Goal: Task Accomplishment & Management: Use online tool/utility

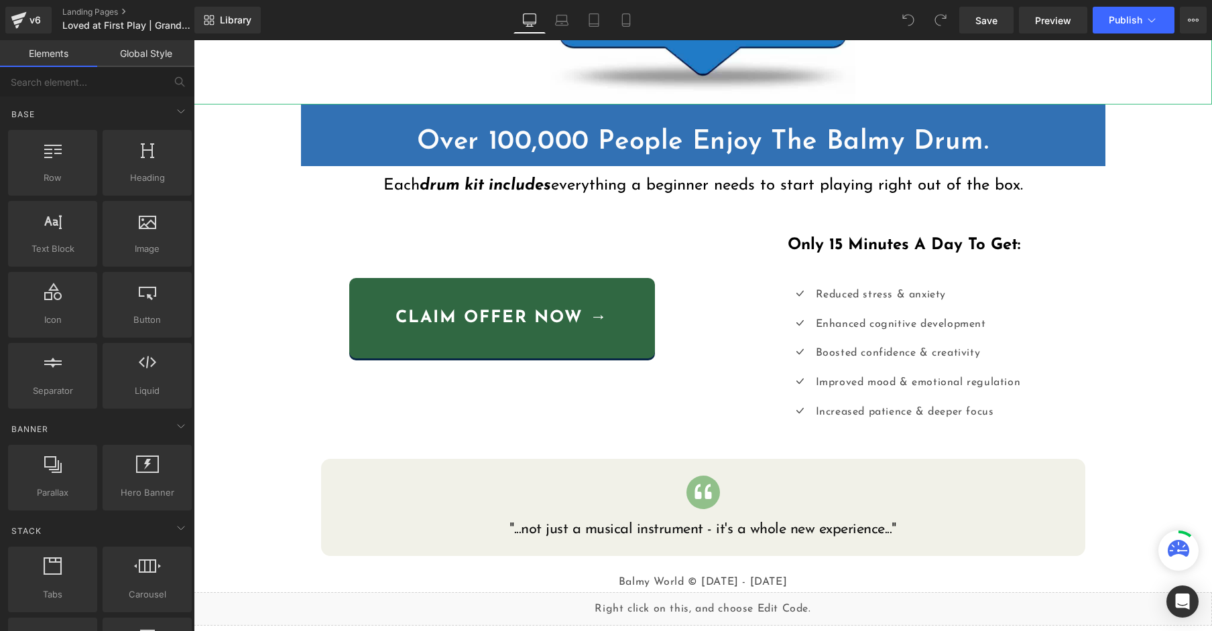
scroll to position [586, 0]
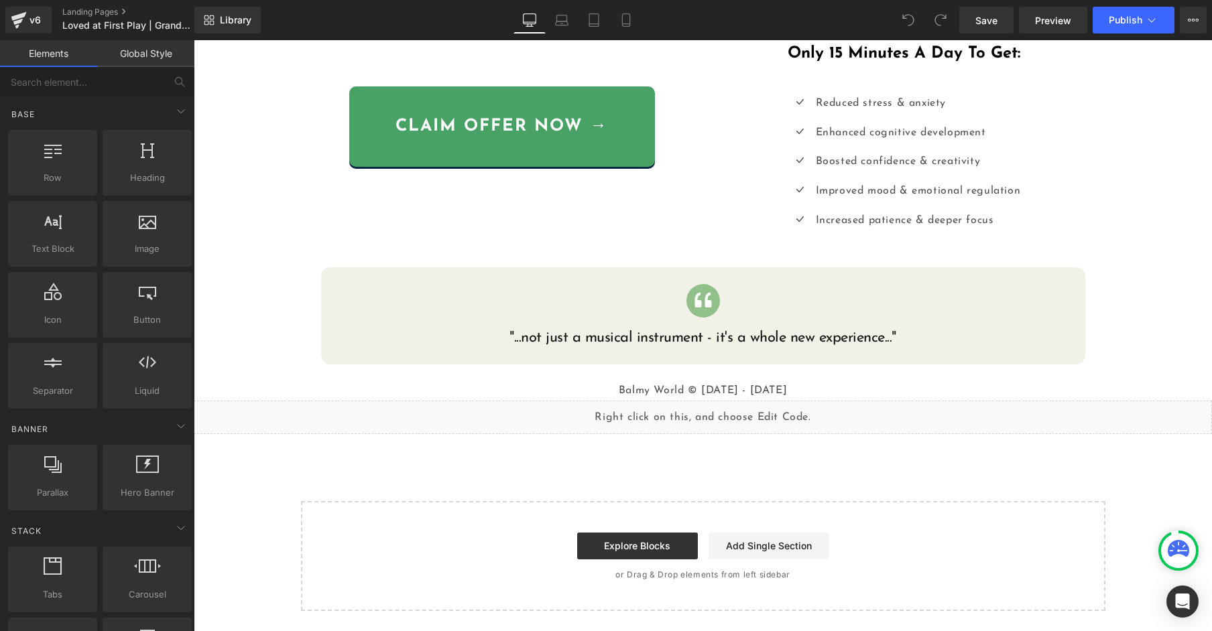
click at [492, 460] on div "Liquid {{ settings.global_announcement_text }} UP TO 60% OFF Heading Row Image …" at bounding box center [703, 32] width 1018 height 1157
click at [133, 63] on link "Global Style" at bounding box center [145, 53] width 97 height 27
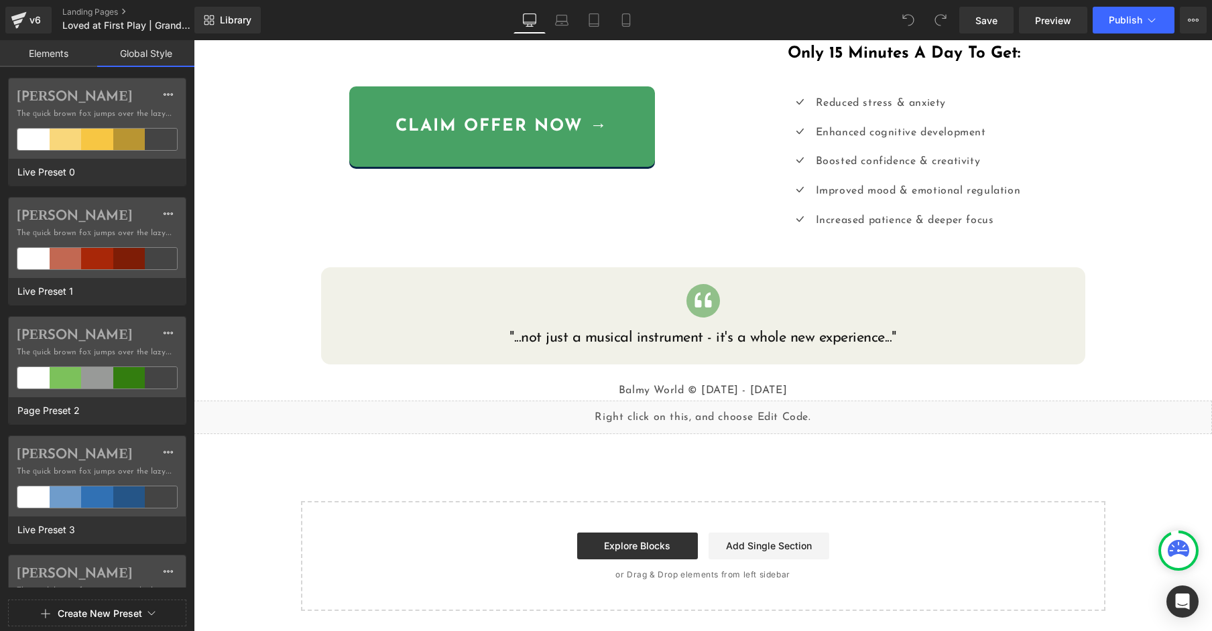
click at [68, 56] on link "Elements" at bounding box center [48, 53] width 97 height 27
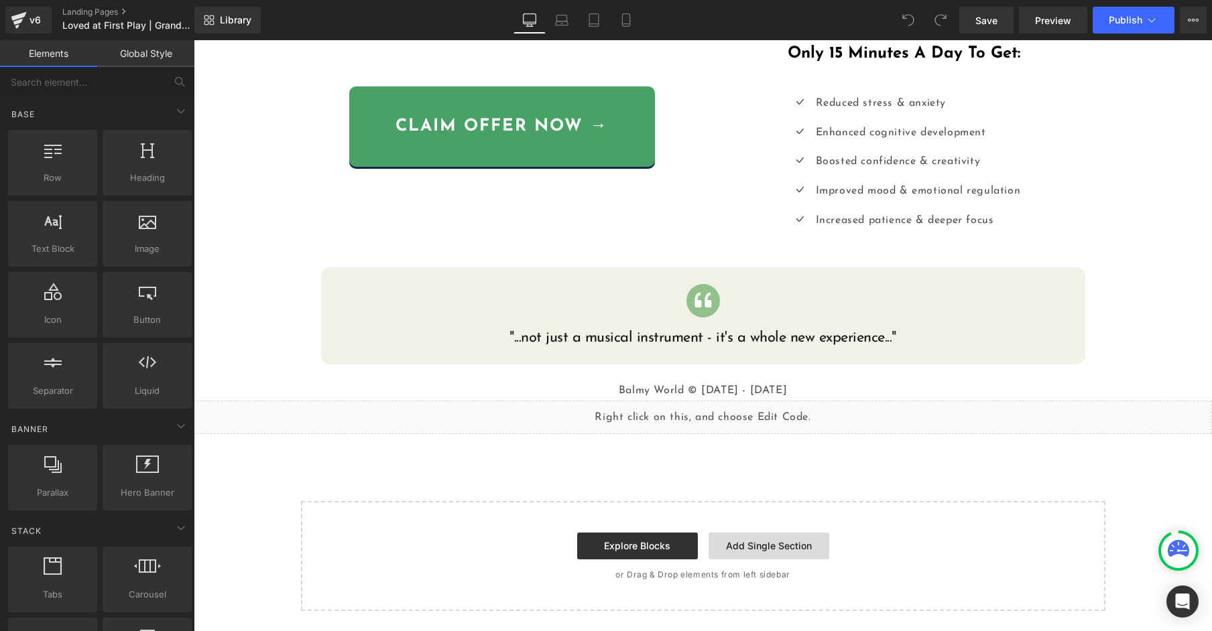
click at [736, 533] on link "Add Single Section" at bounding box center [768, 546] width 121 height 27
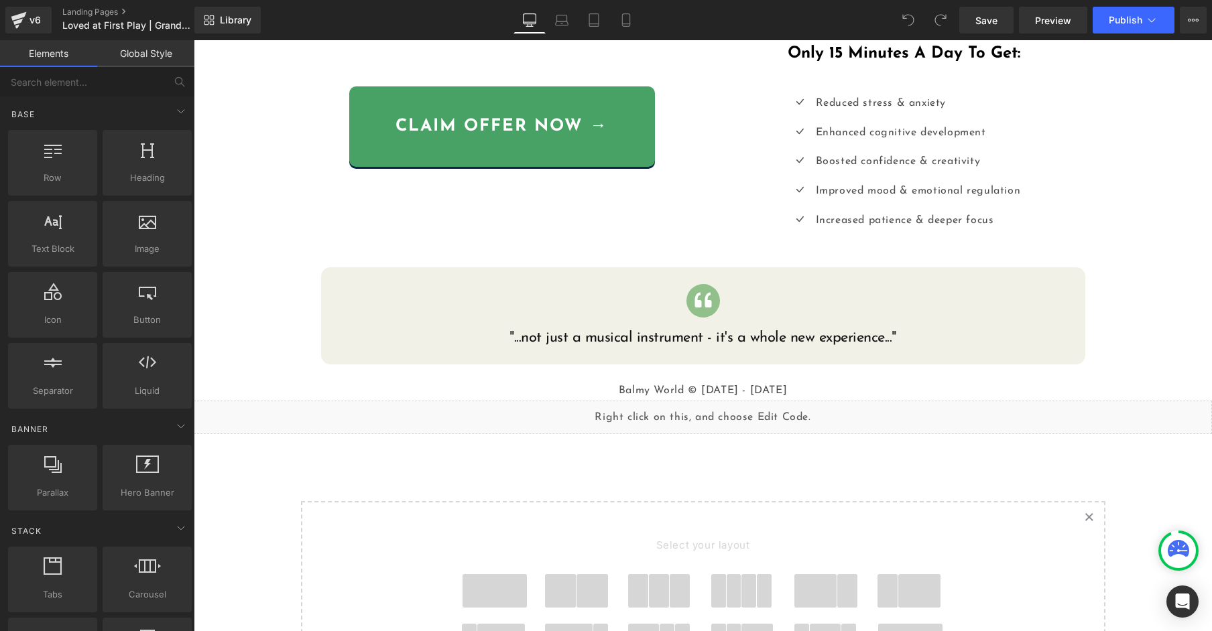
scroll to position [790, 0]
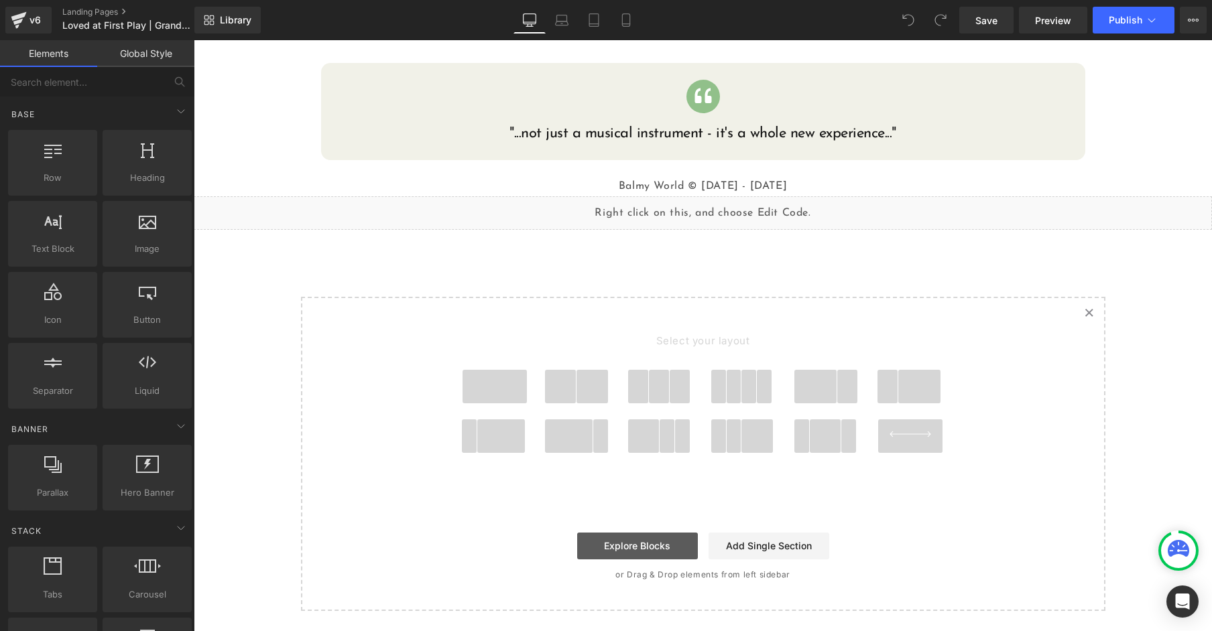
click at [657, 544] on link "Explore Blocks" at bounding box center [637, 546] width 121 height 27
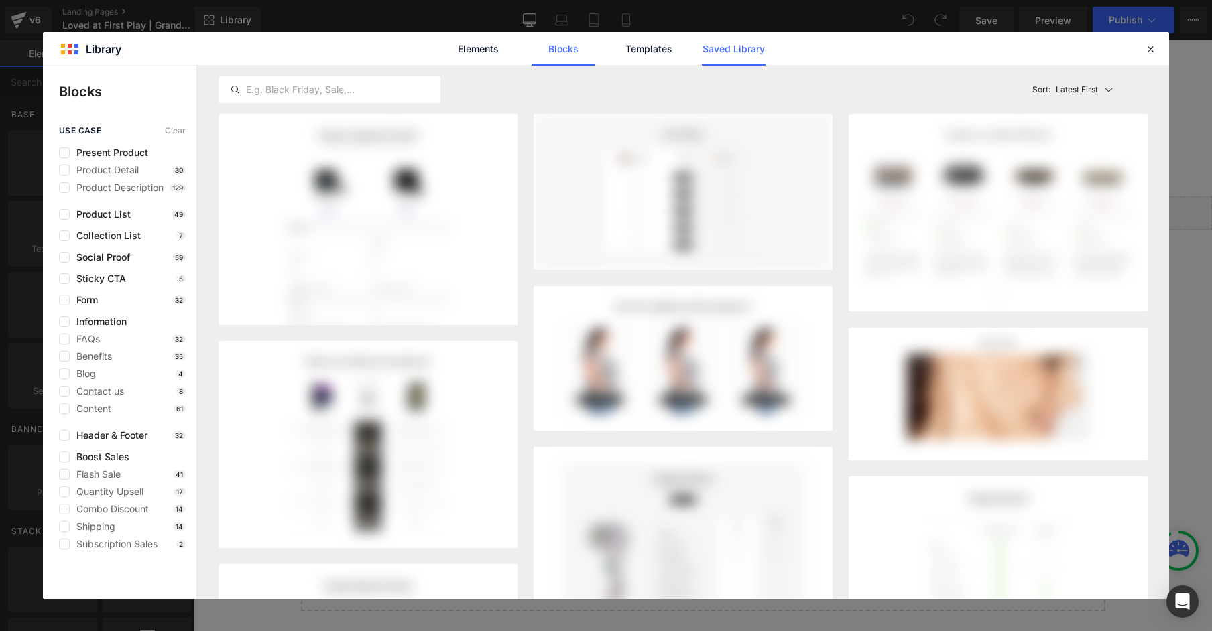
click at [727, 57] on link "Saved Library" at bounding box center [734, 49] width 64 height 34
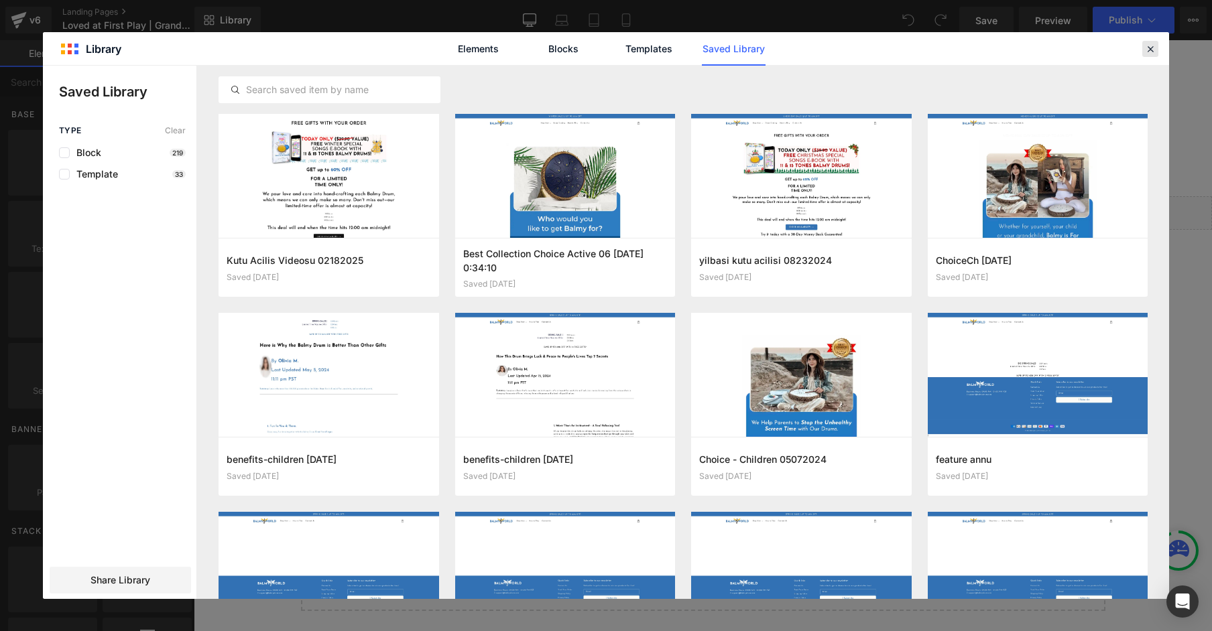
click at [1150, 47] on icon at bounding box center [1150, 49] width 12 height 12
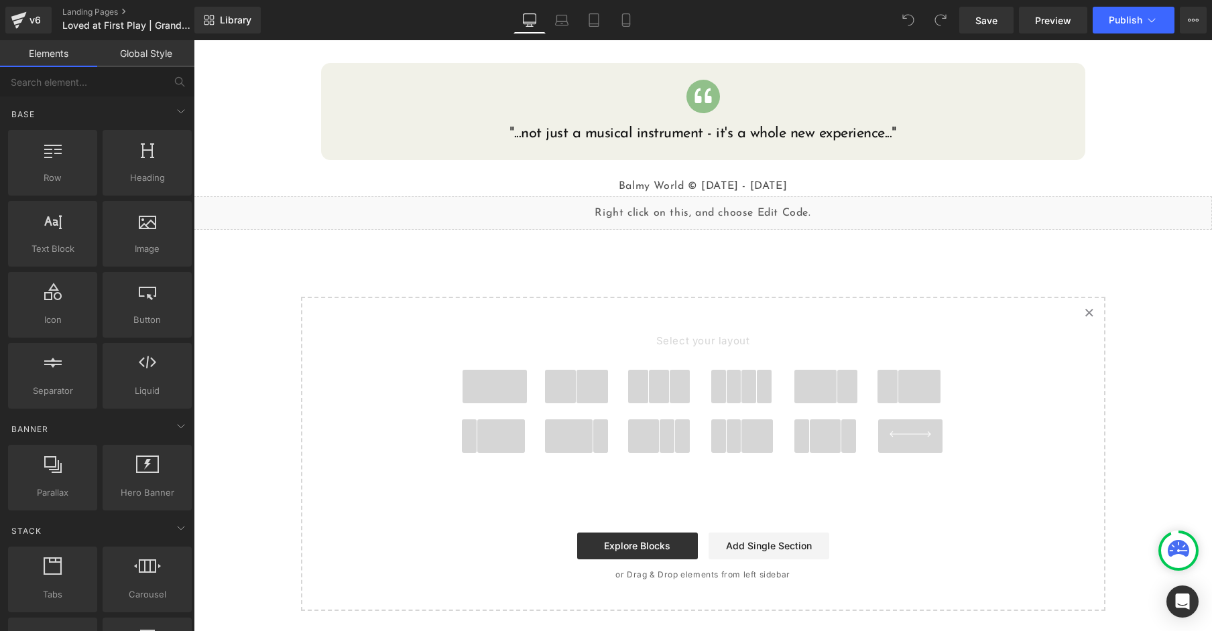
click at [1092, 318] on link "Created with Sketch." at bounding box center [1088, 312] width 29 height 29
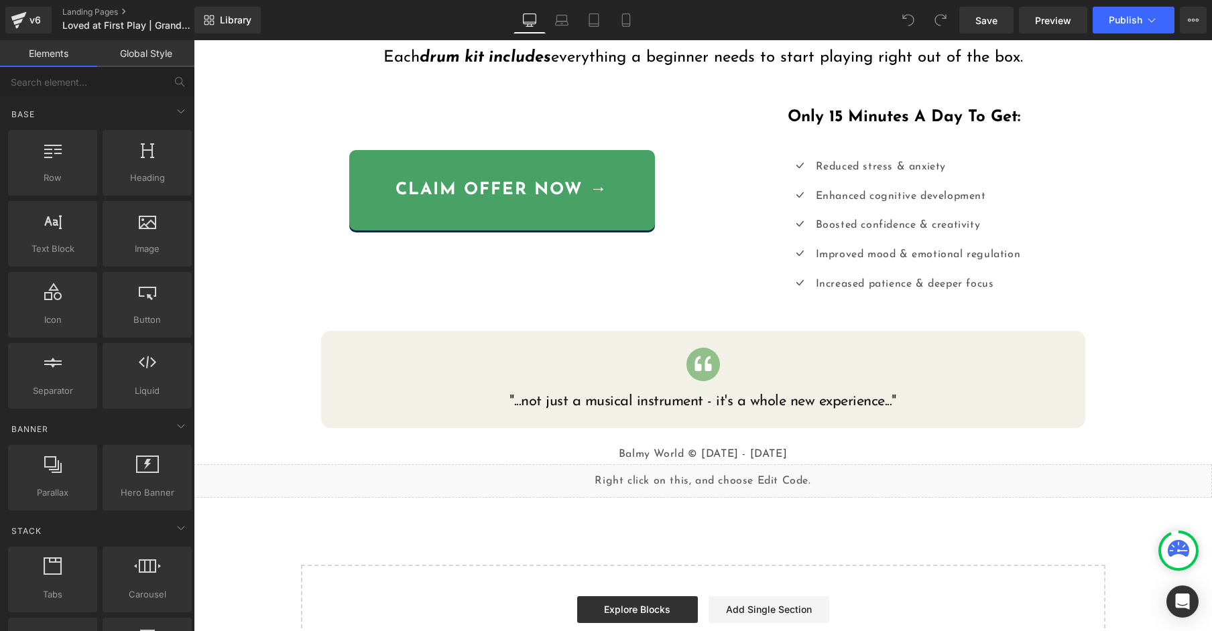
scroll to position [523, 0]
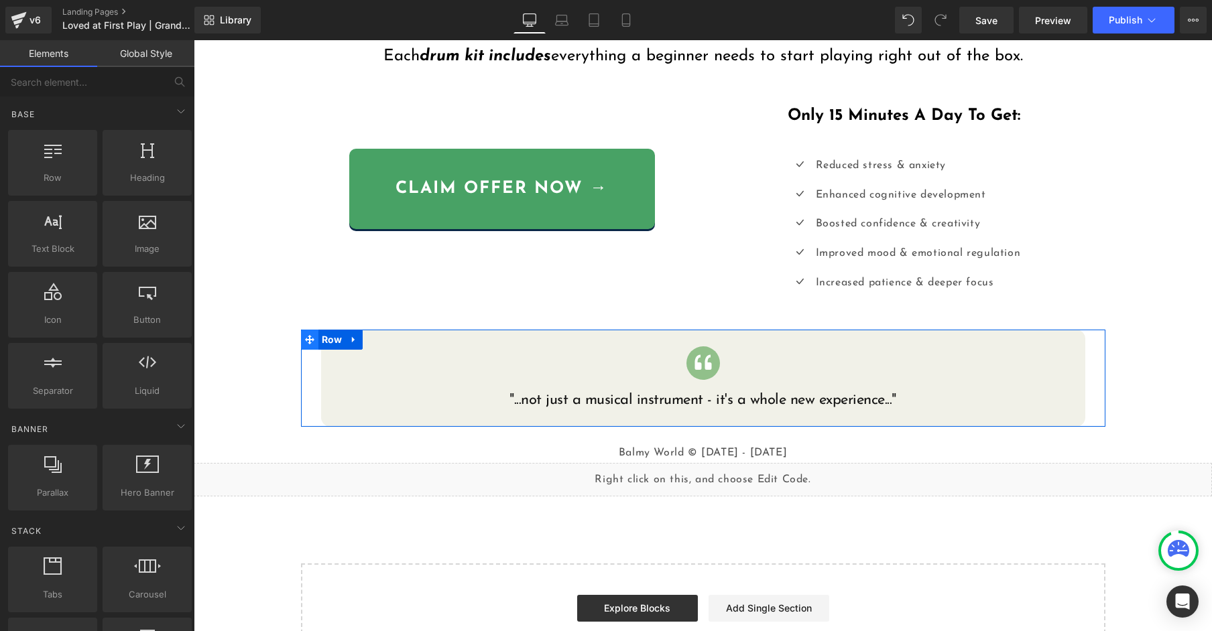
click at [312, 342] on icon at bounding box center [309, 339] width 9 height 9
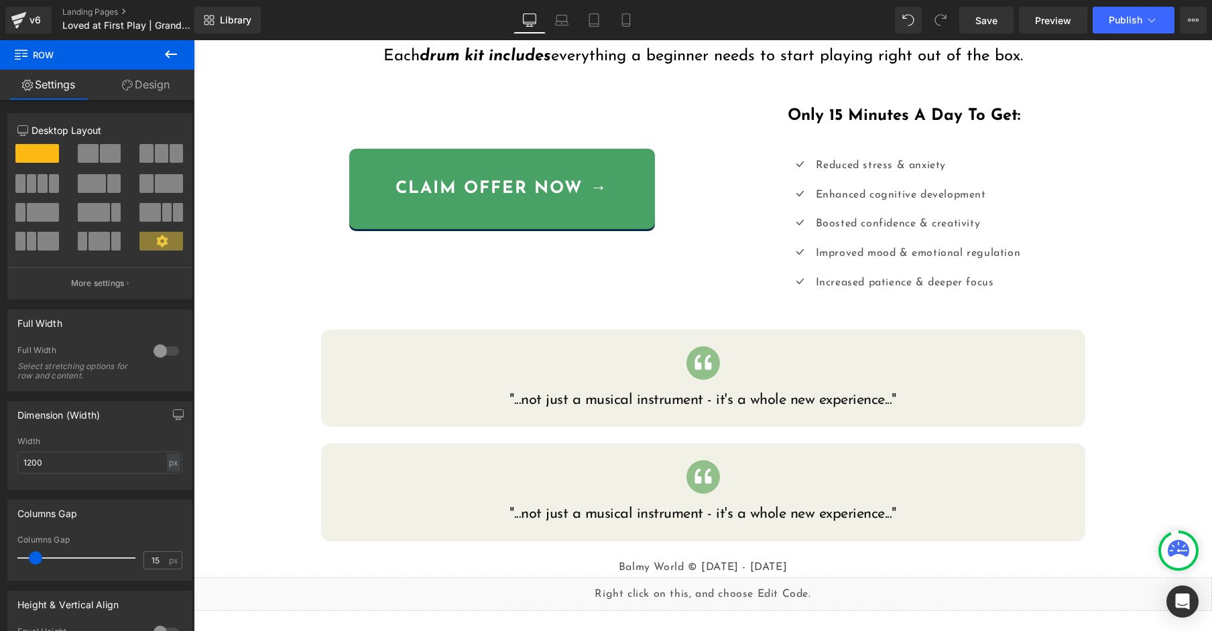
drag, startPoint x: 491, startPoint y: 507, endPoint x: 297, endPoint y: 467, distance: 197.8
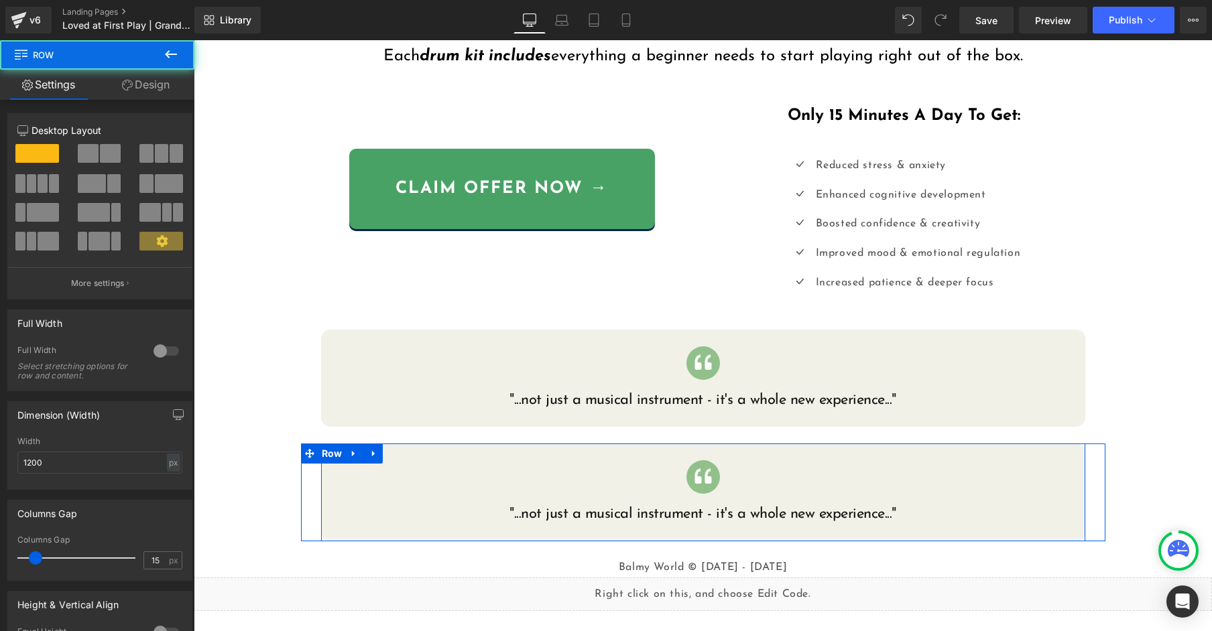
click at [407, 454] on div "Icon "...not just a musical instrument - it's a whole new experience..." Headin…" at bounding box center [703, 493] width 764 height 98
click at [326, 492] on div "Icon "...not just a musical instrument - it's a whole new experience..." Heading" at bounding box center [703, 492] width 764 height 64
click at [328, 491] on div "Icon "...not just a musical instrument - it's a whole new experience..." Heading" at bounding box center [703, 492] width 764 height 64
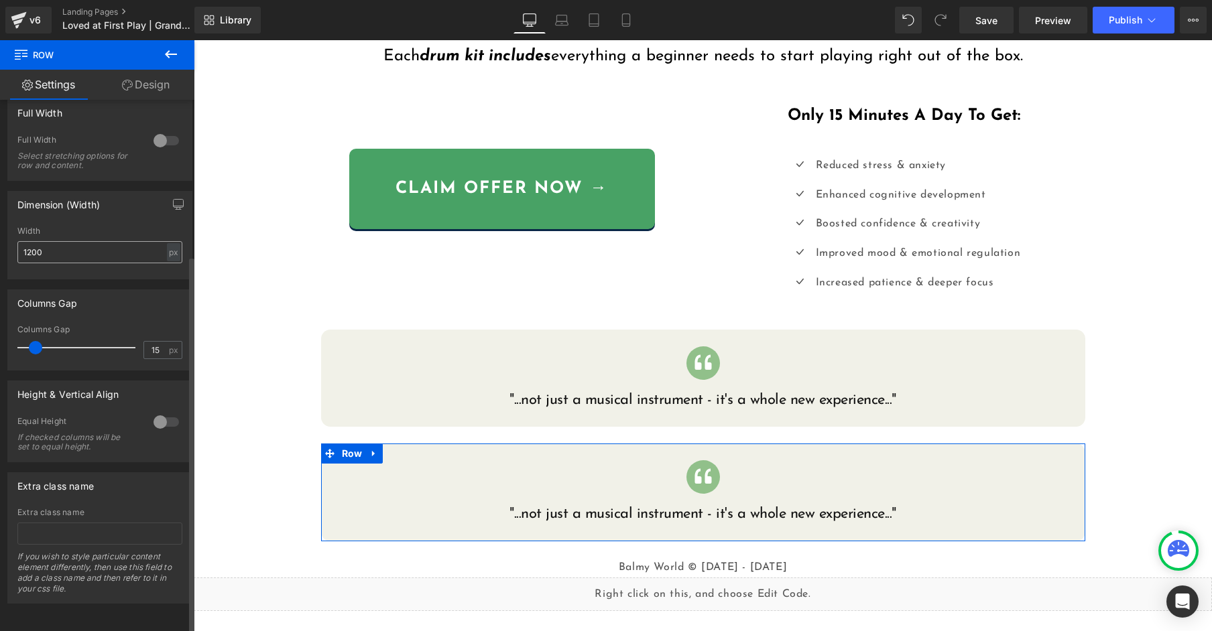
scroll to position [0, 0]
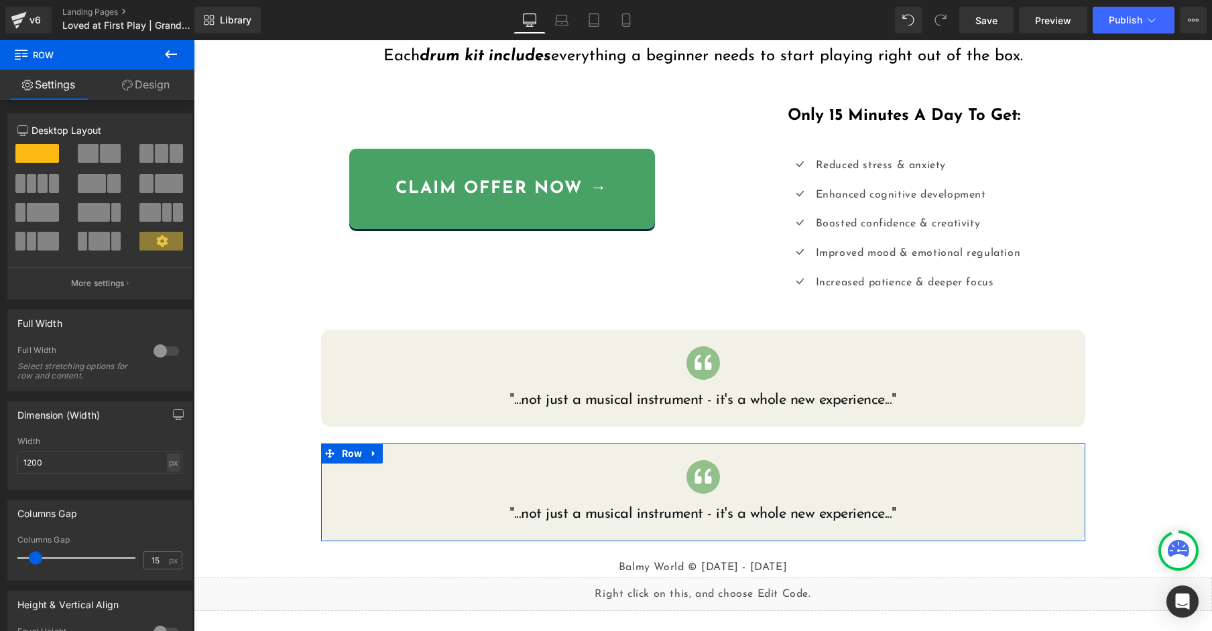
click at [151, 88] on link "Design" at bounding box center [145, 85] width 97 height 30
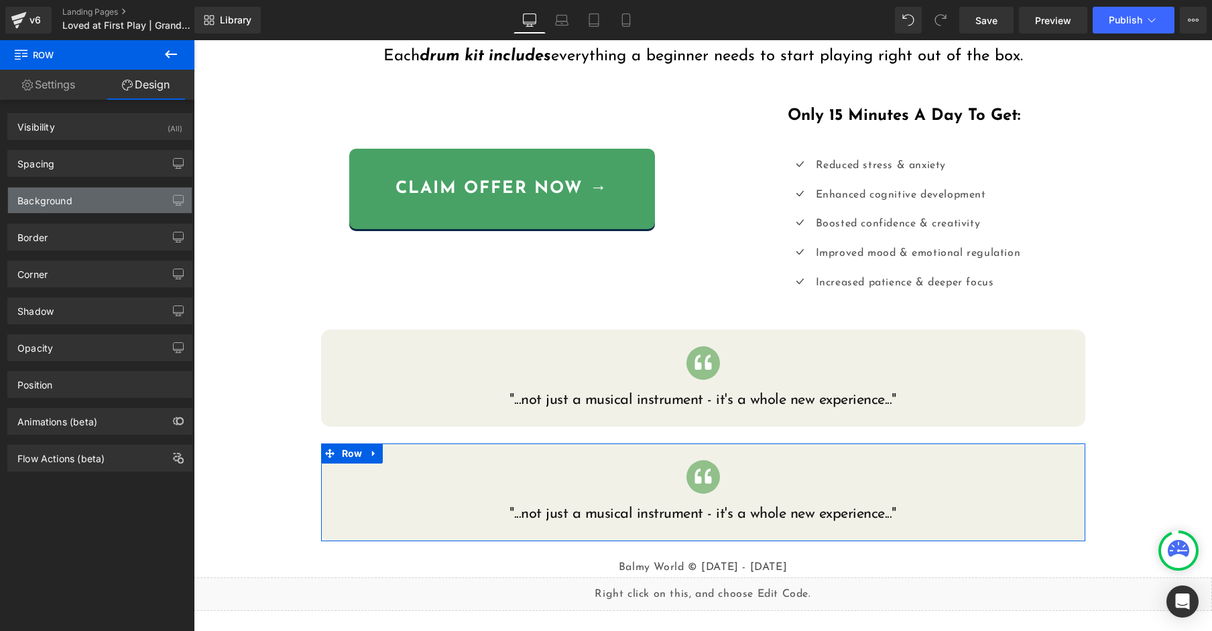
click at [108, 194] on div "Background" at bounding box center [100, 200] width 184 height 25
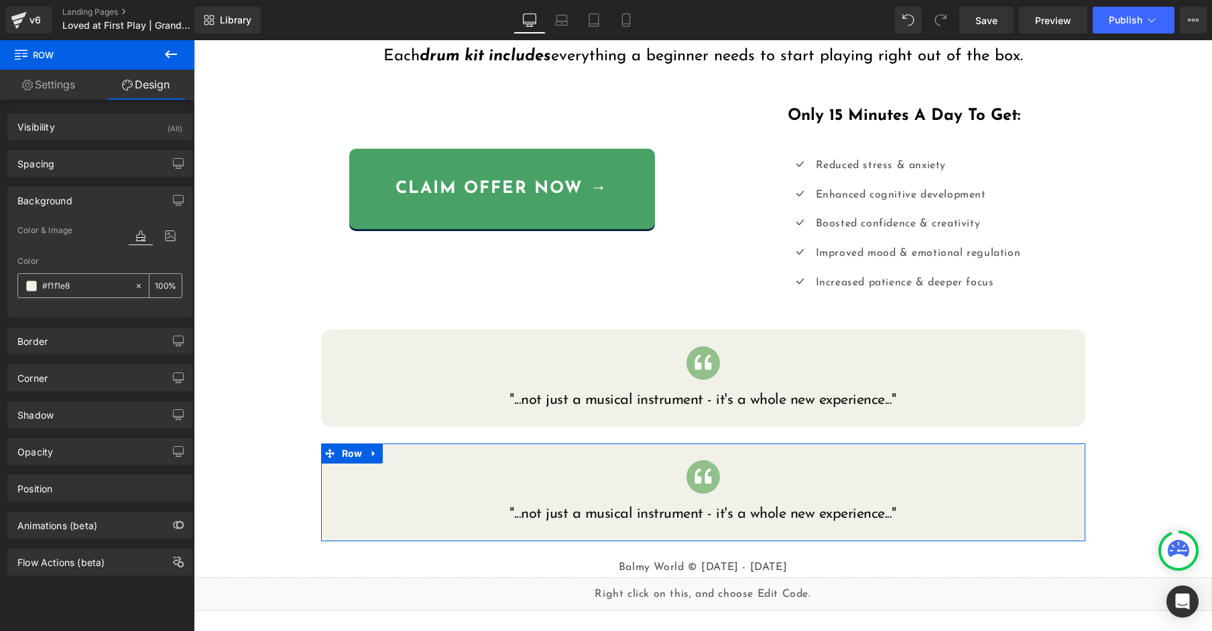
click at [29, 287] on span at bounding box center [31, 286] width 11 height 11
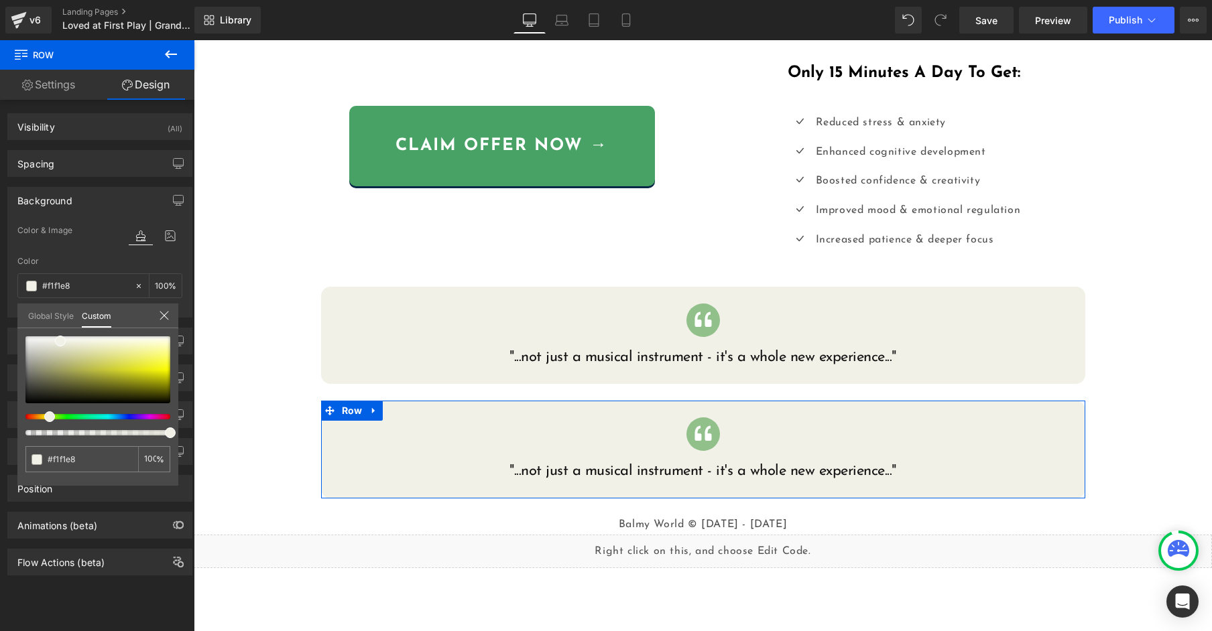
scroll to position [574, 0]
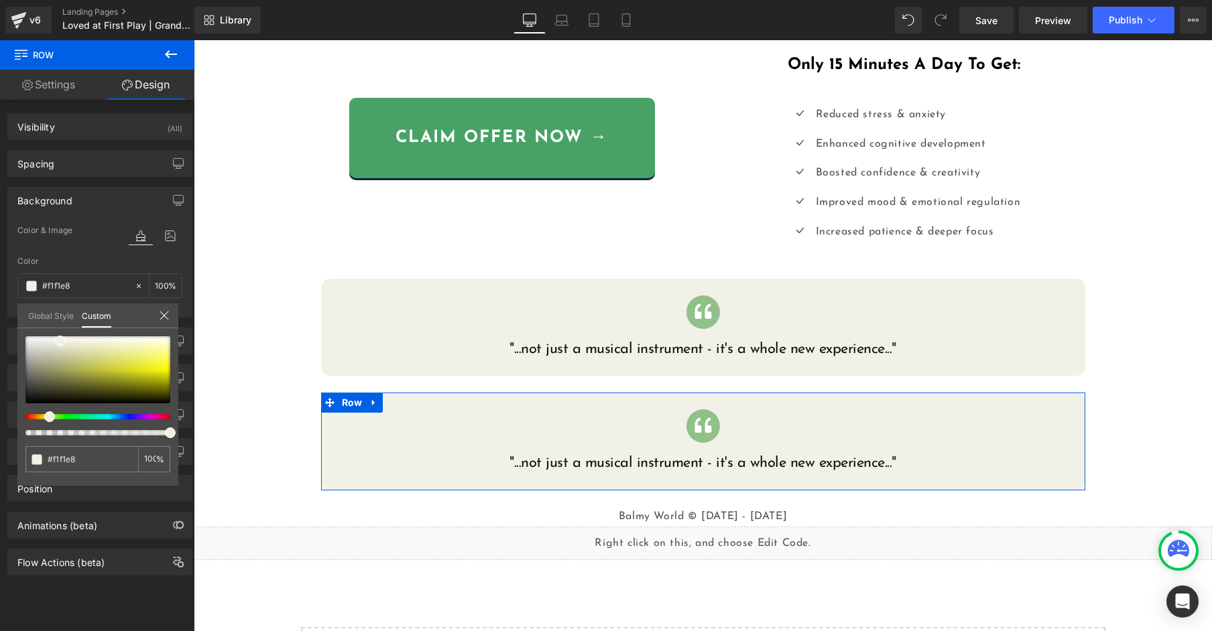
type input "#eff1e8"
type input "#ebf1e8"
type input "#e8f1eb"
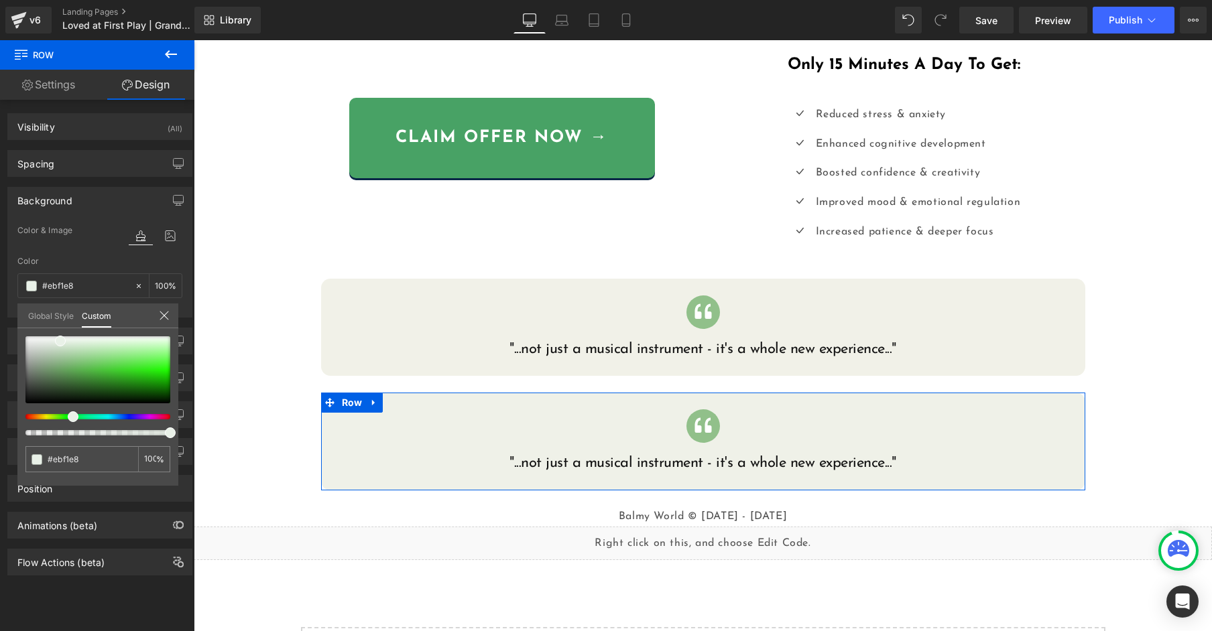
type input "#e8f1eb"
type input "#e8f1ed"
type input "#e8f1ee"
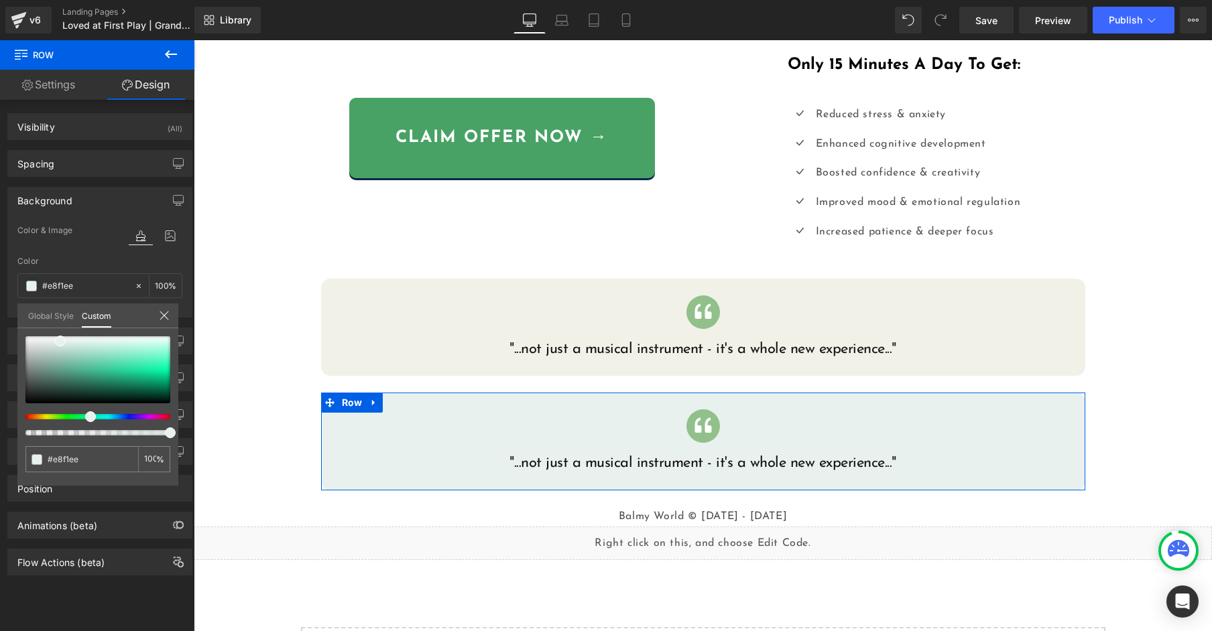
type input "#e8f1ef"
type input "#e8f1f0"
type input "#e8f1f1"
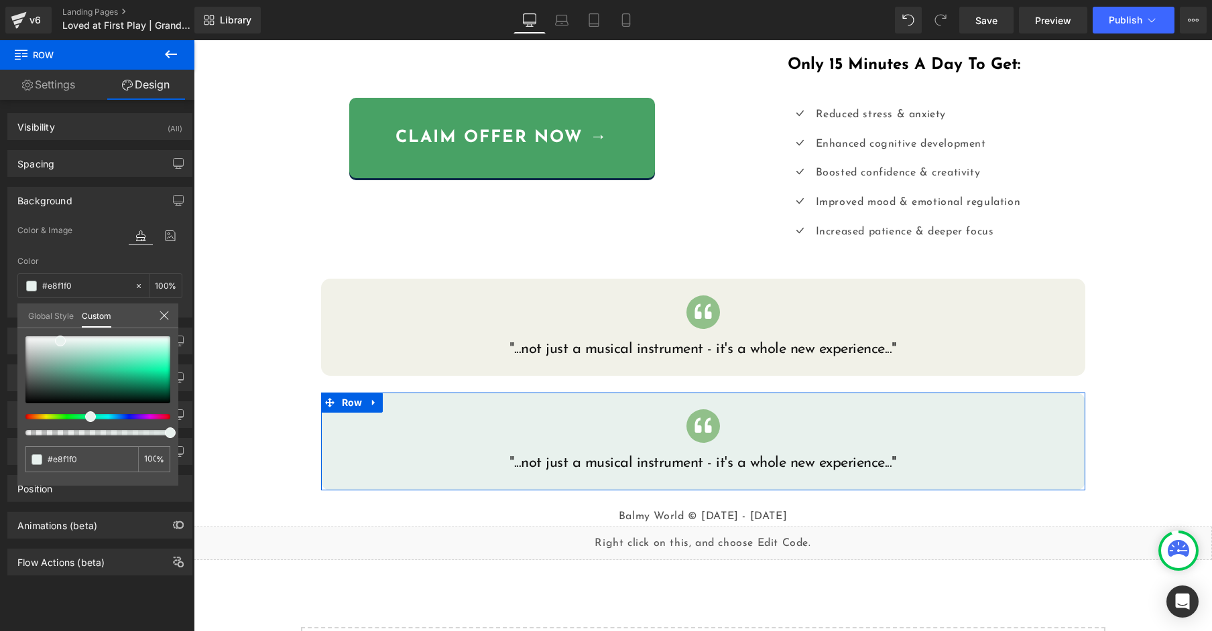
type input "#e8f1f1"
type input "#e8f0f1"
type input "#e8eff1"
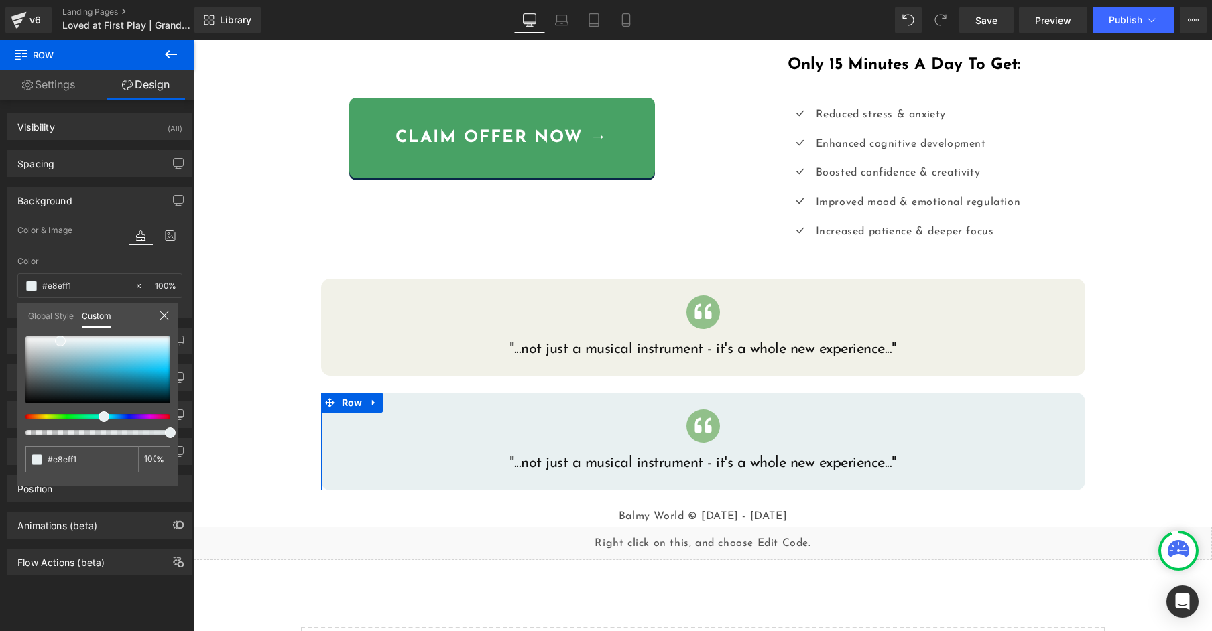
type input "#e8eef1"
type input "#e8edf1"
type input "#e8ecf1"
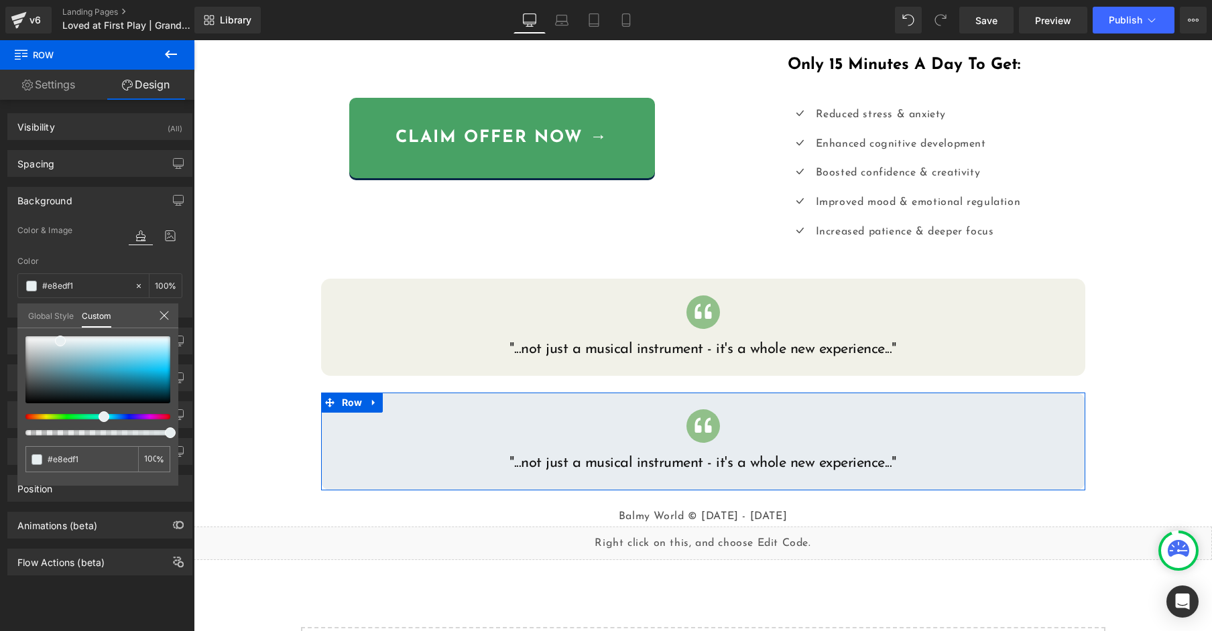
type input "#e8ecf1"
type input "#e8edf1"
type input "#e8eef1"
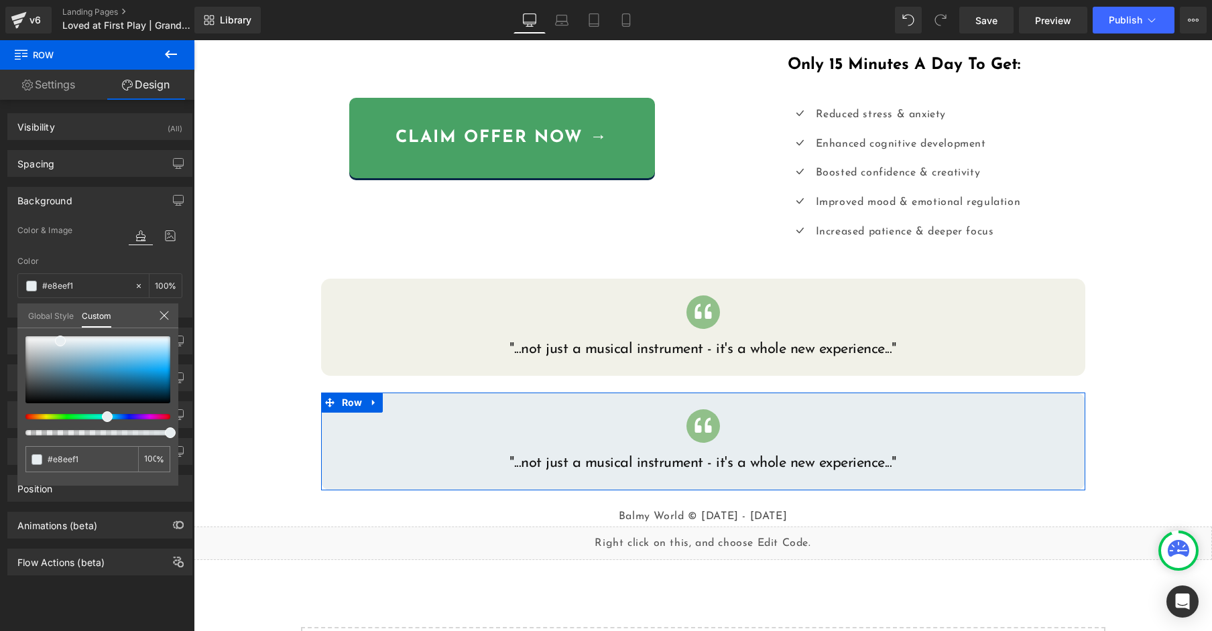
type input "#e8edf1"
type input "#e8ecf1"
type input "#e8edf1"
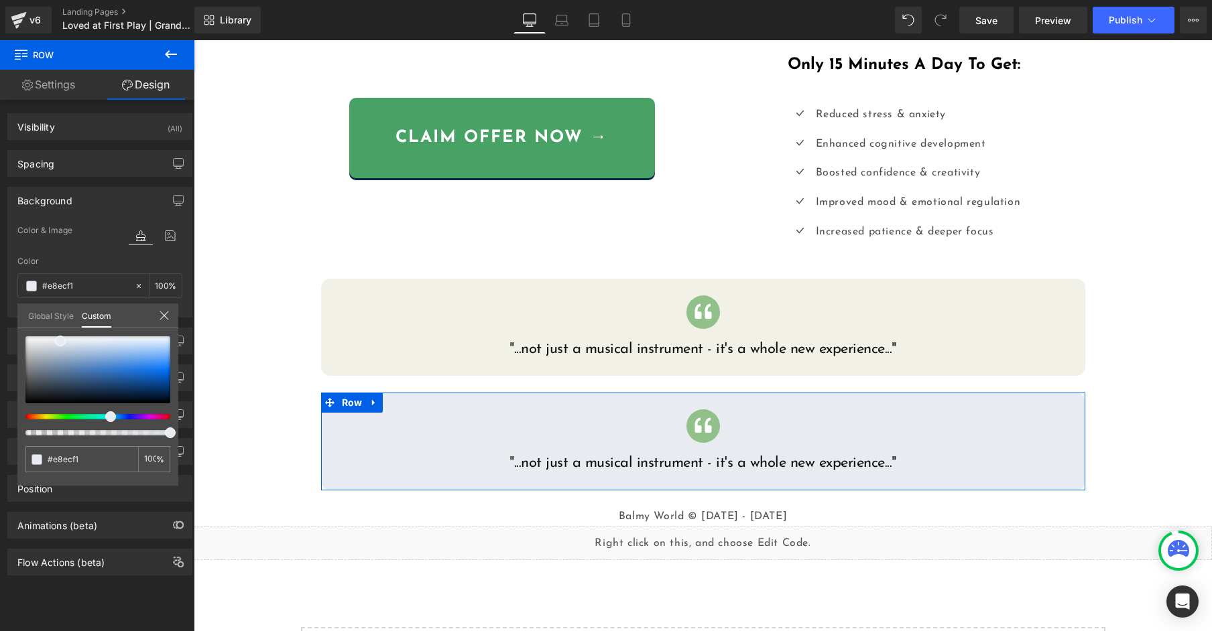
type input "#e8edf1"
drag, startPoint x: 68, startPoint y: 418, endPoint x: 103, endPoint y: 420, distance: 34.9
click at [103, 420] on div at bounding box center [97, 385] width 145 height 99
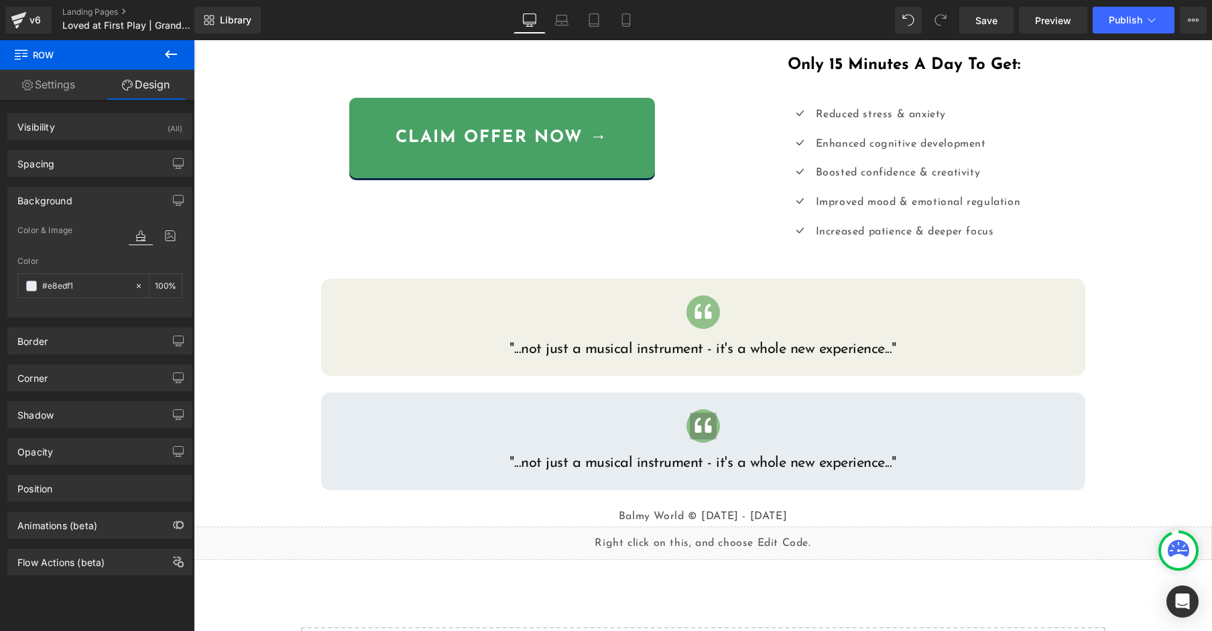
click at [706, 431] on body "Liquid {{ settings.global_announcement_text }} UP TO 60% OFF Heading Row Image …" at bounding box center [703, 112] width 1018 height 1292
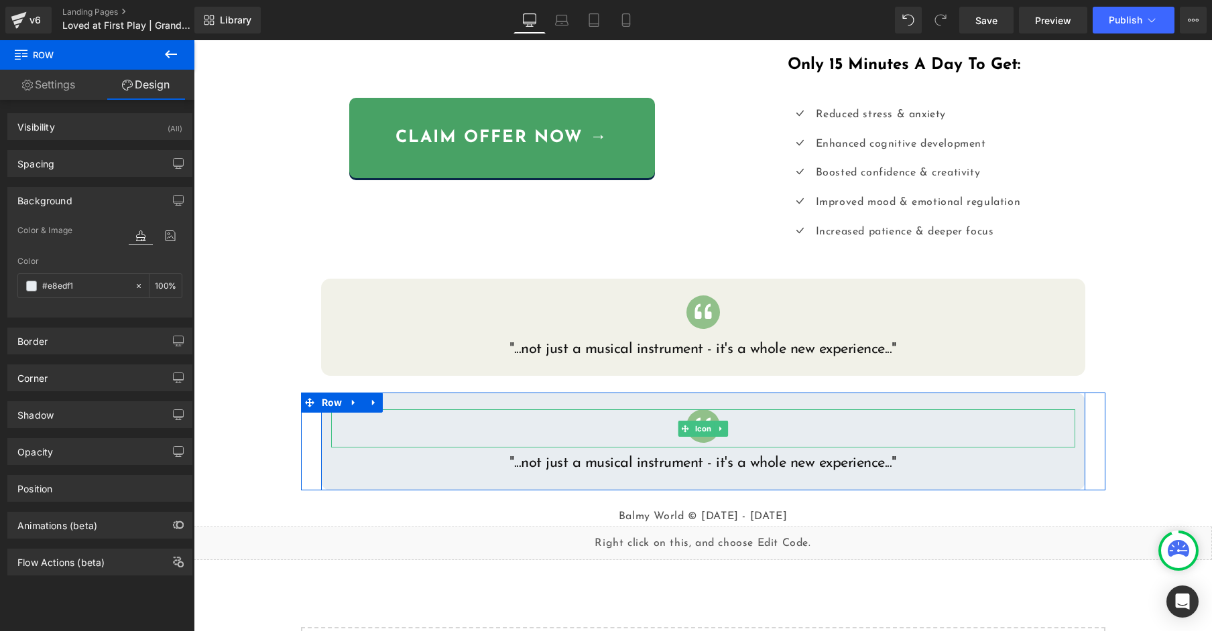
click at [749, 428] on div at bounding box center [703, 429] width 744 height 38
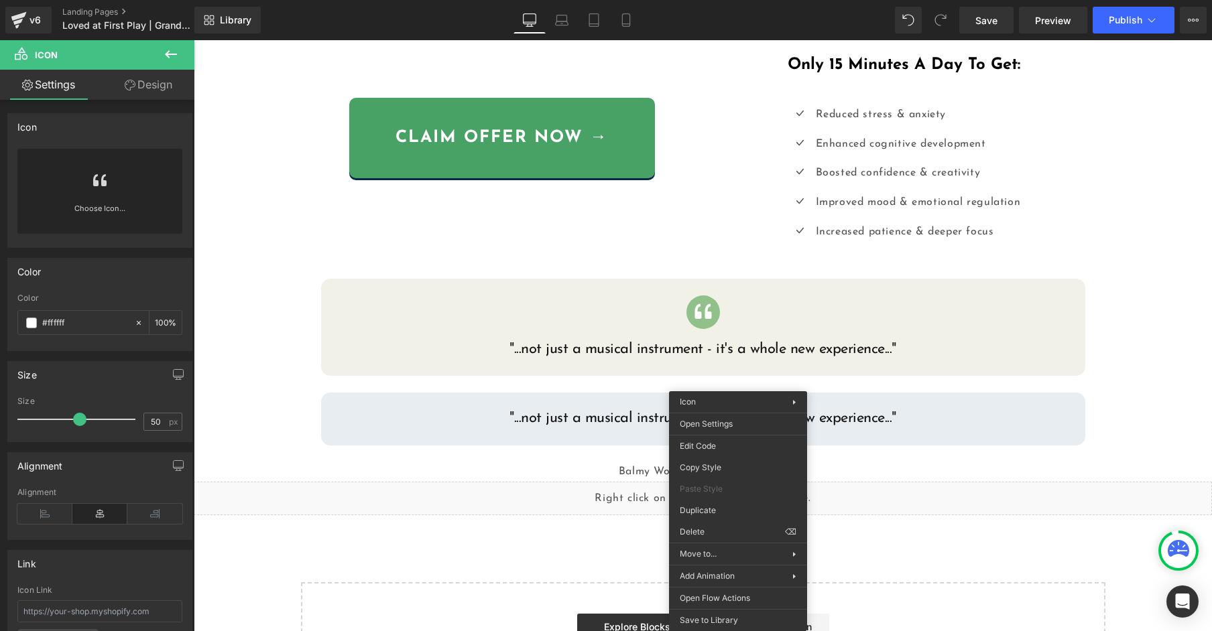
drag, startPoint x: 917, startPoint y: 579, endPoint x: 712, endPoint y: 534, distance: 209.4
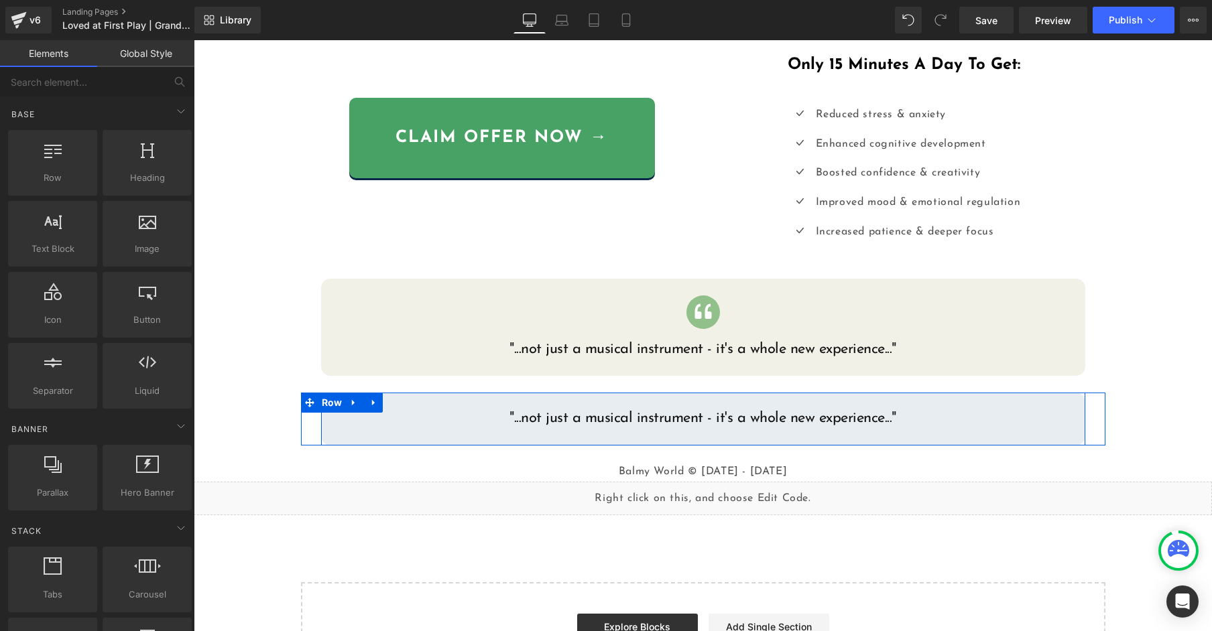
click at [576, 418] on h1 ""...not just a musical instrument - it's a whole new experience..."" at bounding box center [703, 419] width 744 height 19
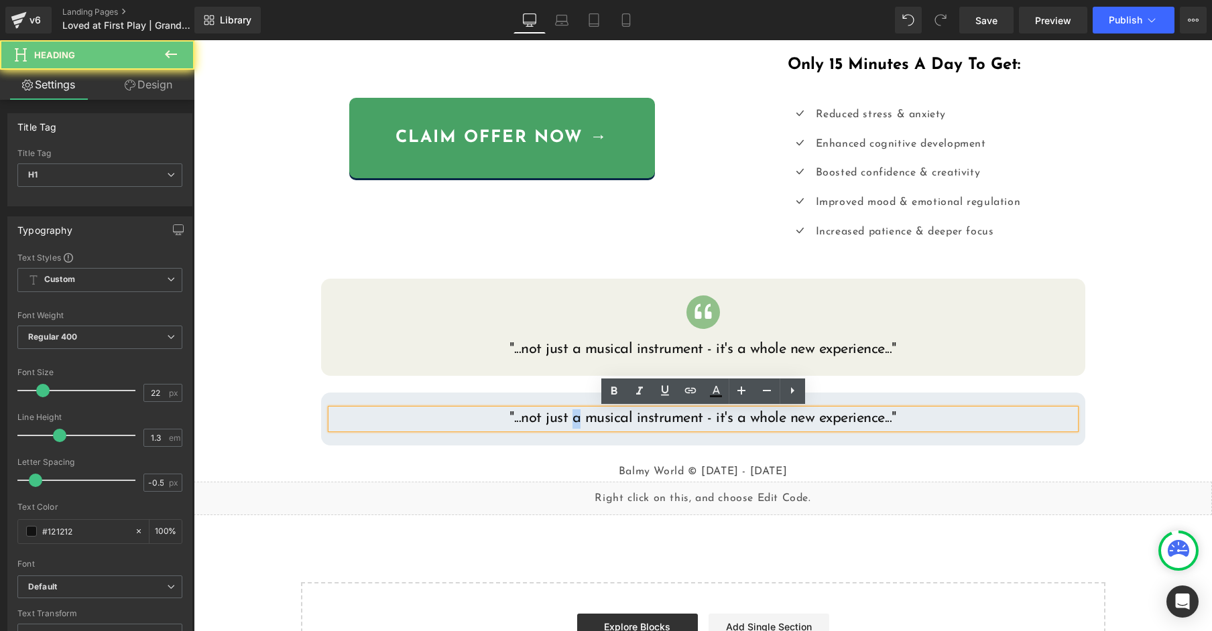
click at [576, 418] on h1 ""...not just a musical instrument - it's a whole new experience..."" at bounding box center [703, 419] width 744 height 19
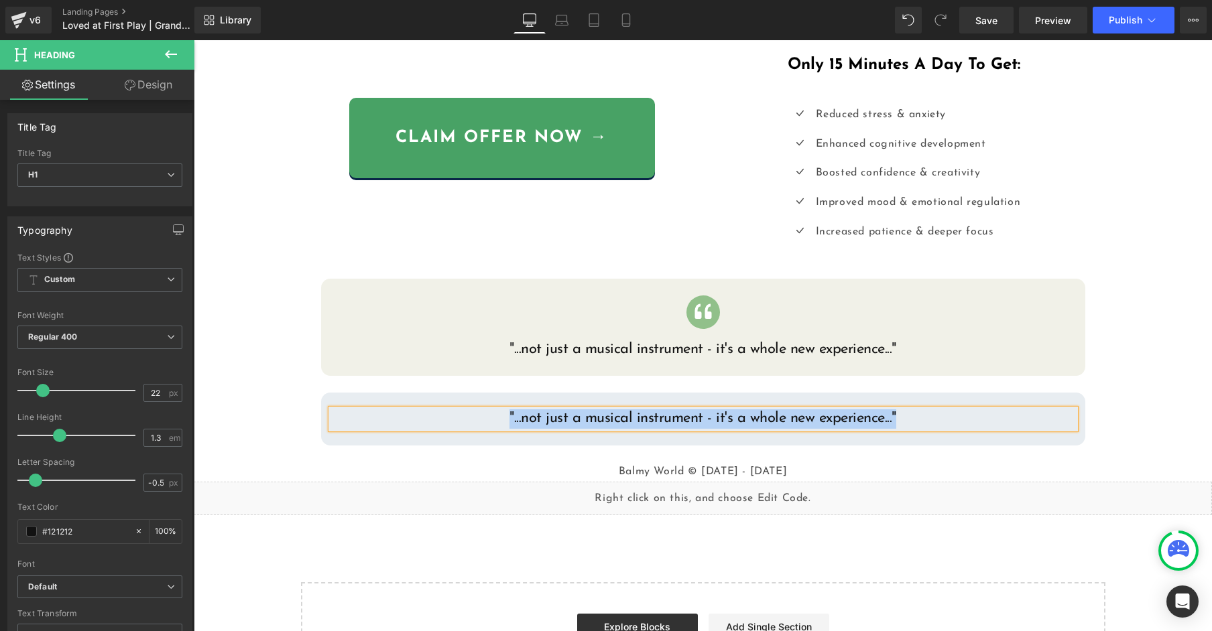
paste div
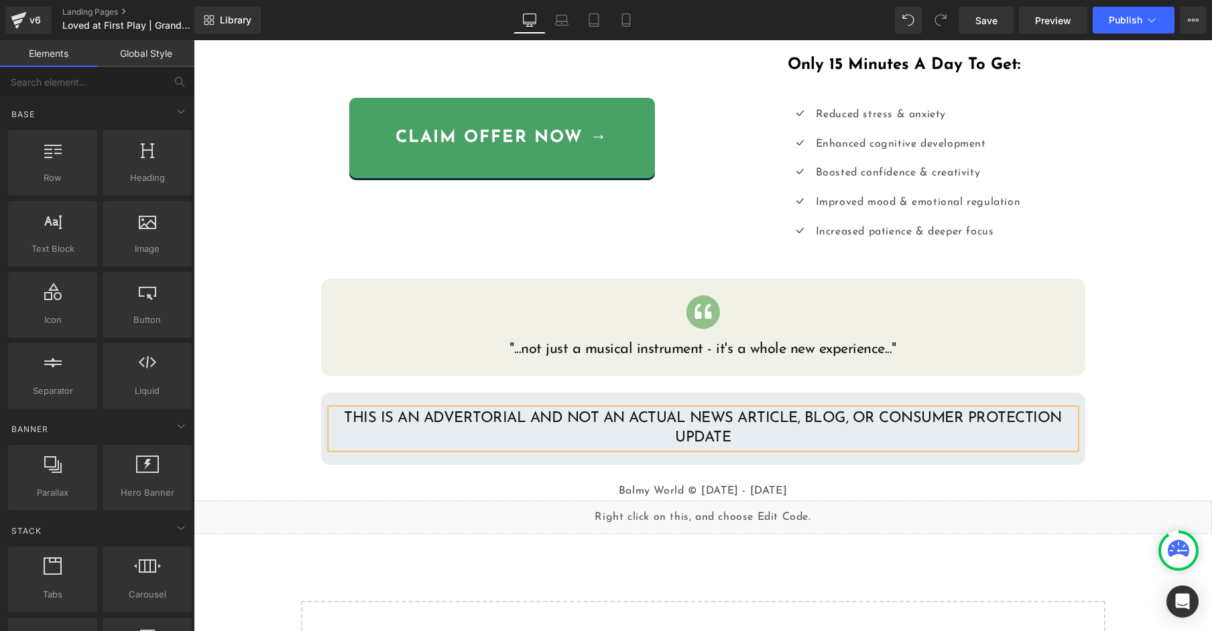
click at [300, 391] on div "Liquid {{ settings.global_announcement_text }} UP TO 60% OFF Heading Row Image …" at bounding box center [703, 88] width 1018 height 1245
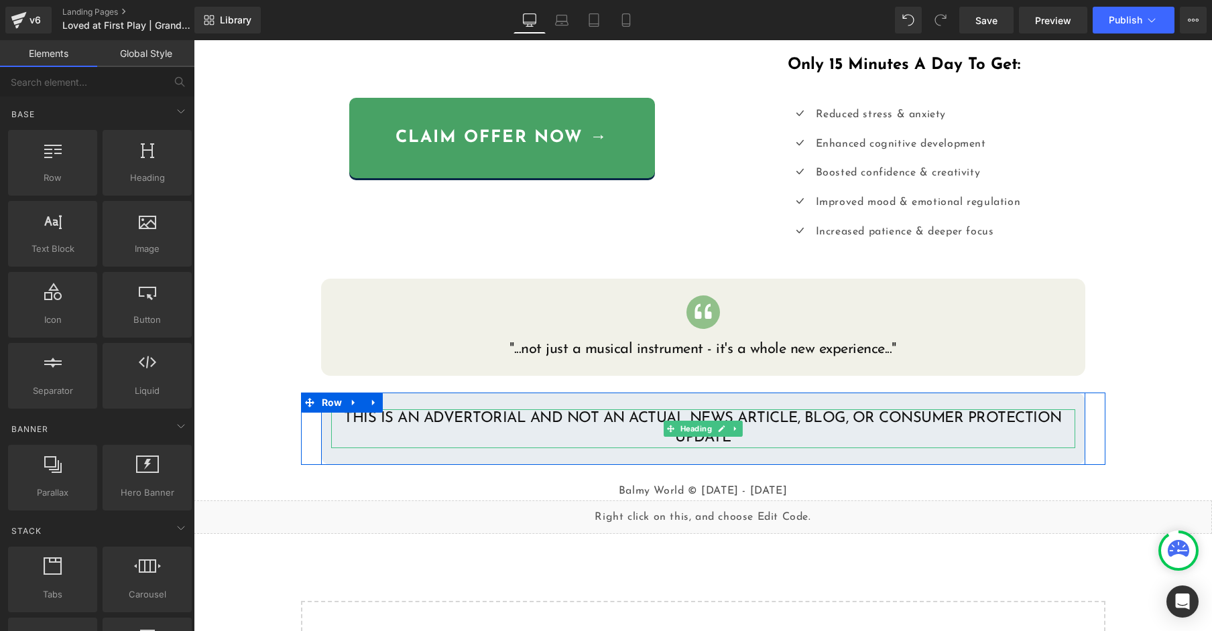
click at [391, 413] on h1 "THIS IS AN ADVERTORIAL AND NOT AN ACTUAL NEWS ARTICLE, BLOG, OR CONSUMER PROTEC…" at bounding box center [703, 429] width 744 height 38
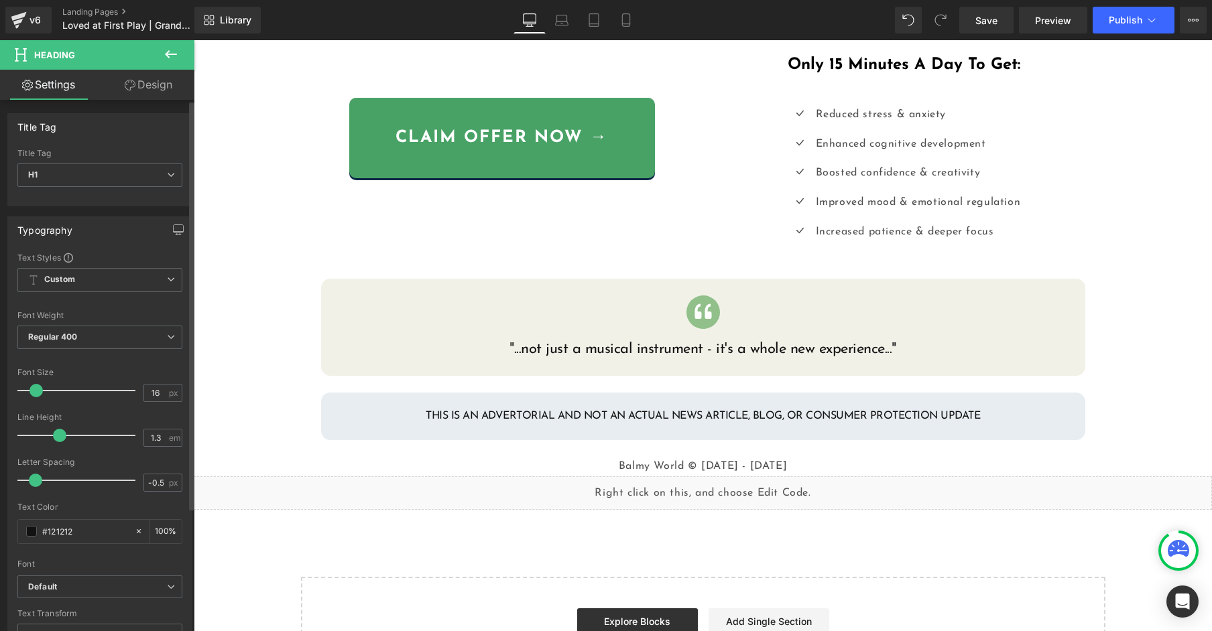
drag, startPoint x: 44, startPoint y: 393, endPoint x: 38, endPoint y: 394, distance: 6.7
click at [38, 394] on span at bounding box center [35, 390] width 13 height 13
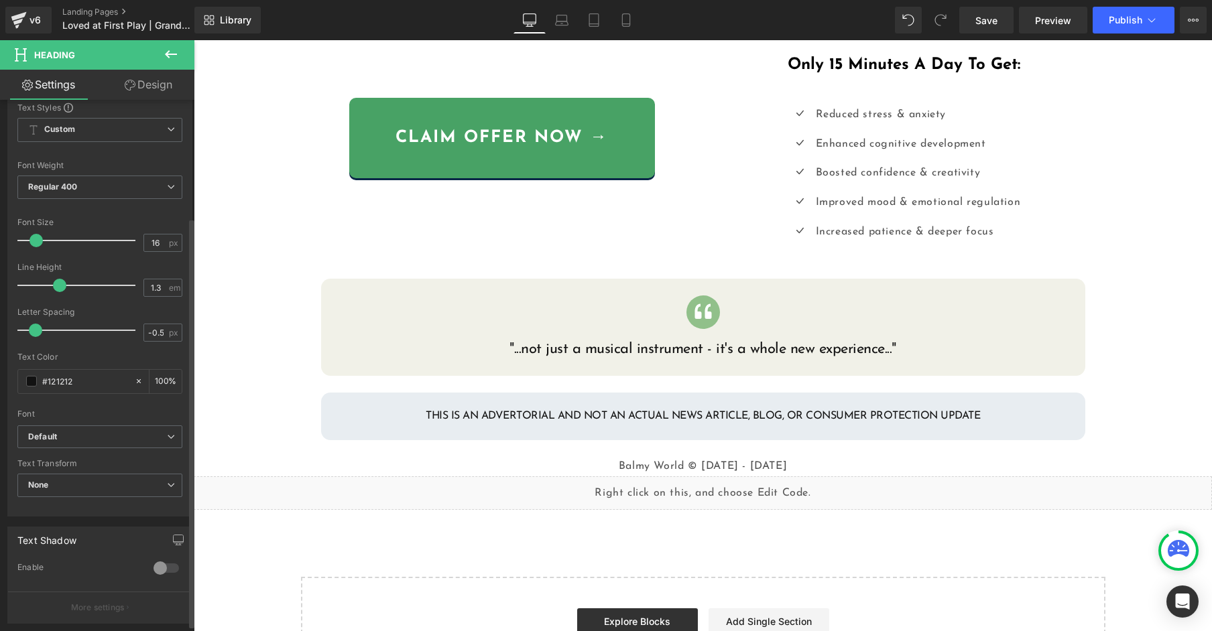
scroll to position [152, 0]
click at [79, 432] on b "Default" at bounding box center [97, 435] width 139 height 11
drag, startPoint x: 440, startPoint y: 418, endPoint x: 430, endPoint y: 419, distance: 9.5
click at [440, 418] on body "Liquid {{ settings.global_announcement_text }} UP TO 60% OFF Heading Row Image …" at bounding box center [703, 86] width 1018 height 1241
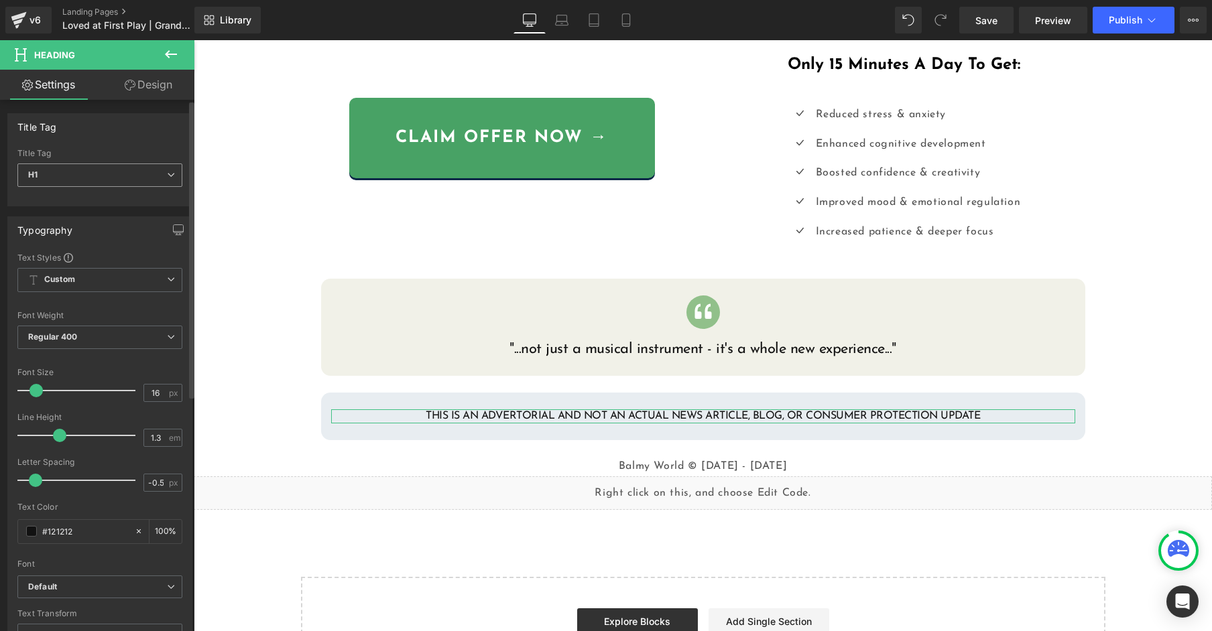
click at [129, 173] on span "H1" at bounding box center [99, 175] width 165 height 23
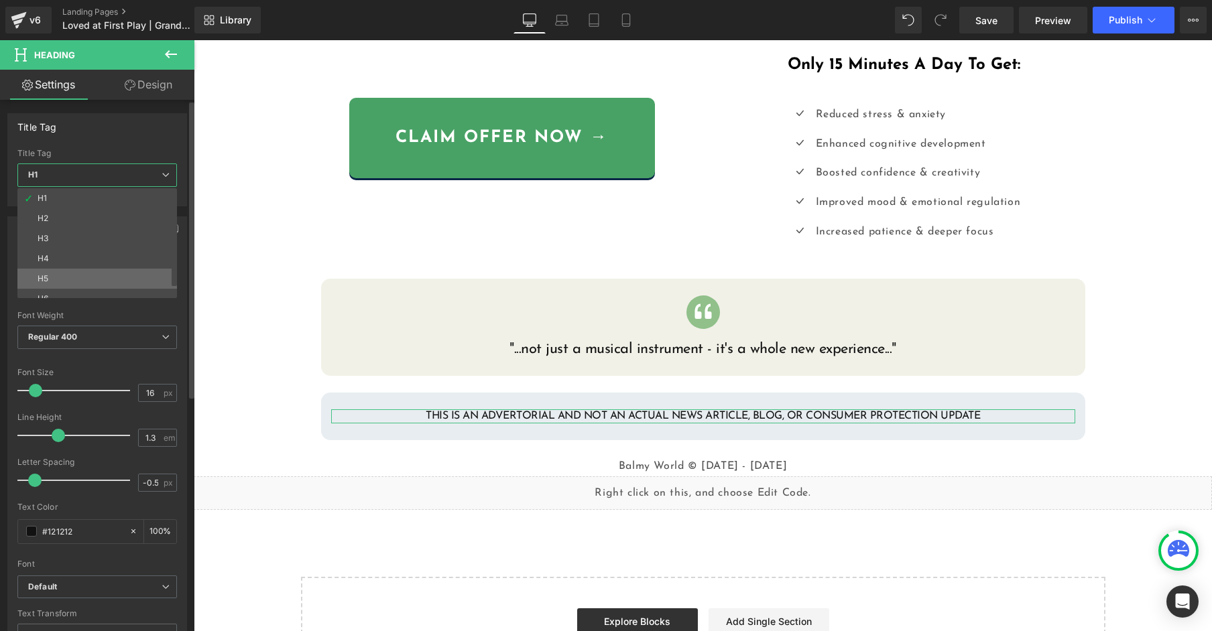
scroll to position [11, 0]
click at [87, 283] on li "H6" at bounding box center [100, 288] width 166 height 20
type input "10.72"
type input "1.8"
type input "0.6"
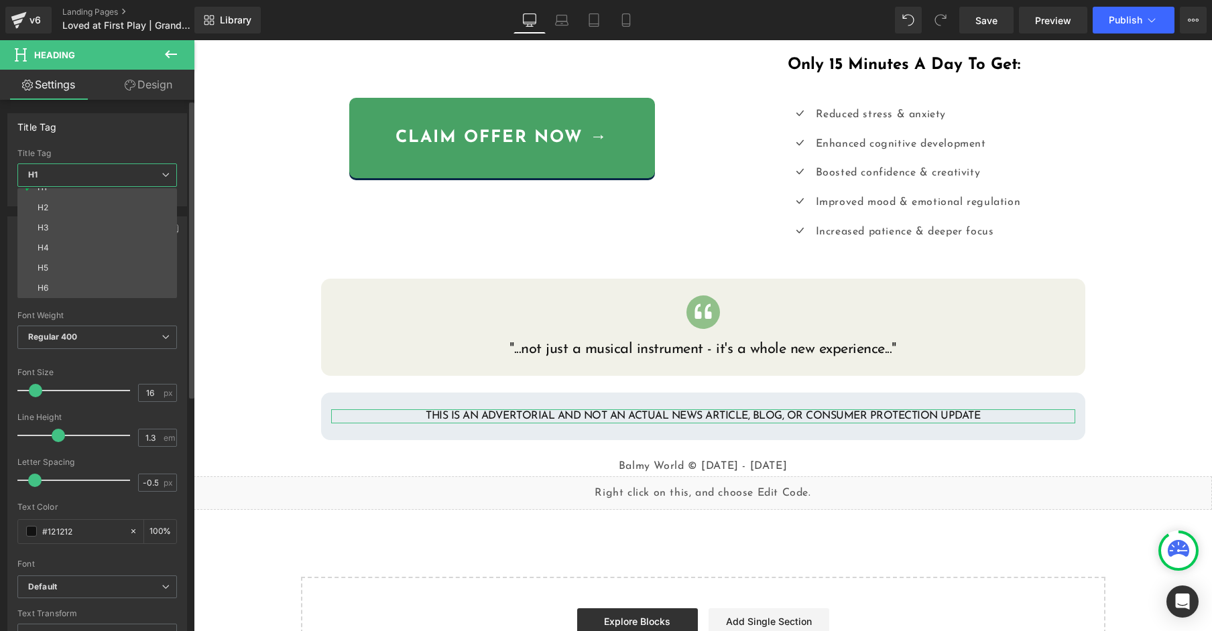
type input "75"
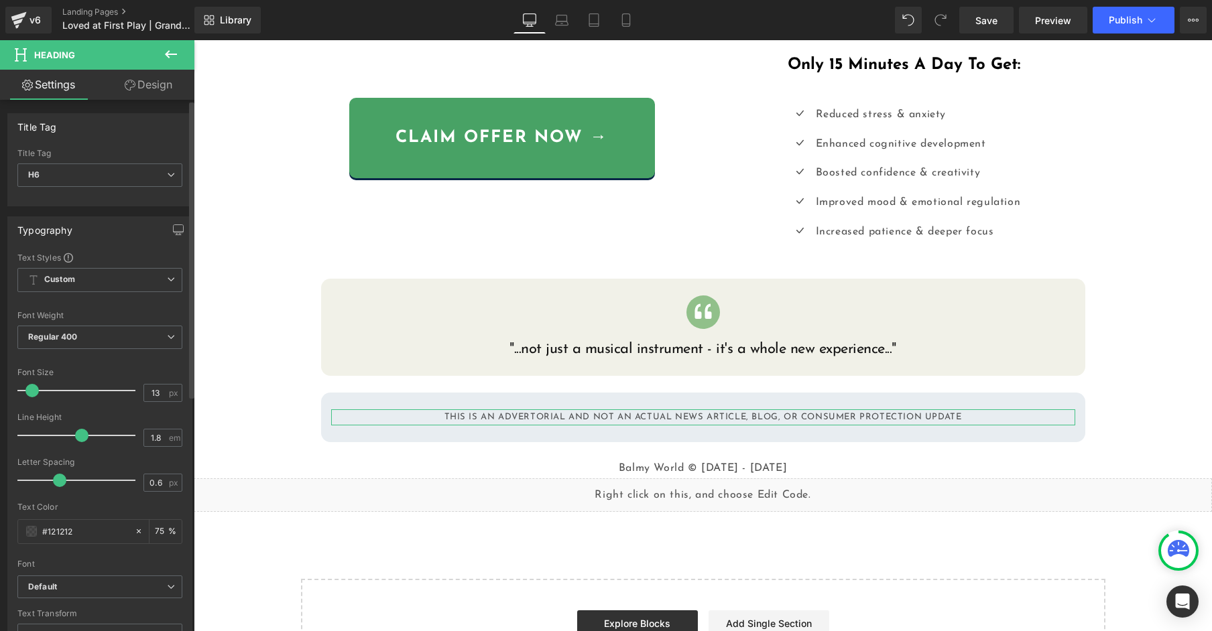
type input "14"
click at [32, 389] on span at bounding box center [33, 390] width 13 height 13
type input "-0.3"
drag, startPoint x: 58, startPoint y: 484, endPoint x: 42, endPoint y: 485, distance: 16.8
click at [40, 485] on span at bounding box center [39, 480] width 13 height 13
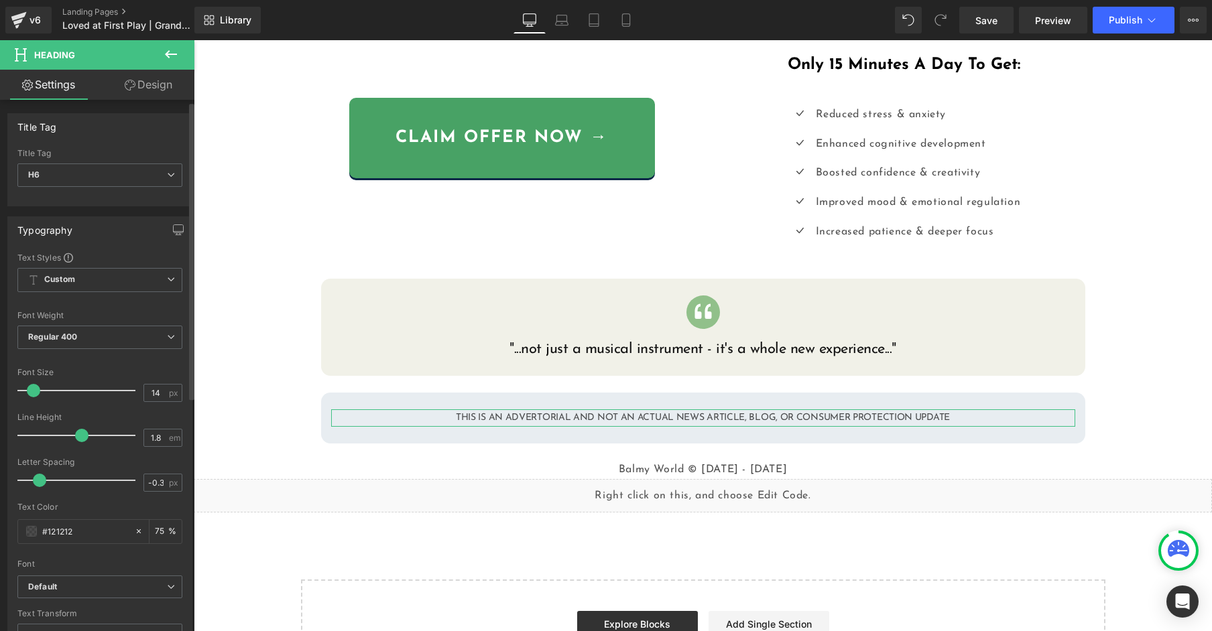
scroll to position [17, 0]
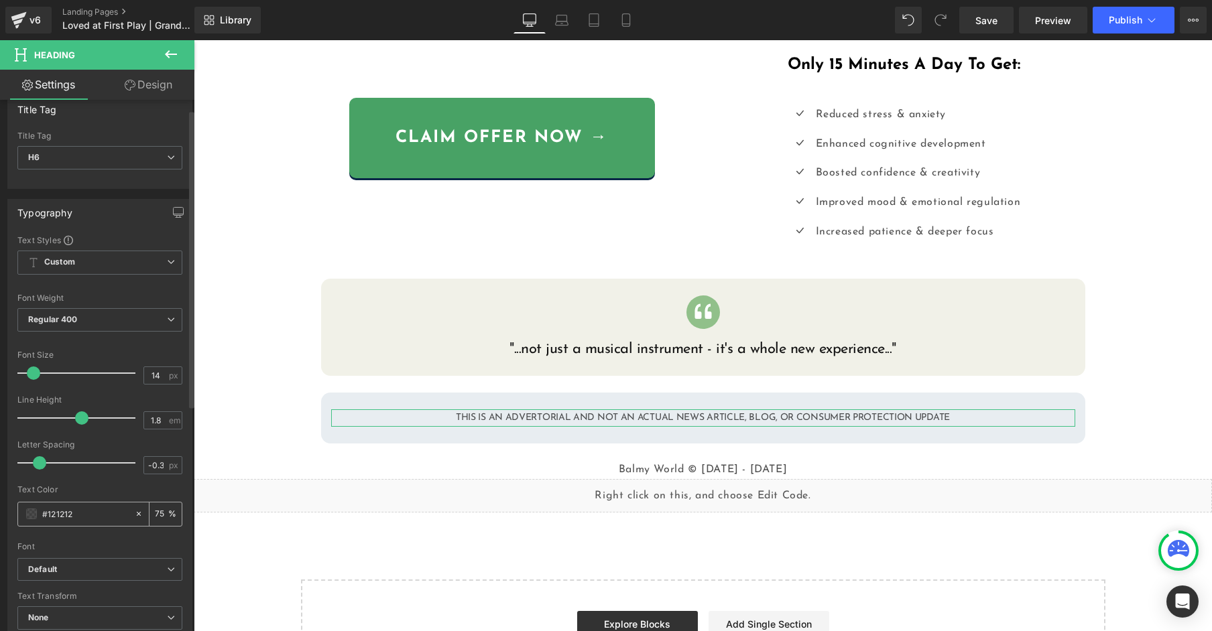
click at [160, 511] on input "75" at bounding box center [161, 514] width 13 height 15
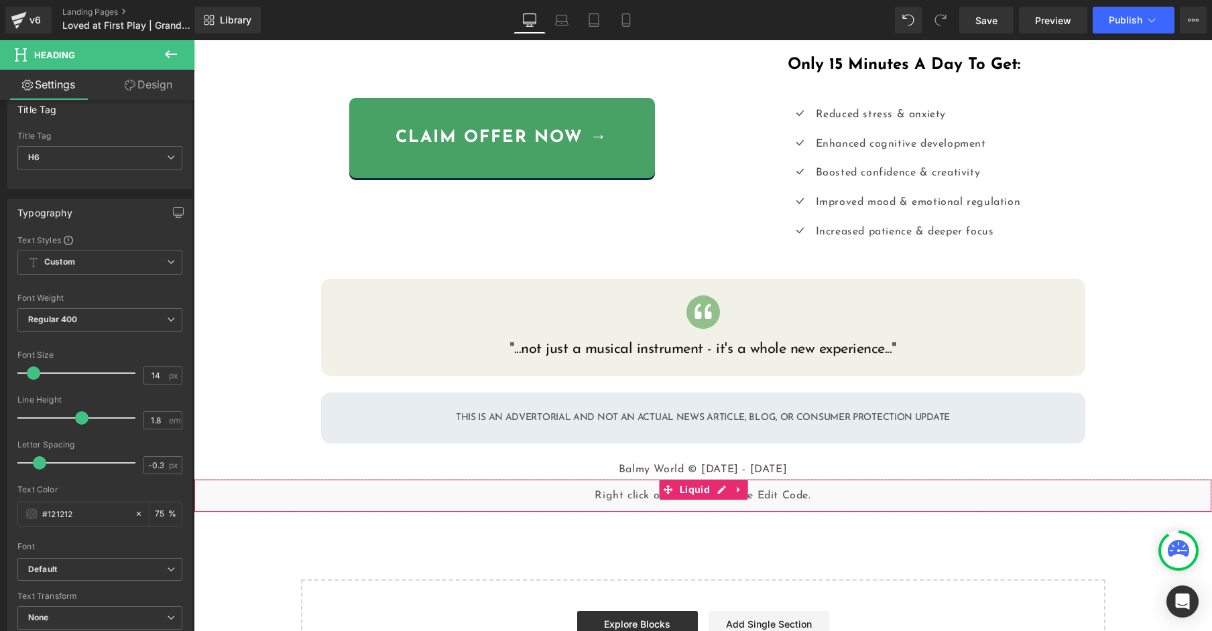
type input "0"
type input "100"
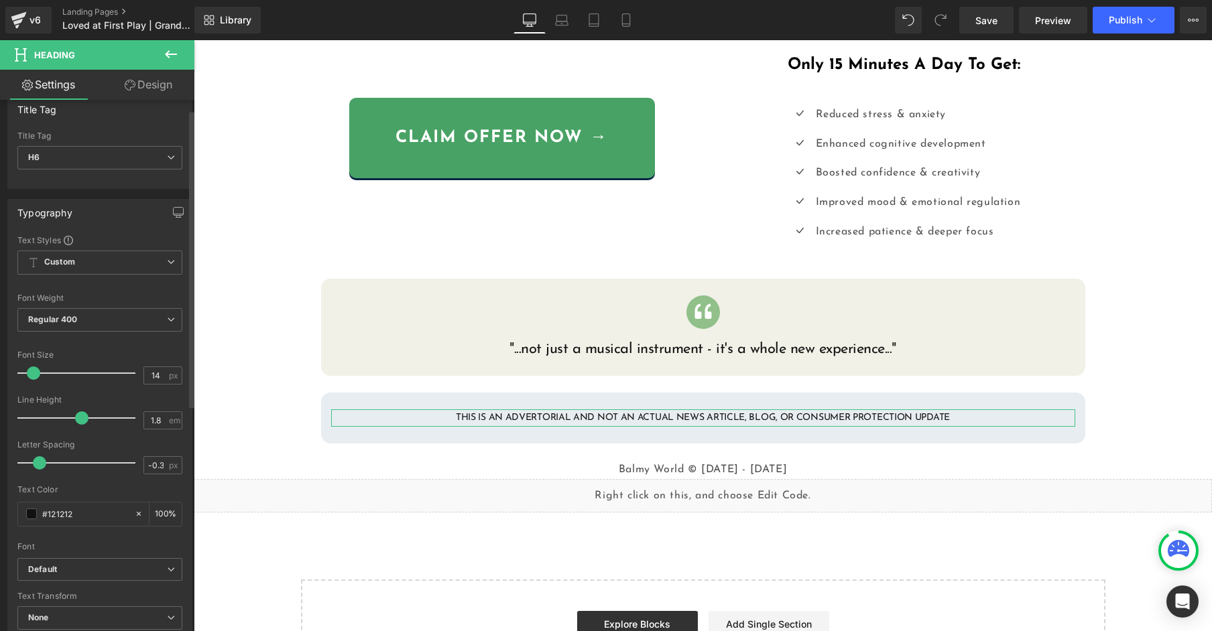
click at [133, 540] on div at bounding box center [99, 538] width 165 height 9
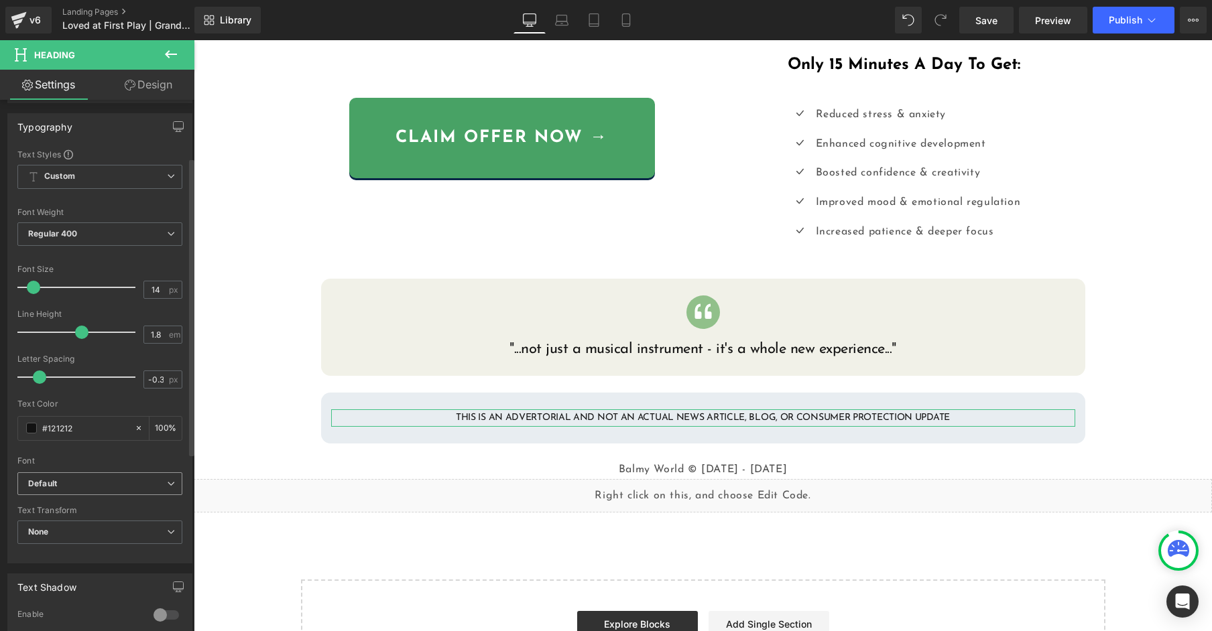
scroll to position [101, 0]
click at [166, 231] on span "Regular 400" at bounding box center [99, 236] width 165 height 23
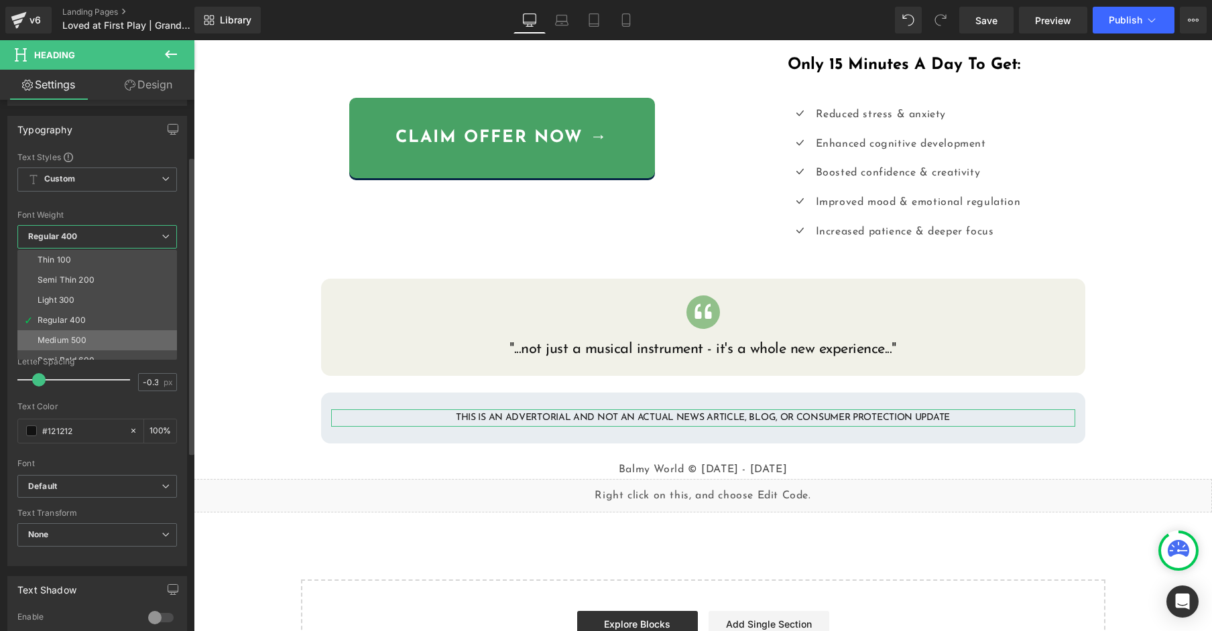
scroll to position [33, 0]
click at [100, 328] on li "Semi Bold 600" at bounding box center [100, 328] width 166 height 20
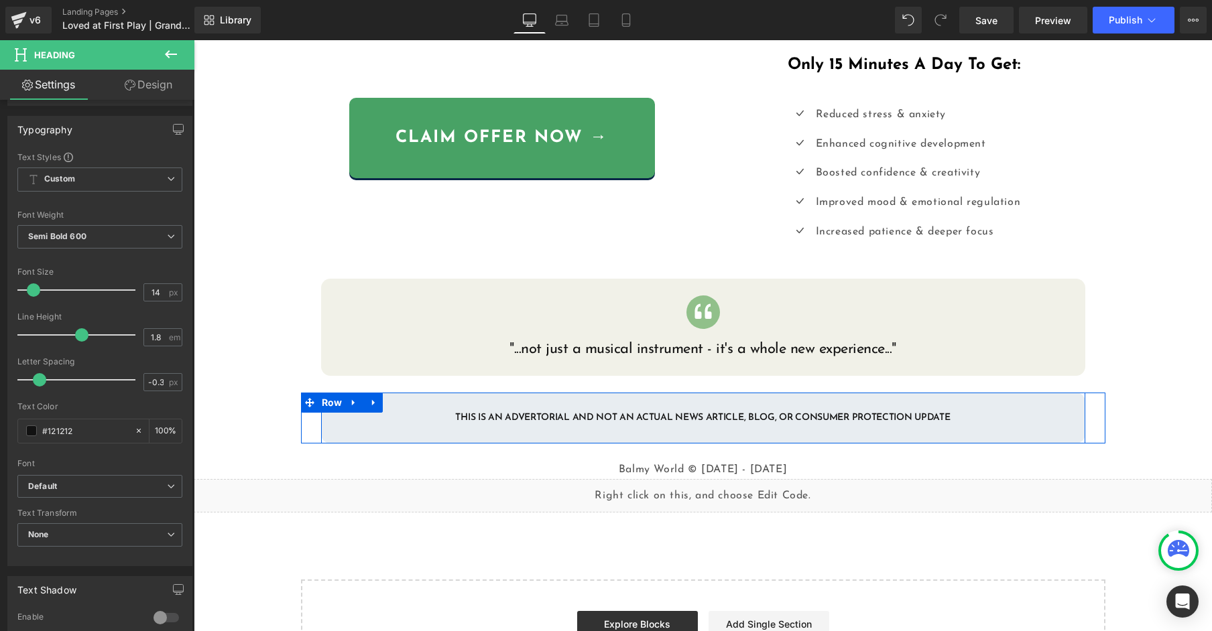
click at [423, 429] on div "THIS IS AN ADVERTORIAL AND NOT AN ACTUAL NEWS ARTICLE, BLOG, OR CONSUMER PROTEC…" at bounding box center [703, 418] width 764 height 50
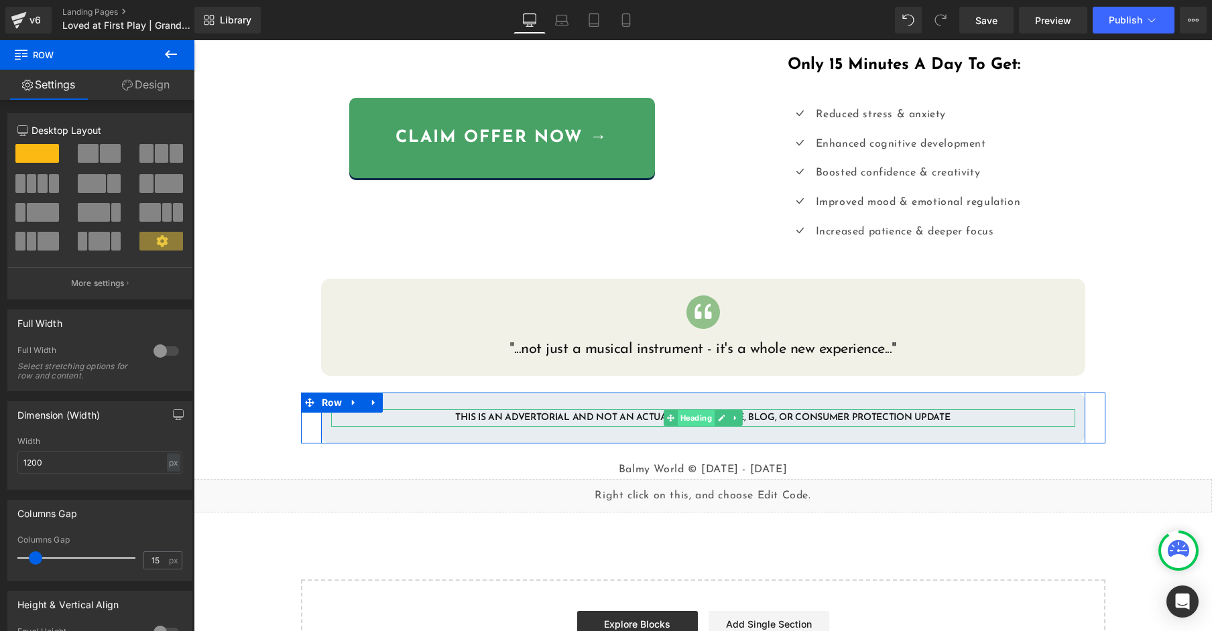
click at [694, 416] on span "Heading" at bounding box center [695, 418] width 37 height 16
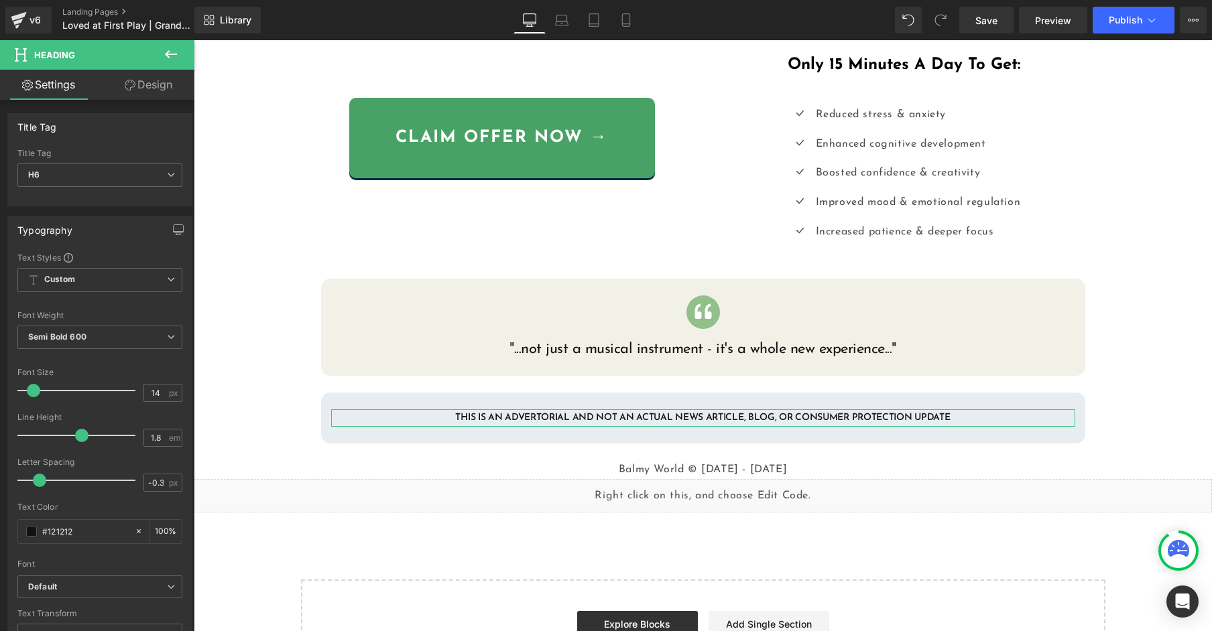
click at [41, 88] on link "Settings" at bounding box center [48, 85] width 97 height 30
click at [170, 59] on icon at bounding box center [171, 54] width 16 height 16
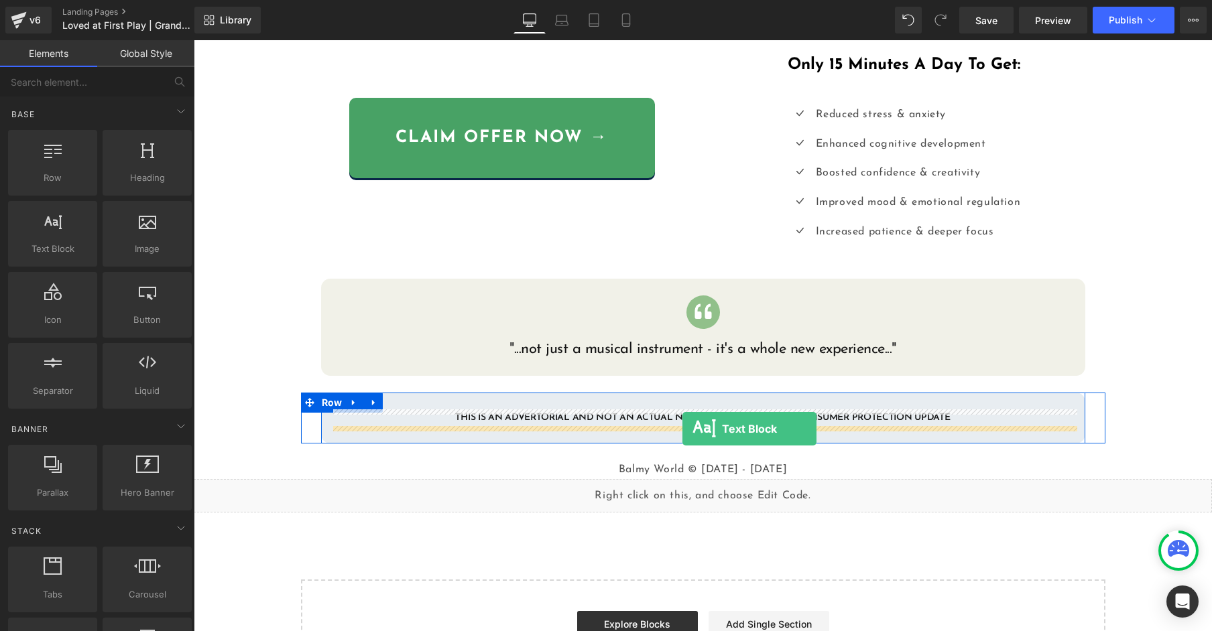
drag, startPoint x: 256, startPoint y: 279, endPoint x: 682, endPoint y: 429, distance: 451.3
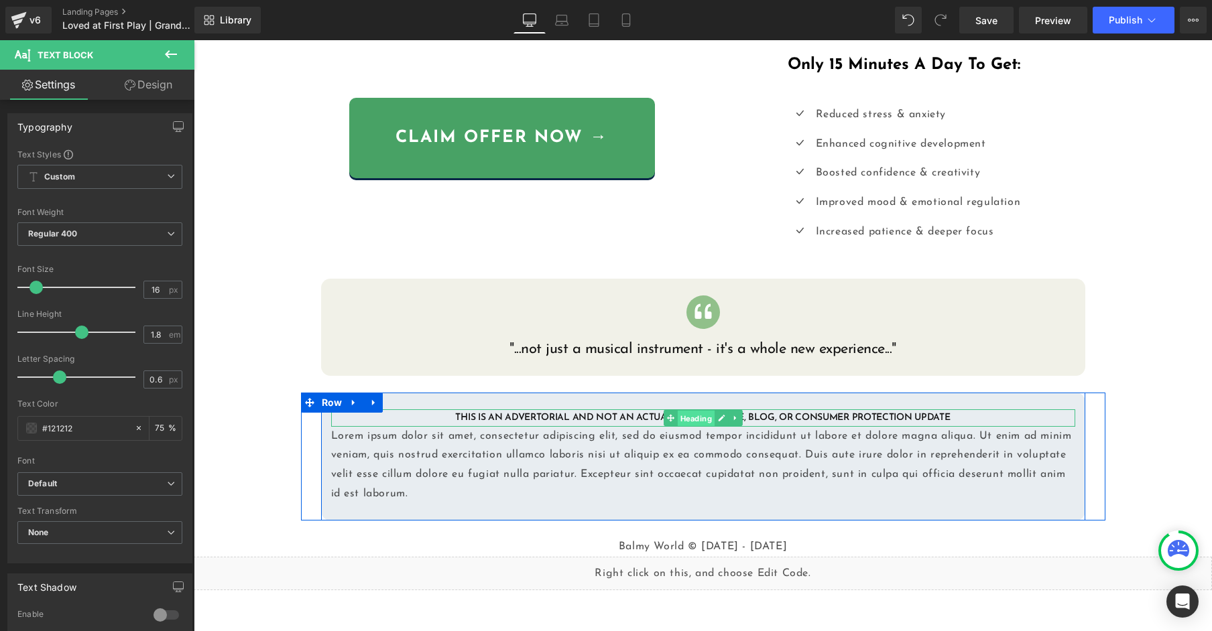
click at [684, 420] on span "Heading" at bounding box center [695, 419] width 37 height 16
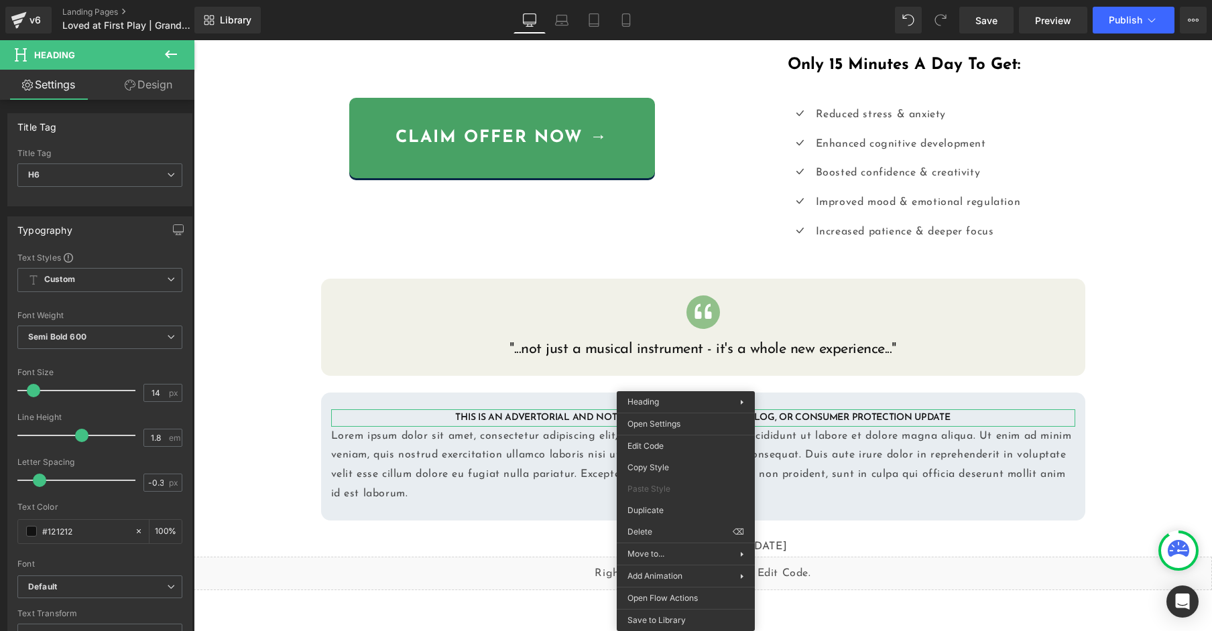
drag, startPoint x: 858, startPoint y: 547, endPoint x: 664, endPoint y: 507, distance: 197.8
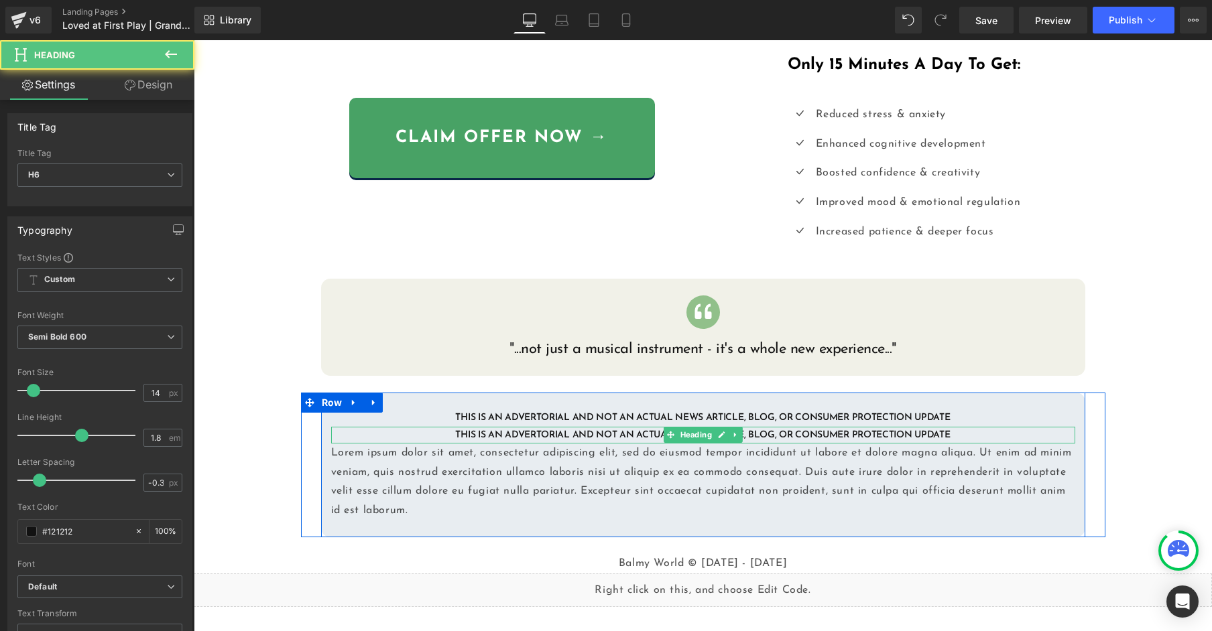
click at [597, 431] on h6 "THIS IS AN ADVERTORIAL AND NOT AN ACTUAL NEWS ARTICLE, BLOG, OR CONSUMER PROTEC…" at bounding box center [703, 435] width 744 height 17
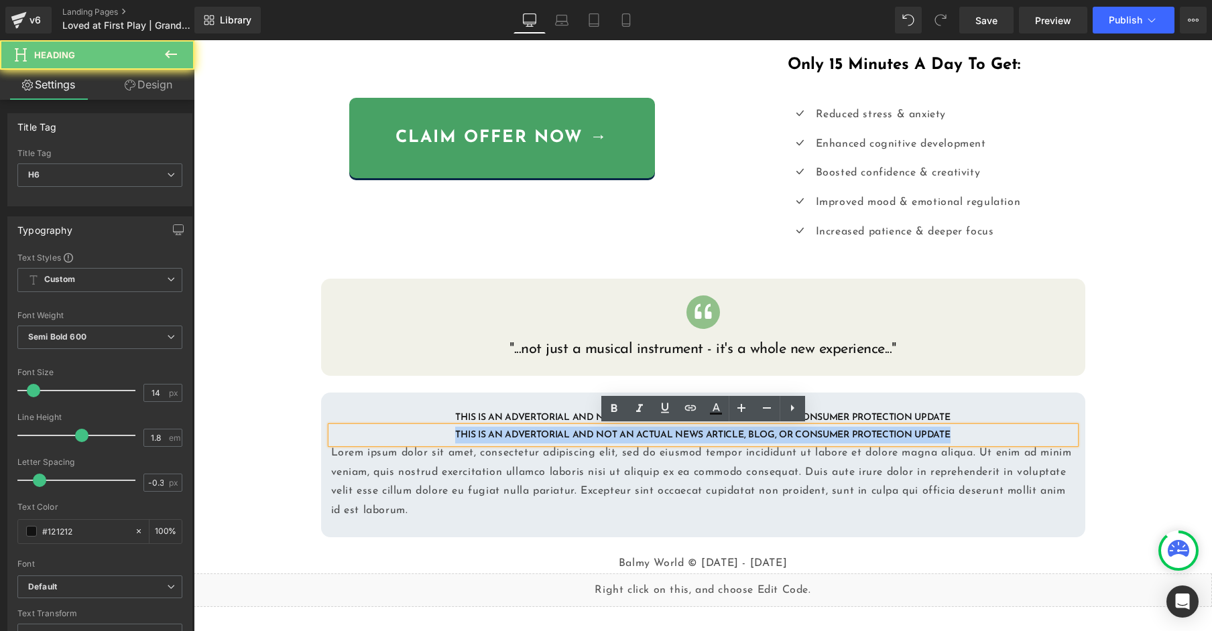
click at [597, 431] on h6 "THIS IS AN ADVERTORIAL AND NOT AN ACTUAL NEWS ARTICLE, BLOG, OR CONSUMER PROTEC…" at bounding box center [703, 435] width 744 height 17
paste div
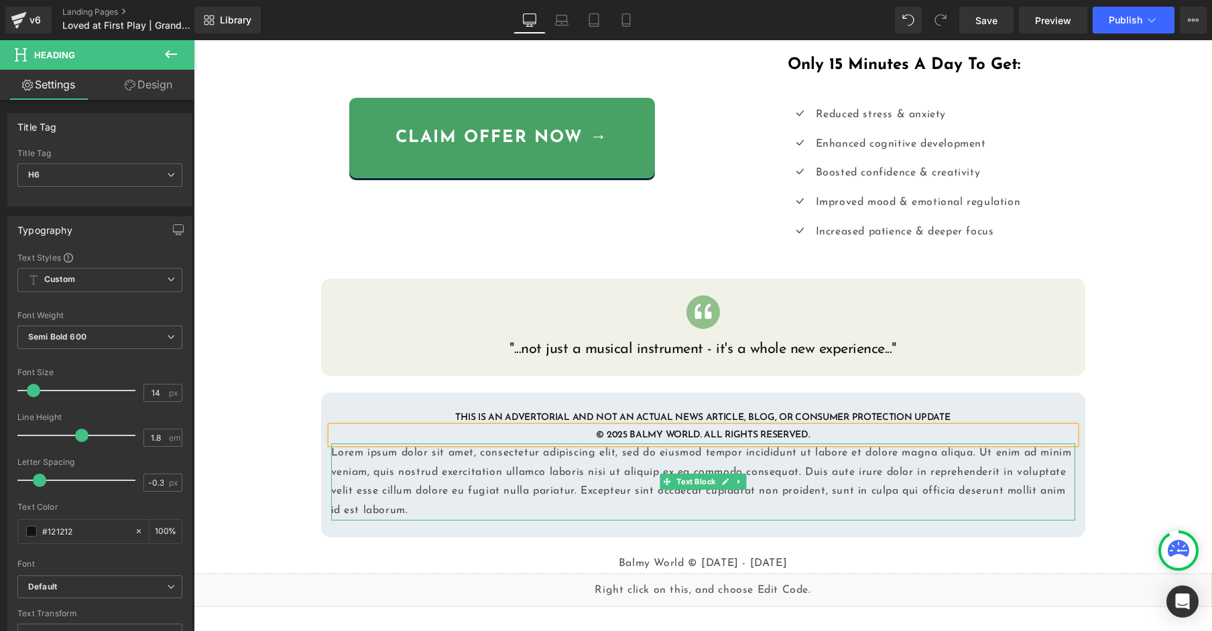
click at [586, 456] on p "Lorem ipsum dolor sit amet, consectetur adipiscing elit, sed do eiusmod tempor …" at bounding box center [703, 482] width 744 height 77
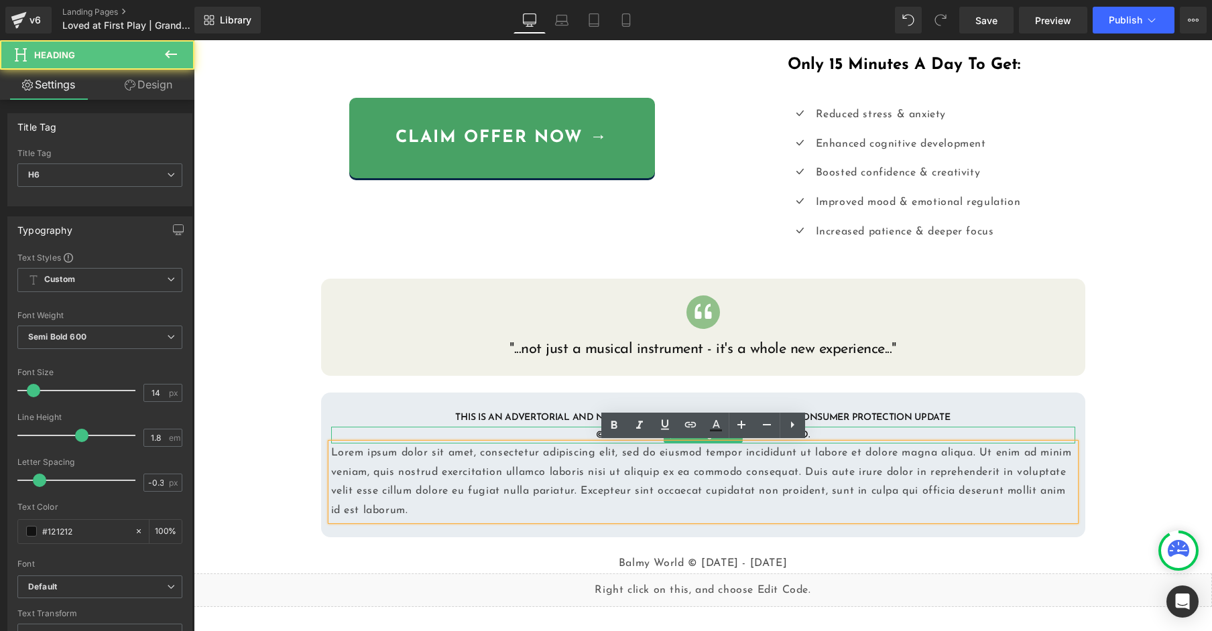
drag, startPoint x: 519, startPoint y: 427, endPoint x: 603, endPoint y: 429, distance: 83.8
click at [519, 427] on div at bounding box center [703, 427] width 744 height 1
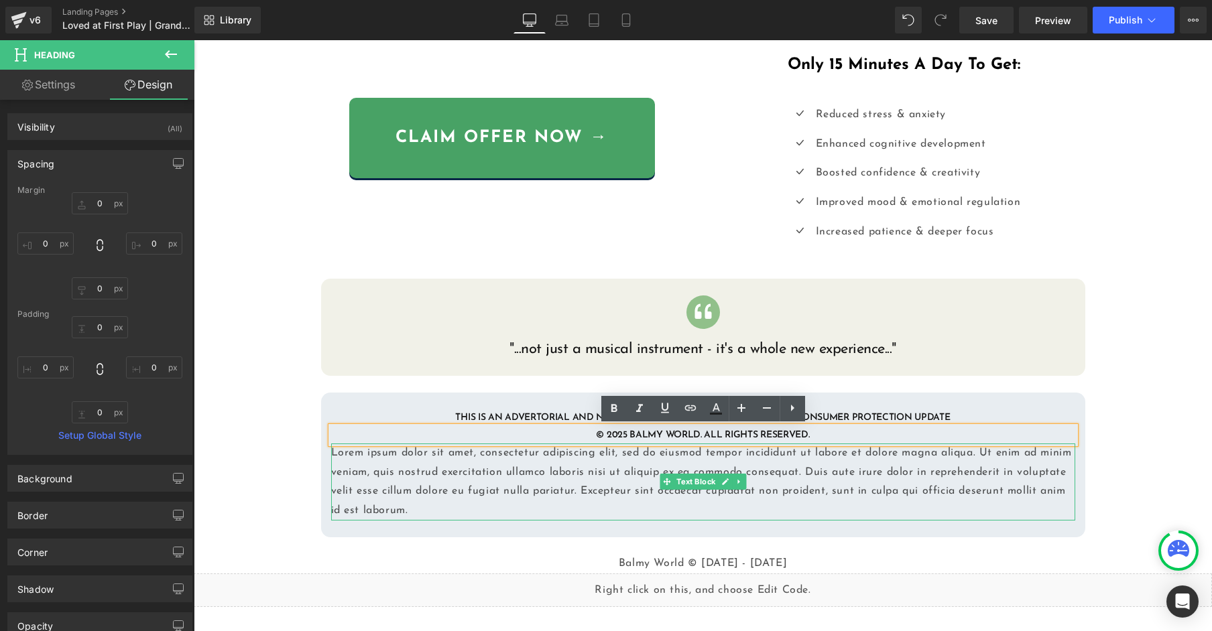
click at [637, 460] on p "Lorem ipsum dolor sit amet, consectetur adipiscing elit, sed do eiusmod tempor …" at bounding box center [703, 482] width 744 height 77
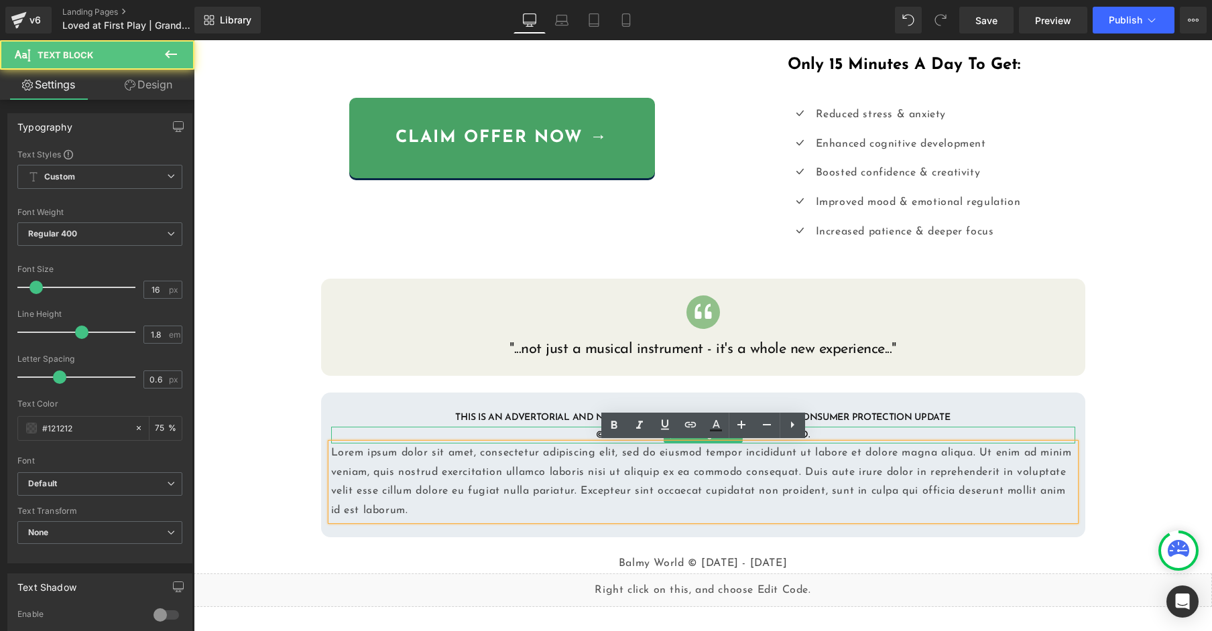
drag, startPoint x: 879, startPoint y: 428, endPoint x: 906, endPoint y: 420, distance: 28.2
click at [879, 428] on h6 "© 2025 BALMY WORLD. ALL RIGHTS RESERVED." at bounding box center [703, 435] width 744 height 17
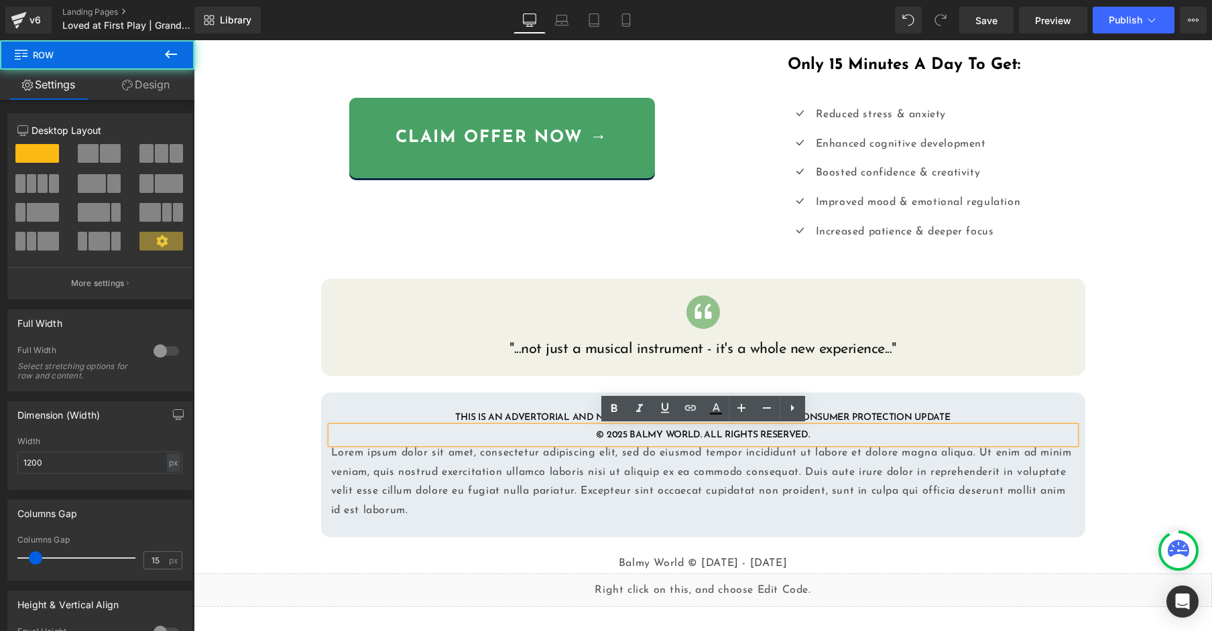
click at [916, 400] on div "THIS IS AN ADVERTORIAL AND NOT AN ACTUAL NEWS ARTICLE, BLOG, OR CONSUMER PROTEC…" at bounding box center [703, 465] width 764 height 145
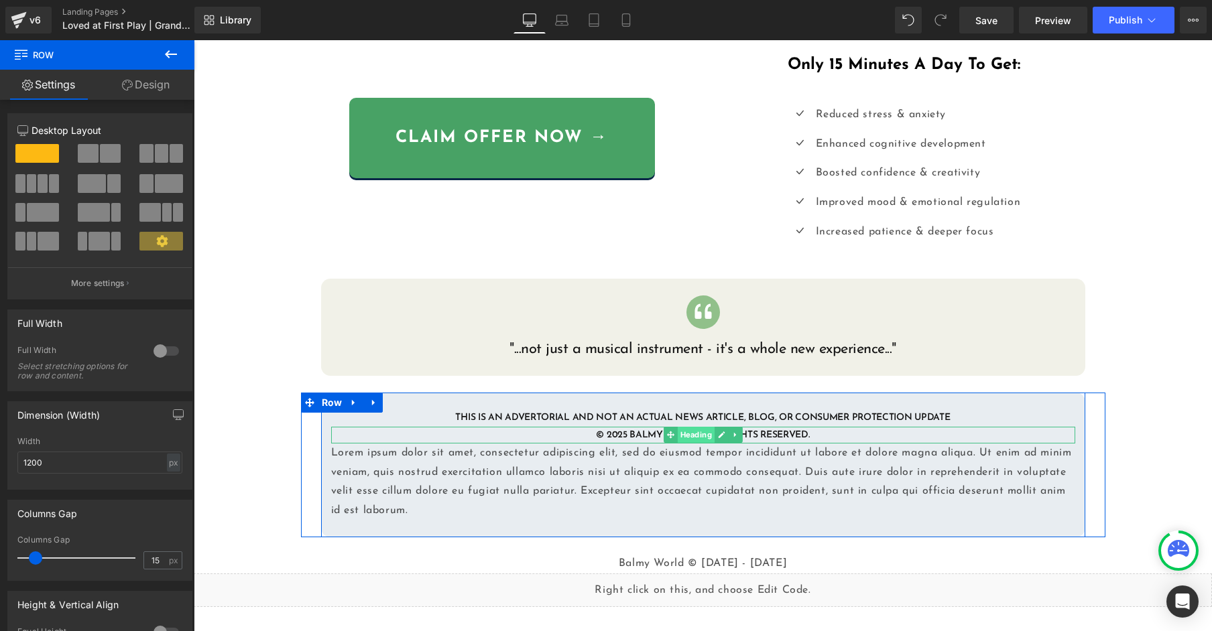
click at [699, 439] on span "Heading" at bounding box center [695, 435] width 37 height 16
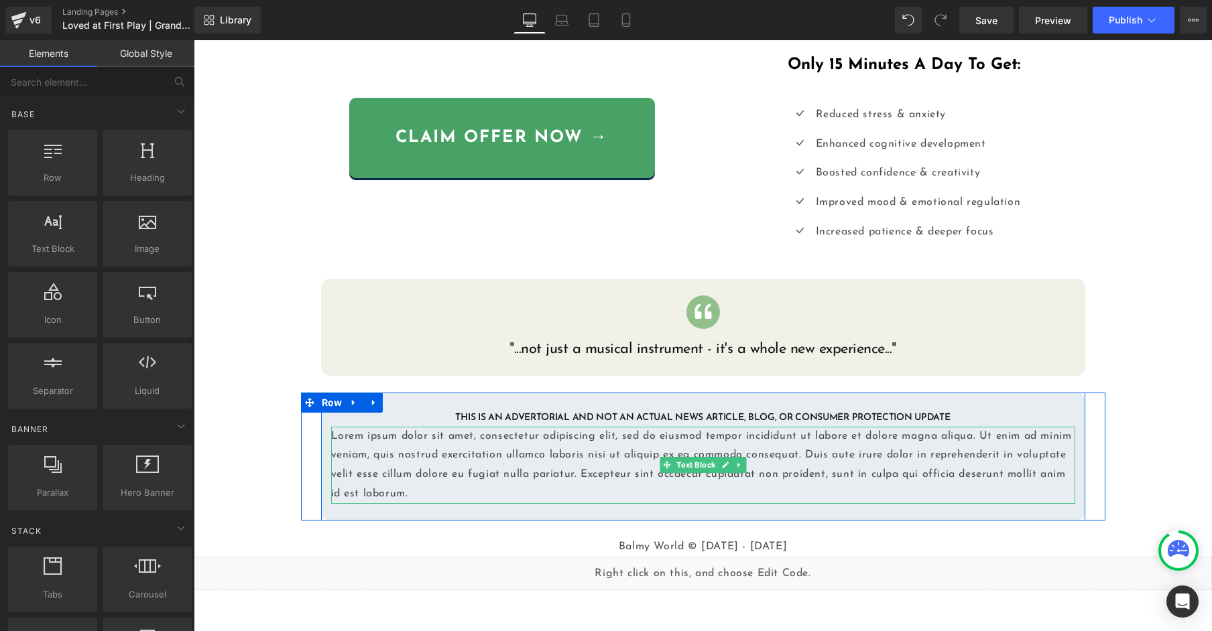
click at [589, 450] on p "Lorem ipsum dolor sit amet, consectetur adipiscing elit, sed do eiusmod tempor …" at bounding box center [703, 465] width 744 height 77
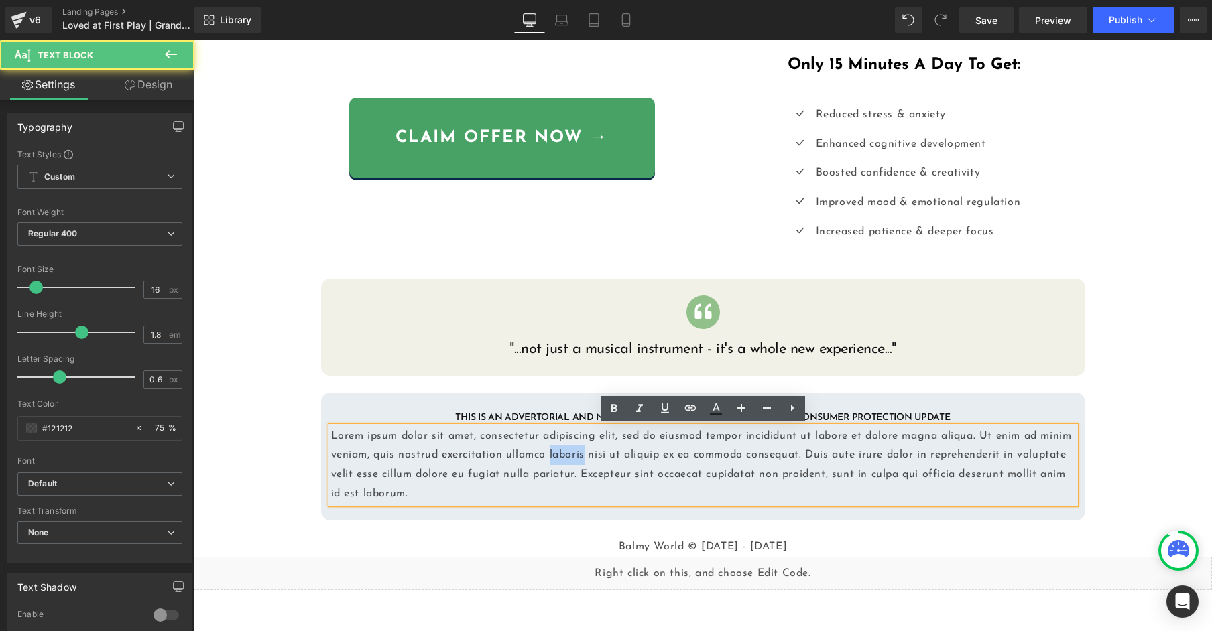
click at [589, 450] on p "Lorem ipsum dolor sit amet, consectetur adipiscing elit, sed do eiusmod tempor …" at bounding box center [703, 465] width 744 height 77
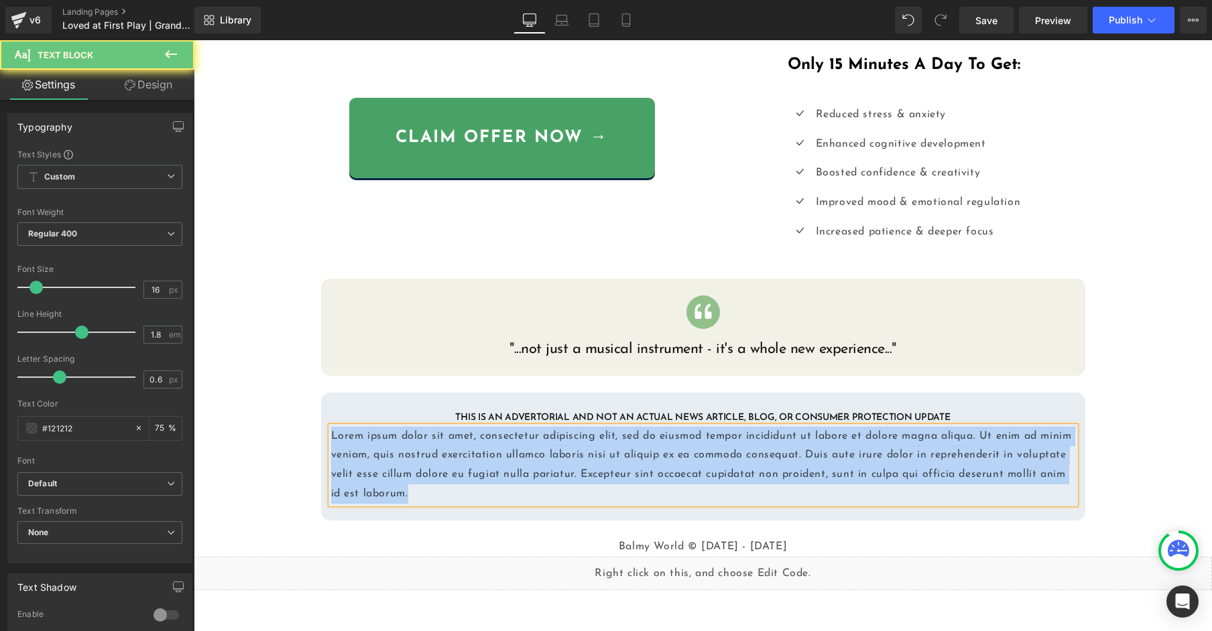
paste div
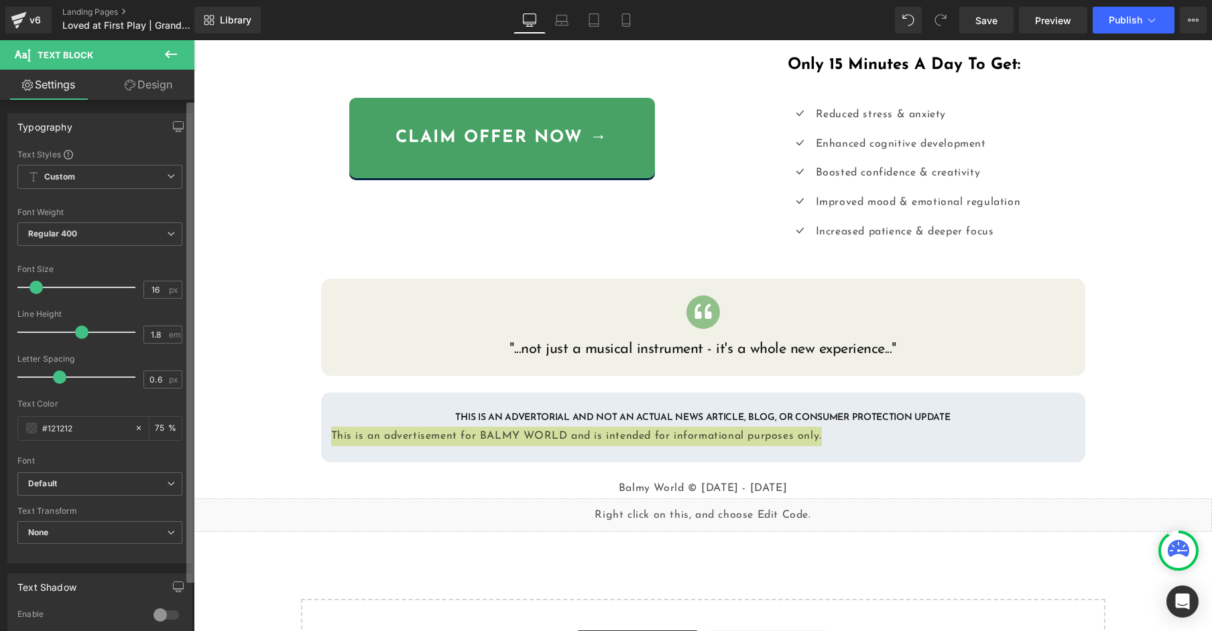
drag, startPoint x: 148, startPoint y: 424, endPoint x: 190, endPoint y: 421, distance: 42.4
click at [149, 424] on div "75 %" at bounding box center [165, 428] width 32 height 23
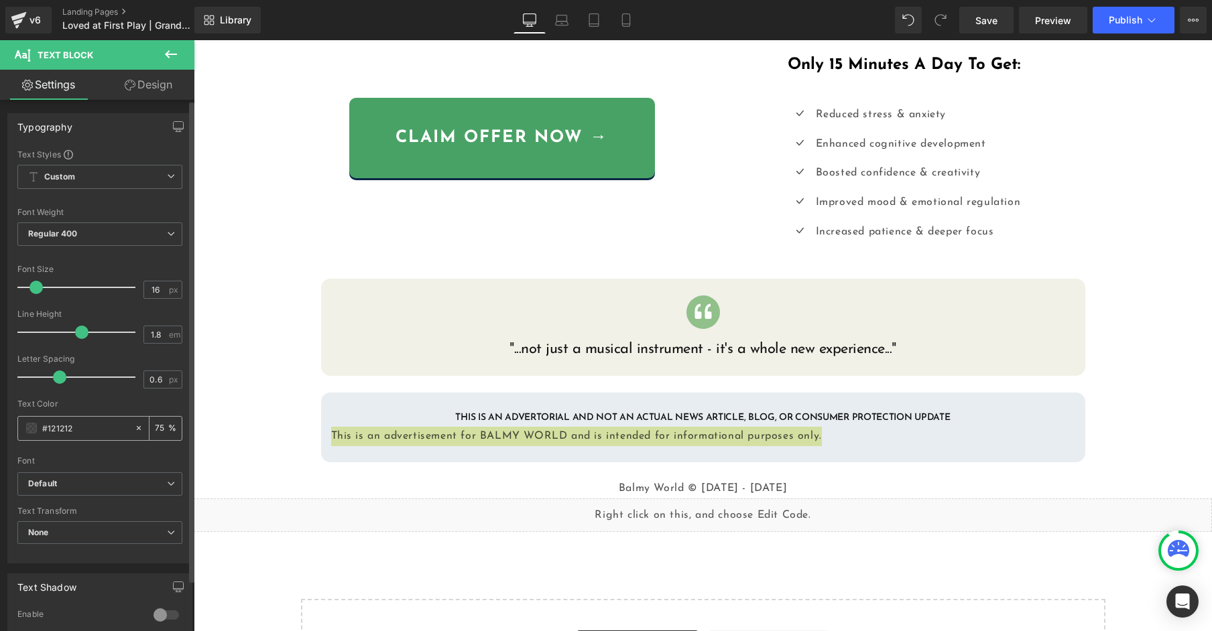
click at [156, 432] on input "75" at bounding box center [161, 428] width 13 height 15
type input "100"
click at [117, 458] on div "Font" at bounding box center [99, 460] width 165 height 9
type input "0.1"
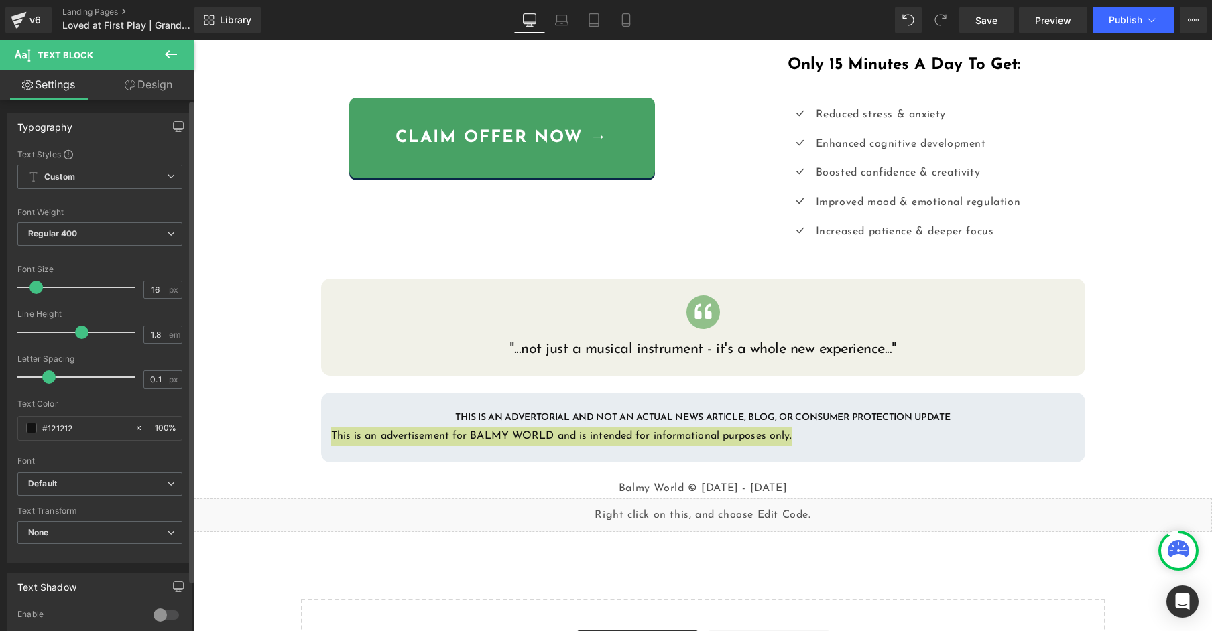
drag, startPoint x: 52, startPoint y: 379, endPoint x: 42, endPoint y: 382, distance: 11.1
click at [42, 382] on div at bounding box center [79, 377] width 111 height 27
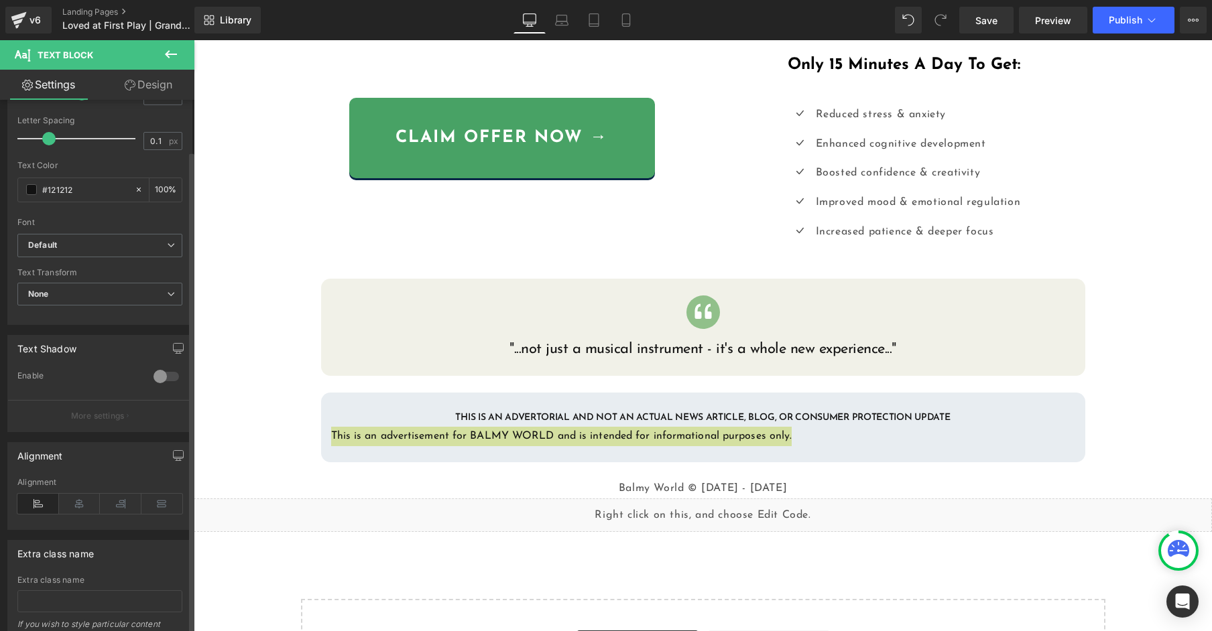
scroll to position [246, 0]
click at [74, 495] on icon at bounding box center [80, 497] width 42 height 20
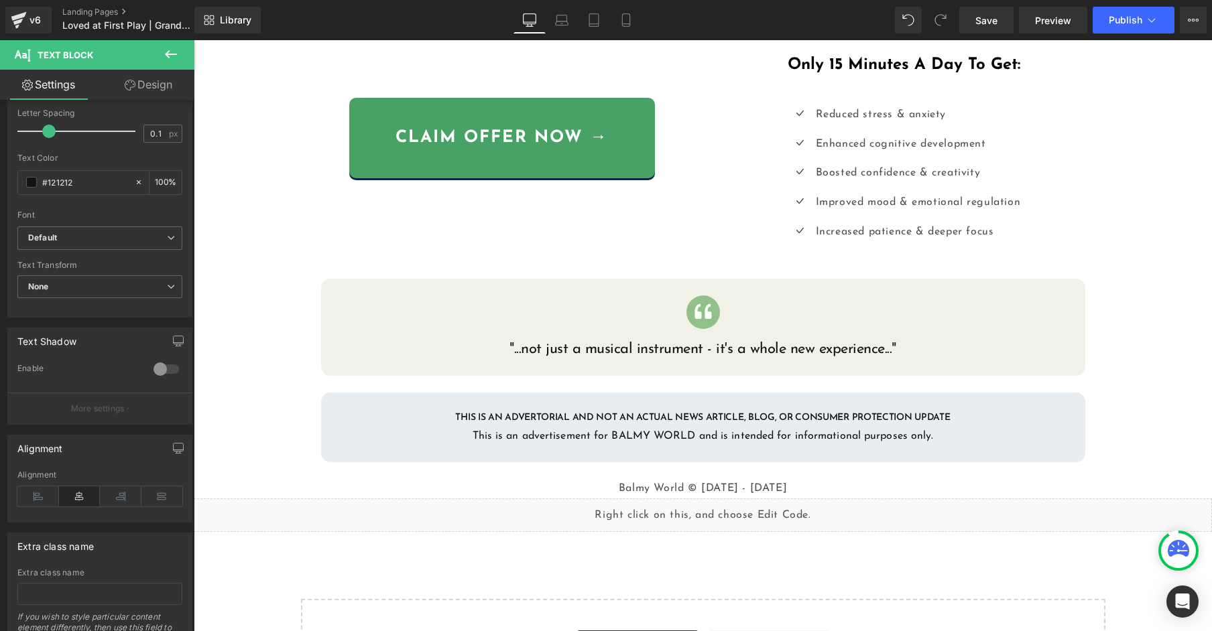
click at [267, 428] on div "Liquid {{ settings.global_announcement_text }} UP TO 60% OFF Heading Row Image …" at bounding box center [703, 87] width 1018 height 1243
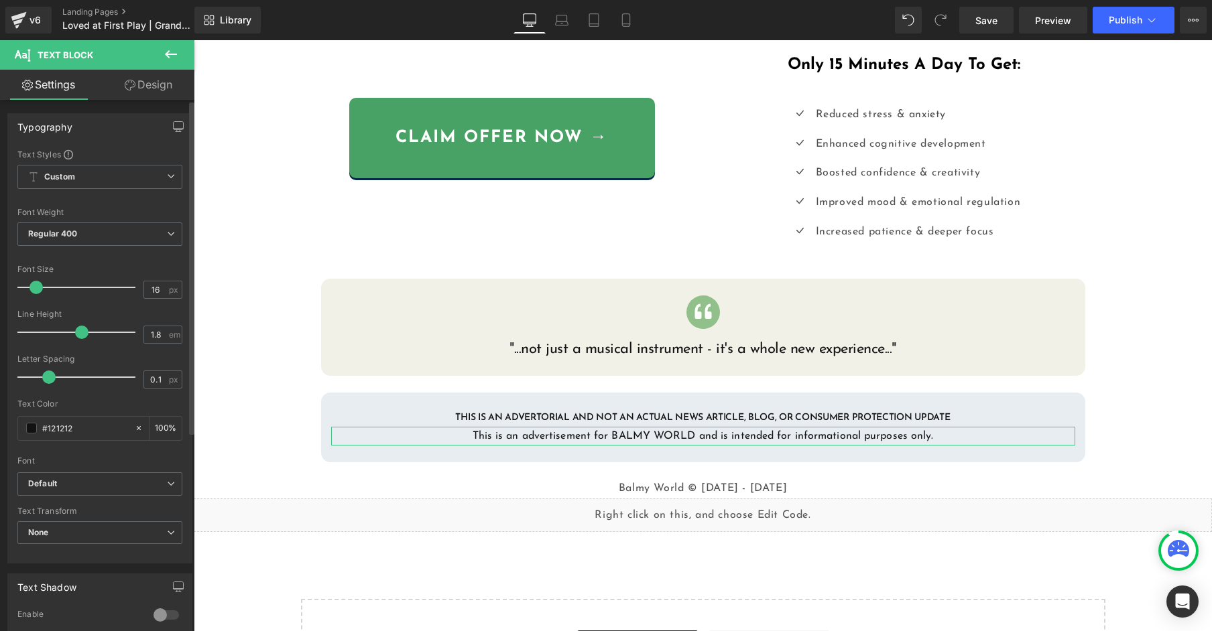
type input "0"
click at [46, 383] on span at bounding box center [46, 377] width 13 height 13
click at [114, 236] on span "Regular 400" at bounding box center [99, 234] width 165 height 23
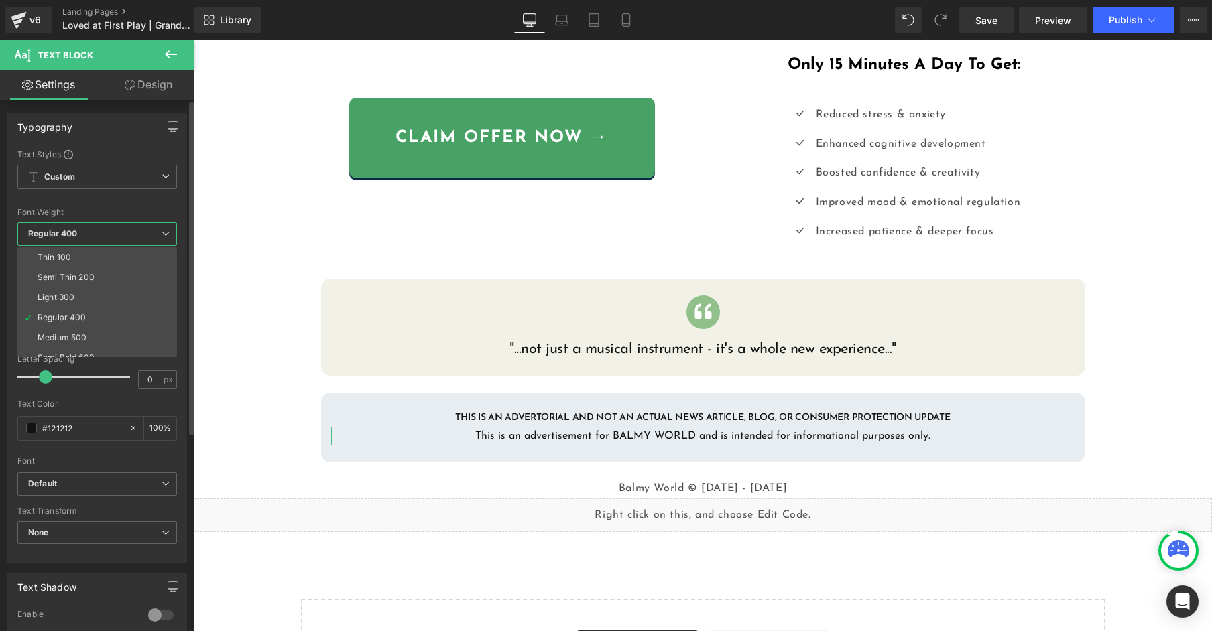
click at [114, 236] on span "Regular 400" at bounding box center [97, 234] width 160 height 23
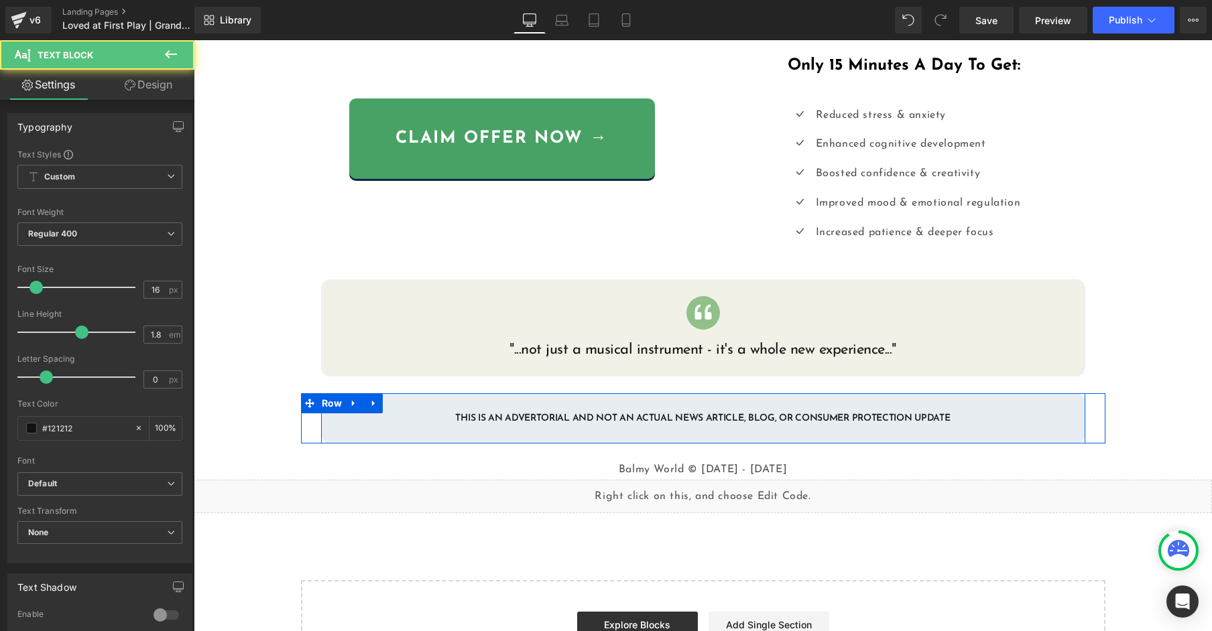
scroll to position [574, 0]
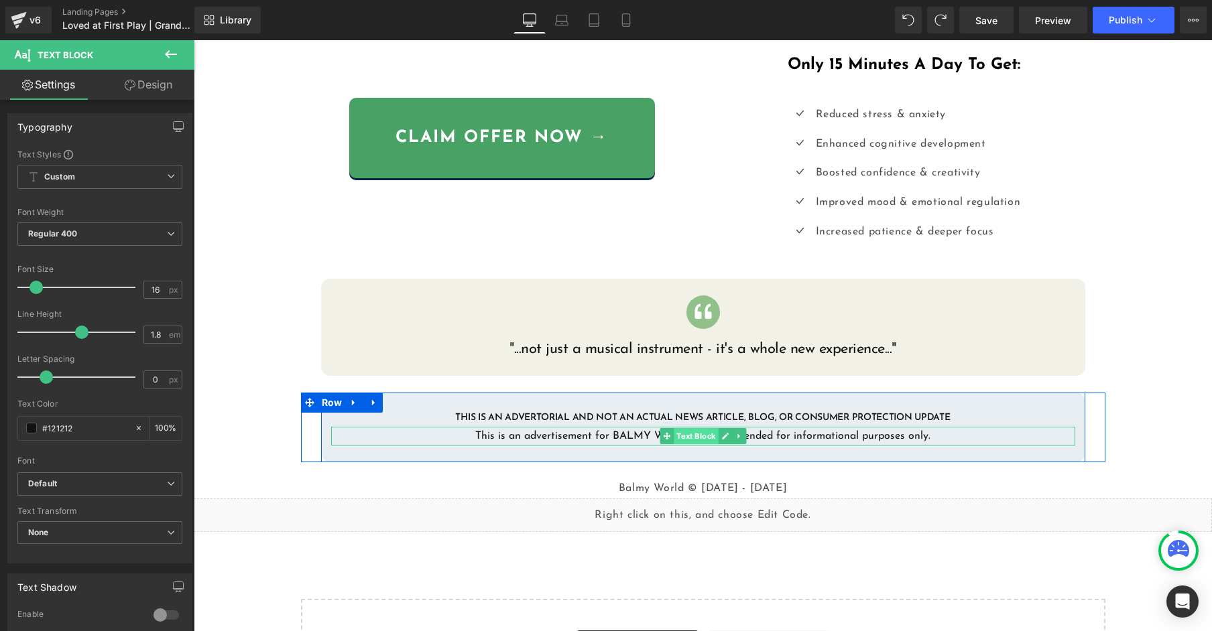
click at [692, 438] on span "Text Block" at bounding box center [696, 436] width 44 height 16
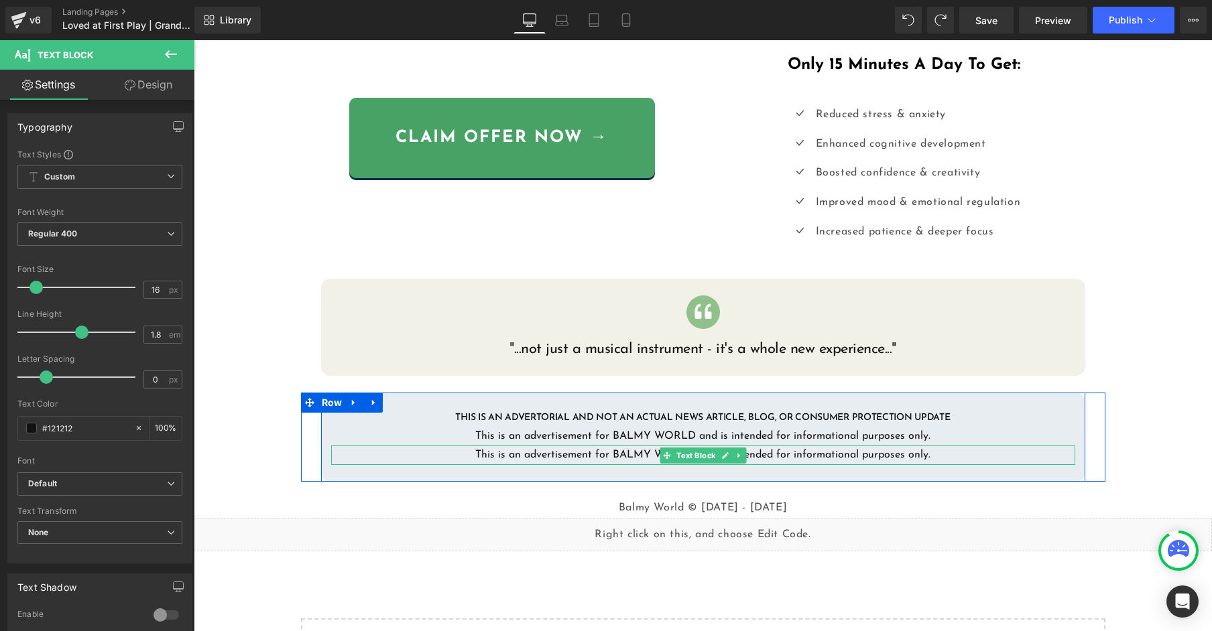
click at [631, 457] on p "This is an advertisement for BALMY WORLD and is intended for informational purp…" at bounding box center [703, 455] width 744 height 19
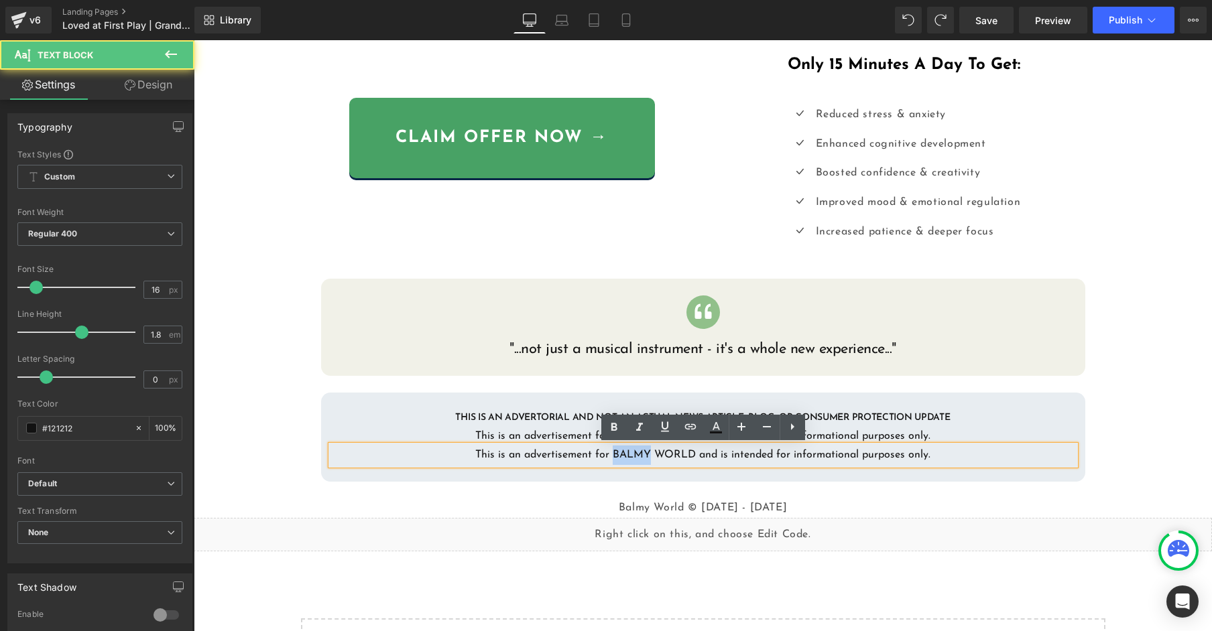
click at [631, 457] on p "This is an advertisement for BALMY WORLD and is intended for informational purp…" at bounding box center [703, 455] width 744 height 19
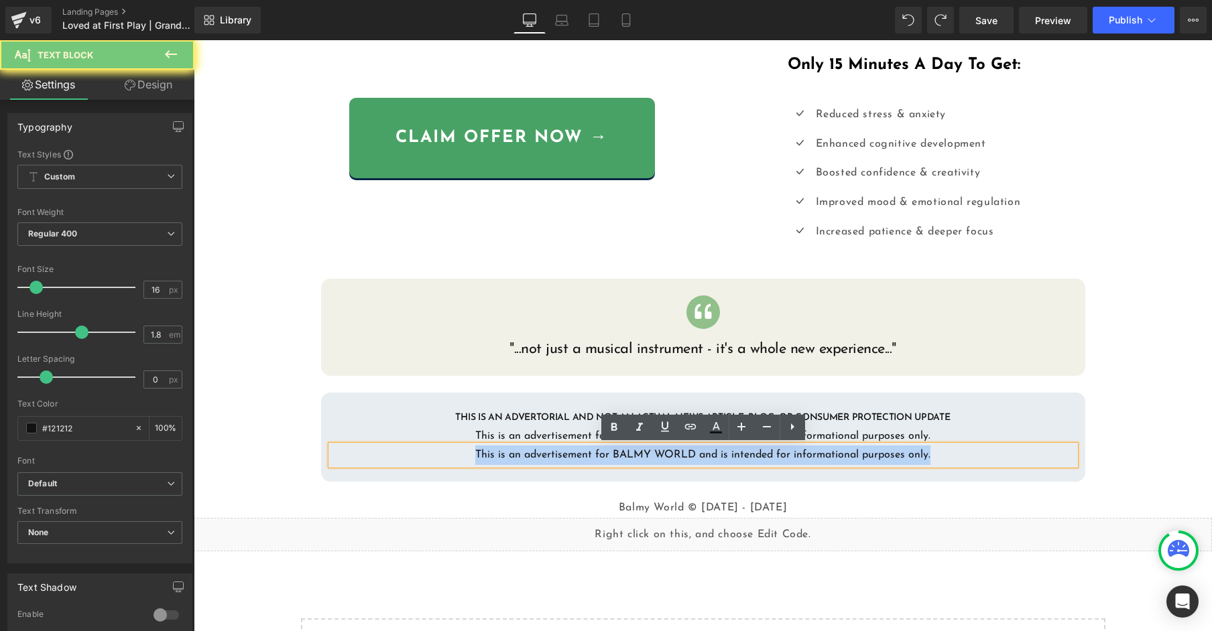
click at [631, 457] on p "This is an advertisement for BALMY WORLD and is intended for informational purp…" at bounding box center [703, 455] width 744 height 19
paste div
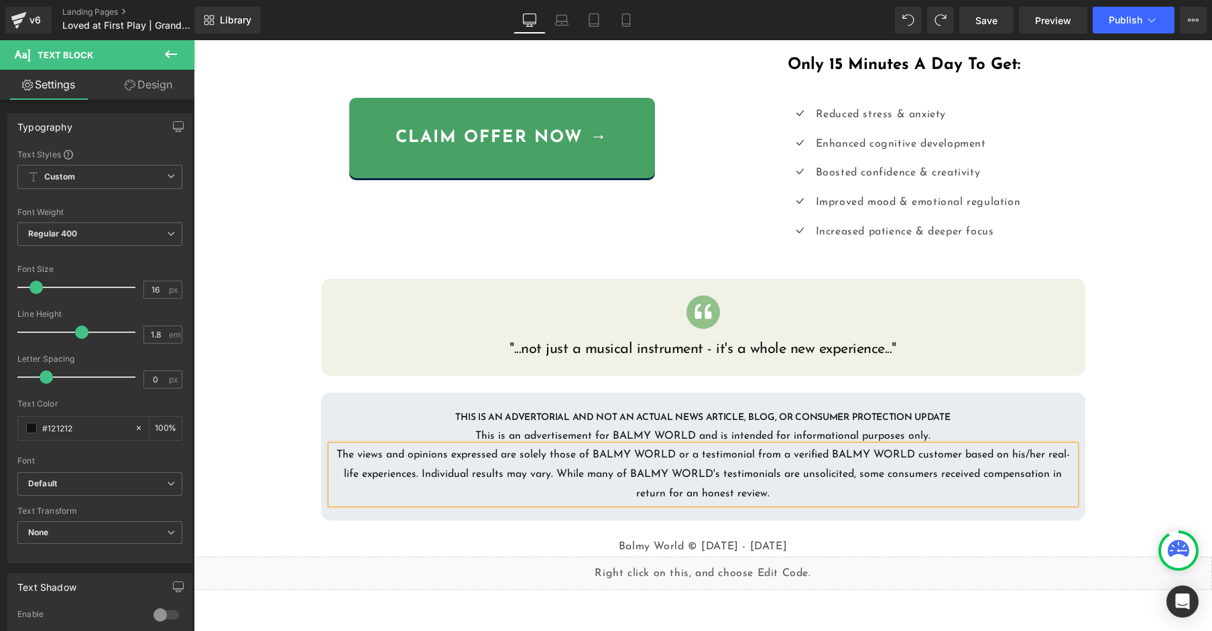
click at [494, 513] on div "THIS IS AN ADVERTORIAL AND NOT AN ACTUAL NEWS ARTICLE, BLOG, OR CONSUMER PROTEC…" at bounding box center [703, 456] width 764 height 127
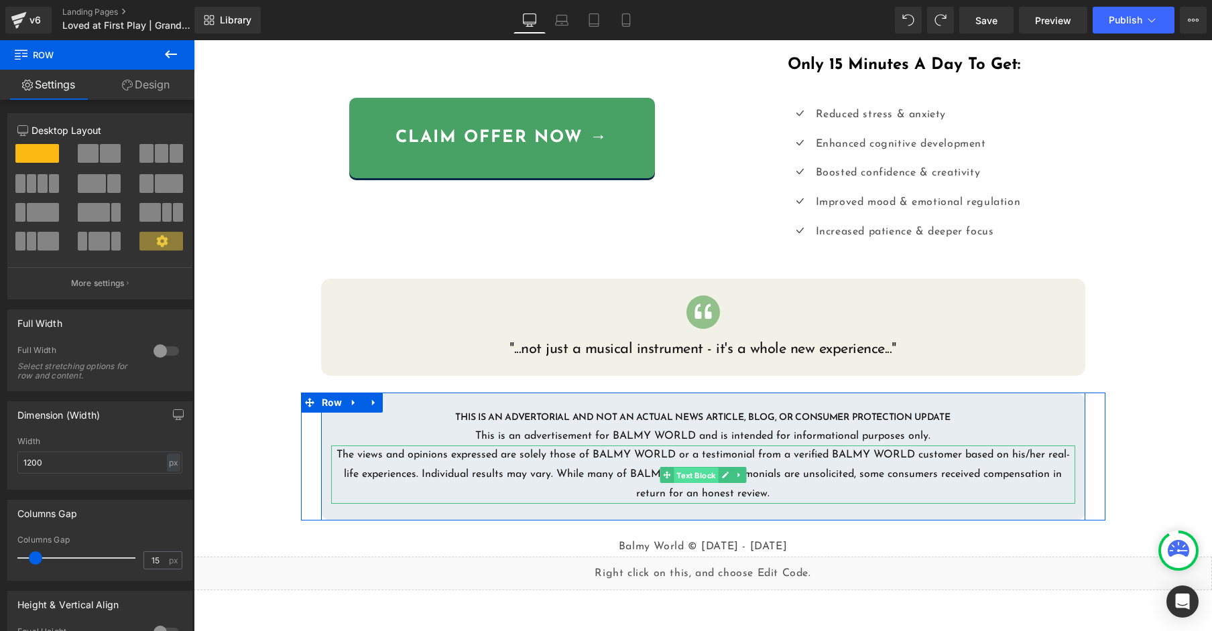
click at [692, 477] on span "Text Block" at bounding box center [696, 475] width 44 height 16
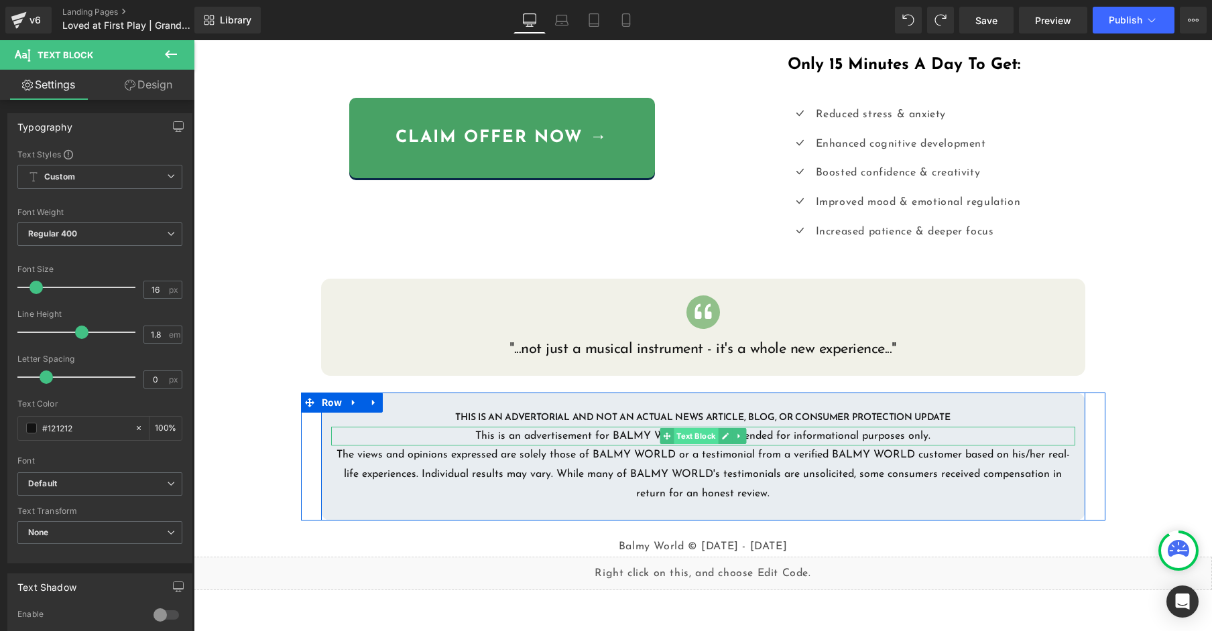
click at [694, 438] on span "Text Block" at bounding box center [696, 436] width 44 height 16
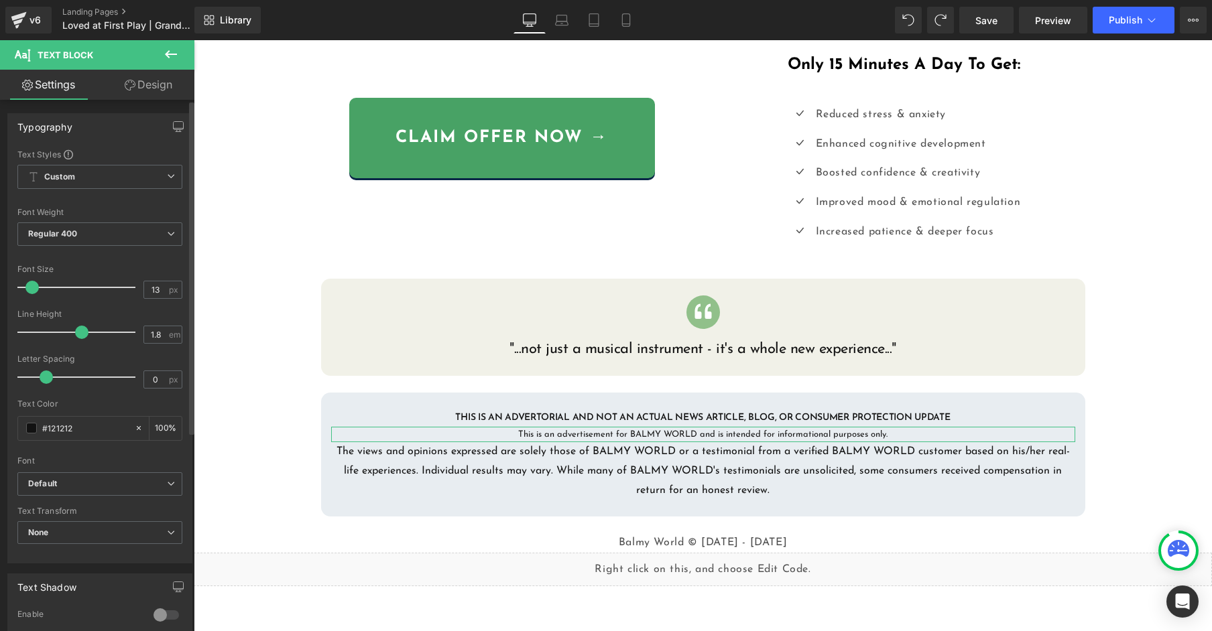
type input "14"
click at [32, 290] on span at bounding box center [33, 287] width 13 height 13
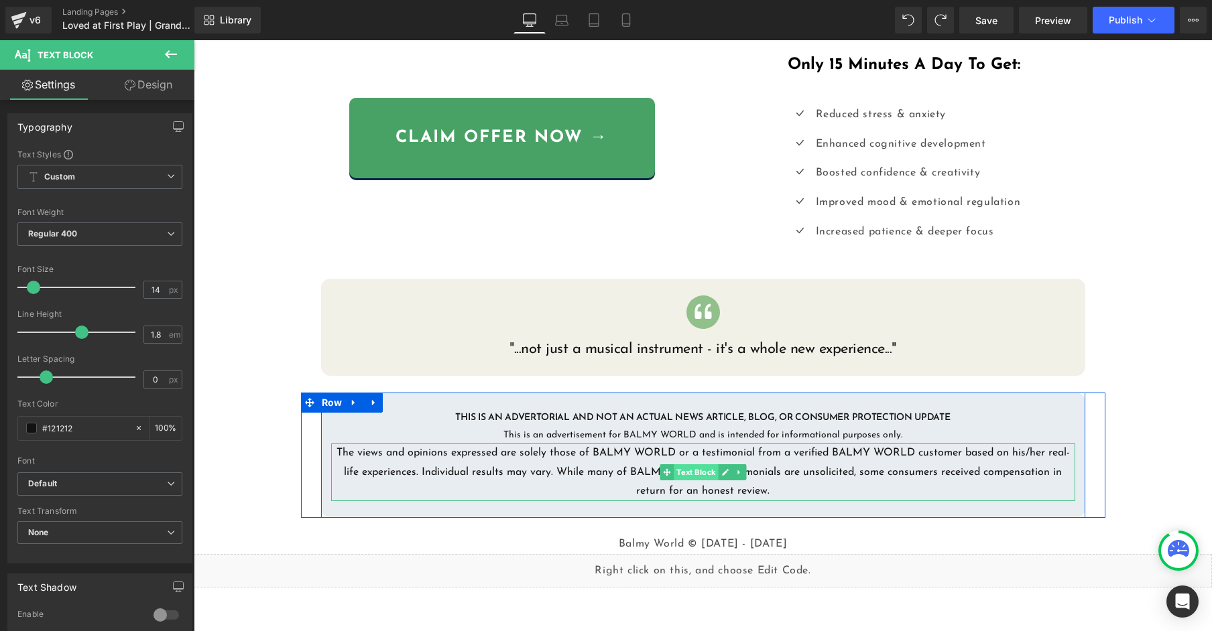
click at [689, 469] on span "Text Block" at bounding box center [696, 472] width 44 height 16
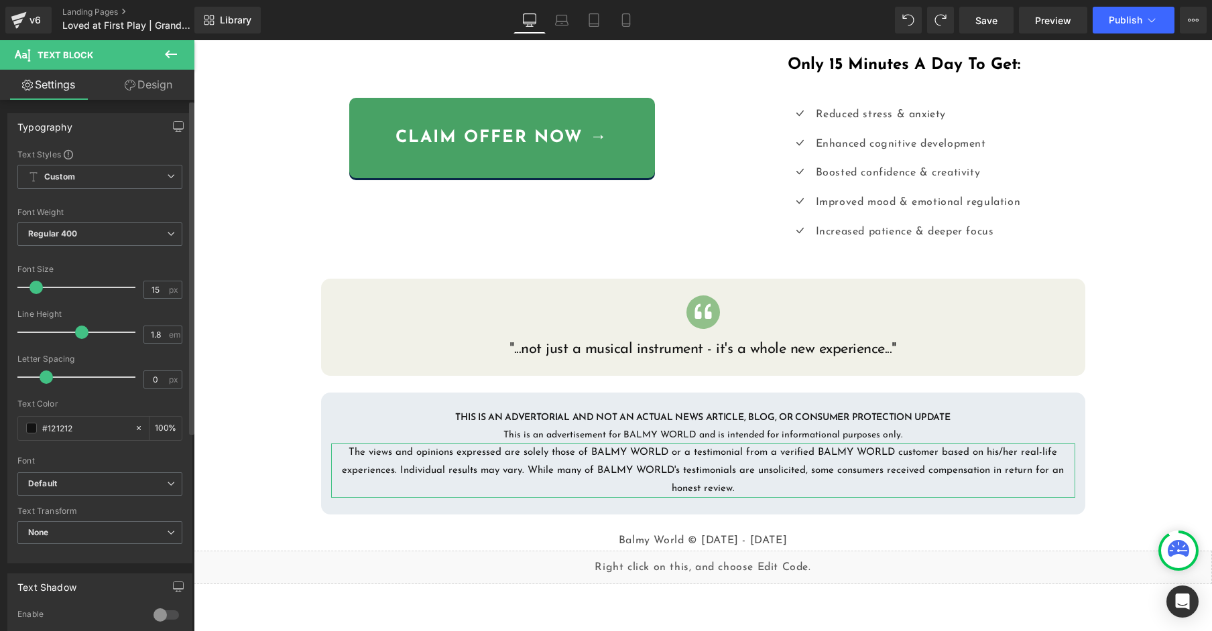
type input "14"
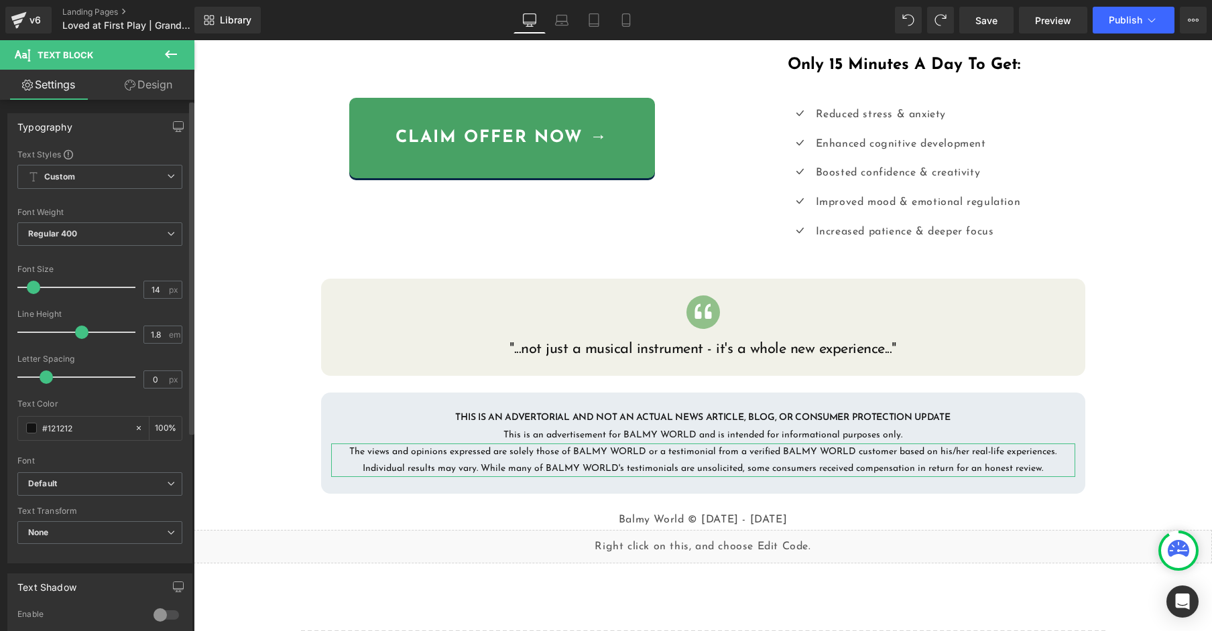
click at [32, 289] on span at bounding box center [33, 287] width 13 height 13
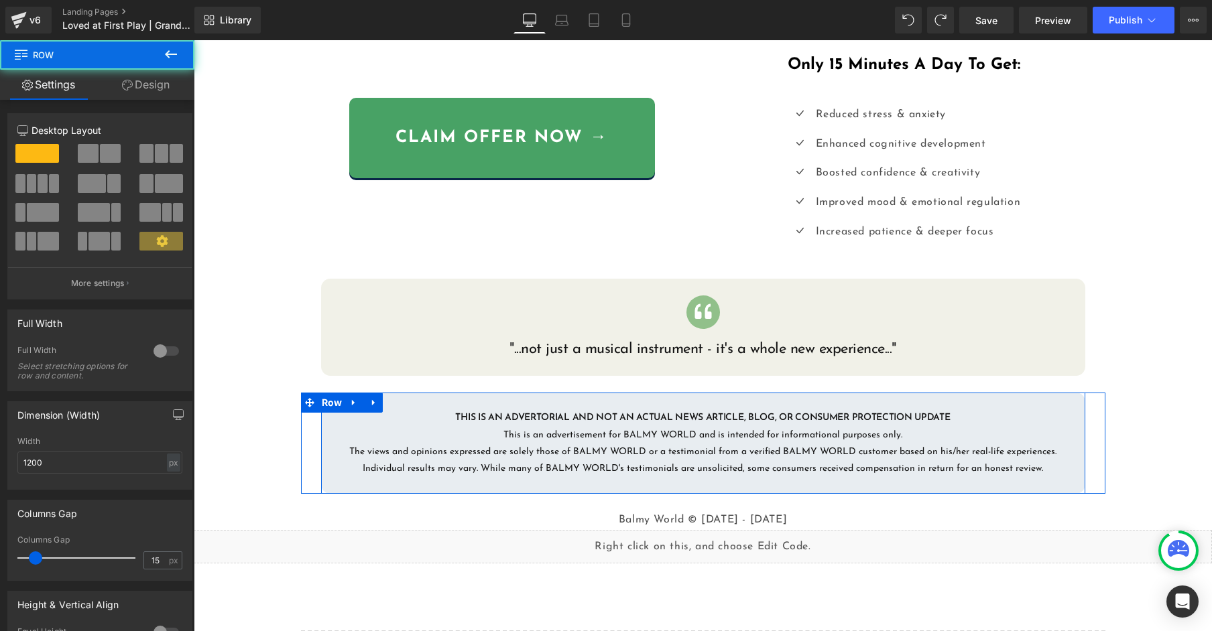
click at [327, 427] on div "THIS IS AN ADVERTORIAL AND NOT AN ACTUAL NEWS ARTICLE, BLOG, OR CONSUMER PROTEC…" at bounding box center [703, 444] width 764 height 68
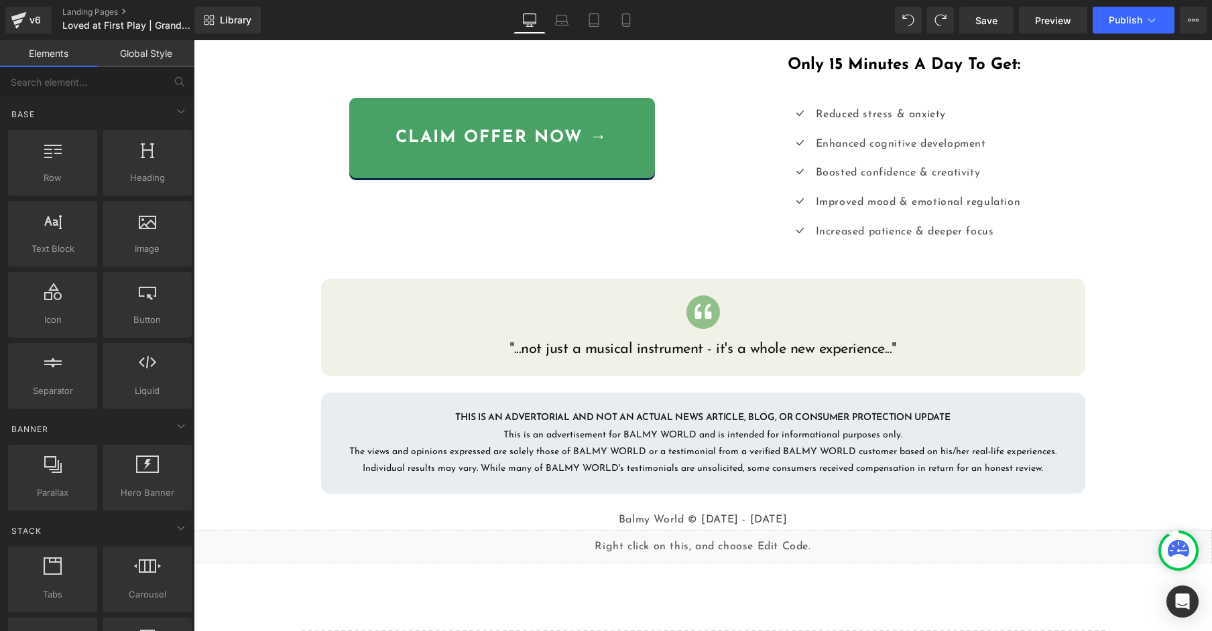
click at [251, 434] on div "Liquid {{ settings.global_announcement_text }} UP TO 60% OFF Heading Row Image …" at bounding box center [703, 103] width 1018 height 1275
click at [621, 23] on icon at bounding box center [625, 19] width 13 height 13
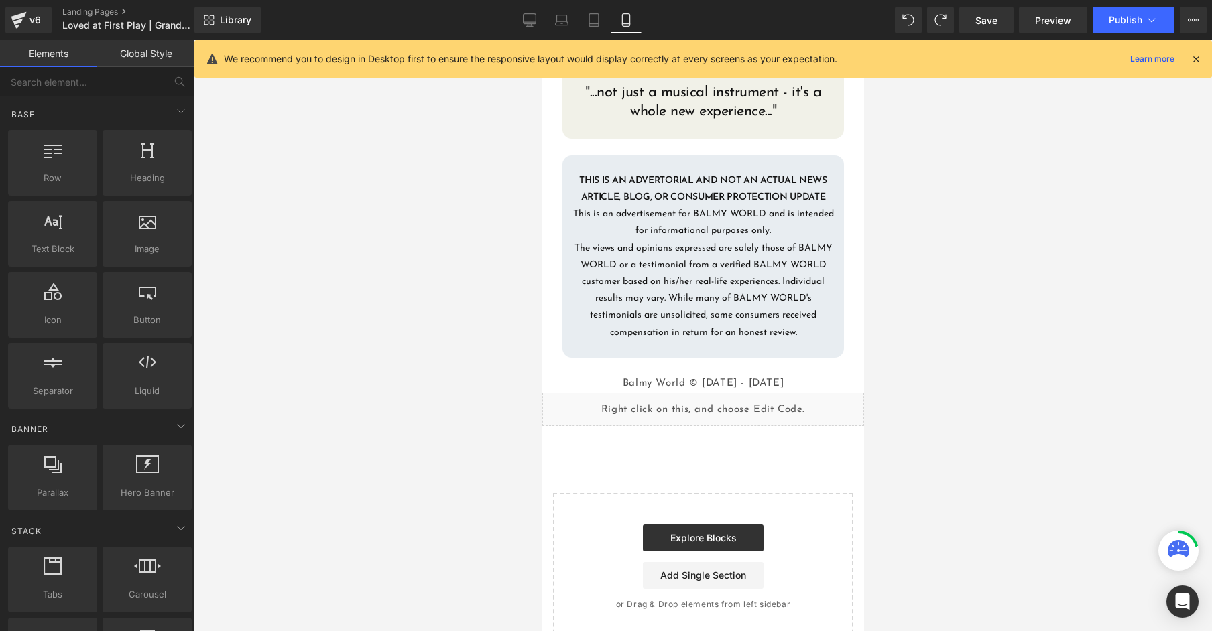
scroll to position [818, 0]
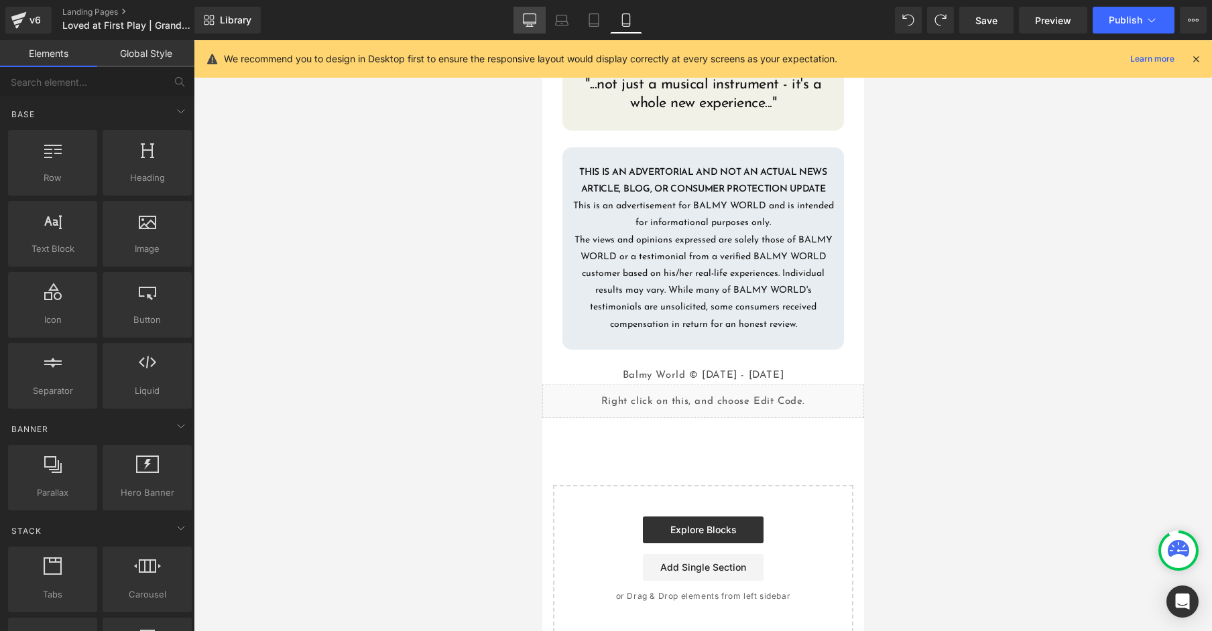
click at [532, 22] on icon at bounding box center [529, 22] width 13 height 0
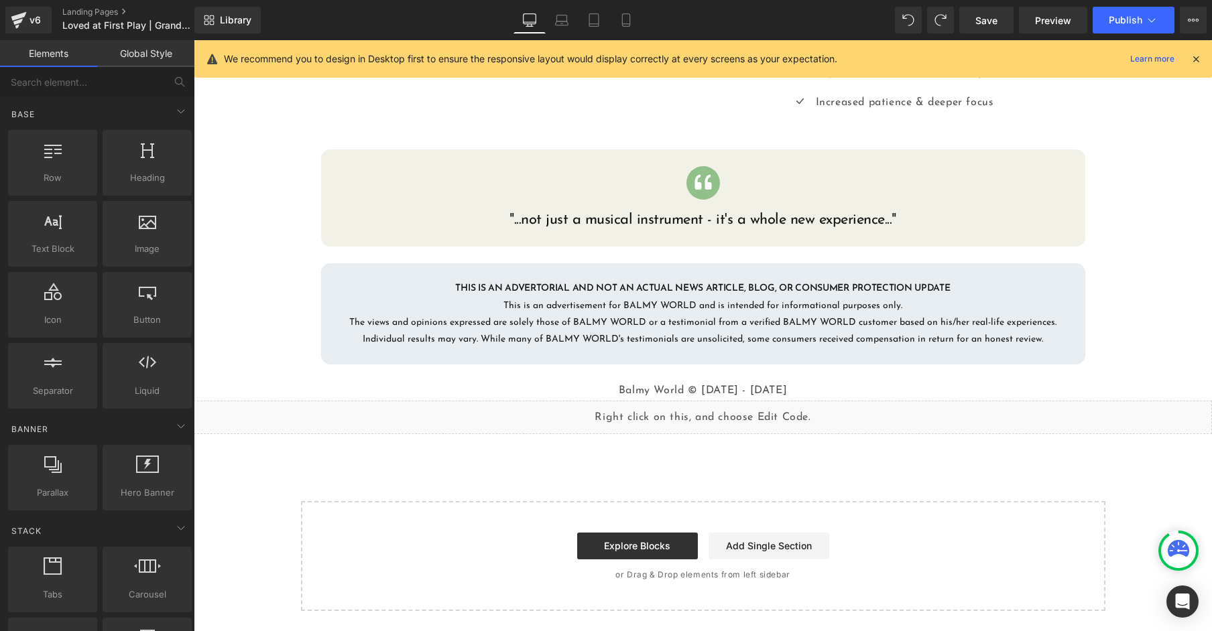
scroll to position [697, 0]
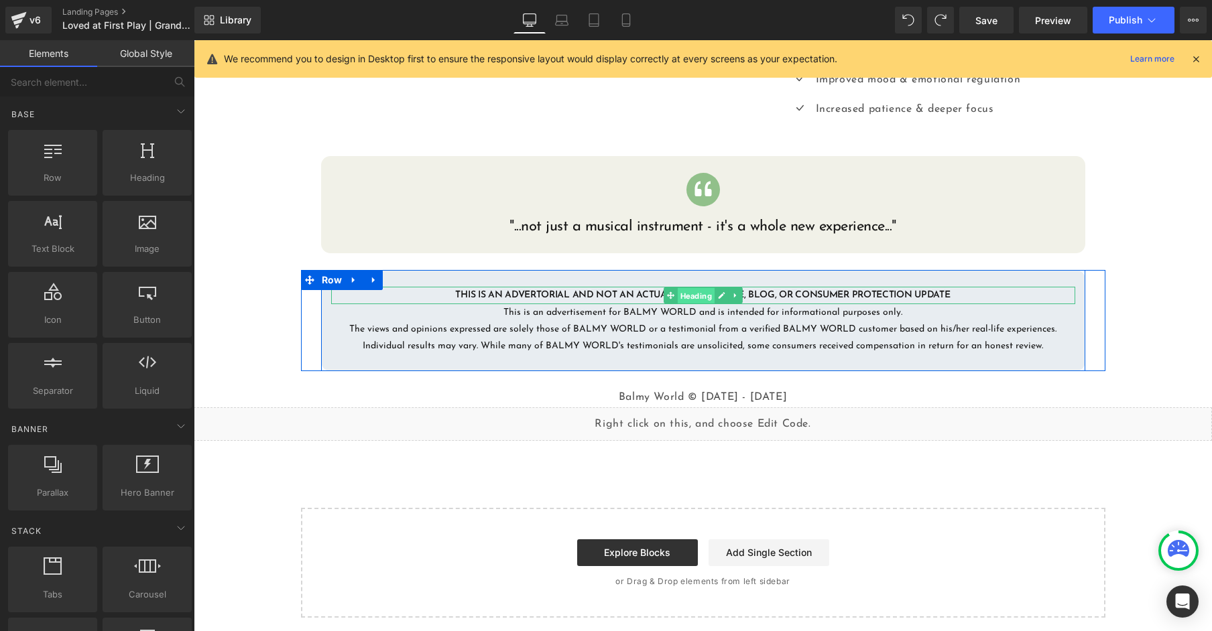
click at [694, 292] on span "Heading" at bounding box center [695, 296] width 37 height 16
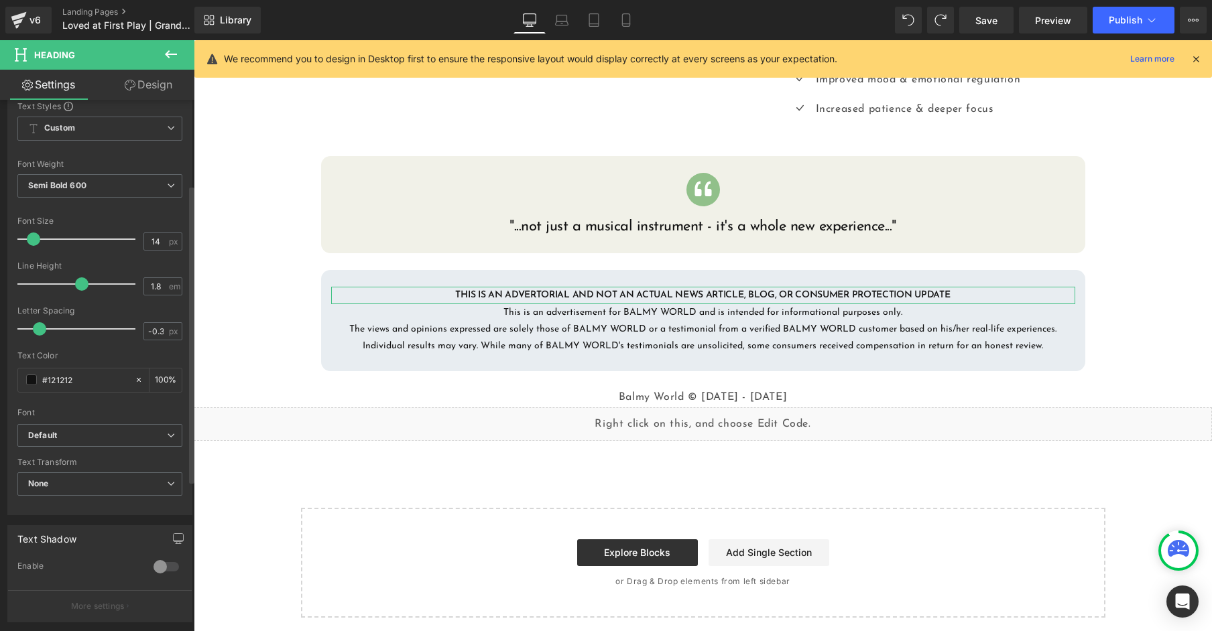
scroll to position [0, 0]
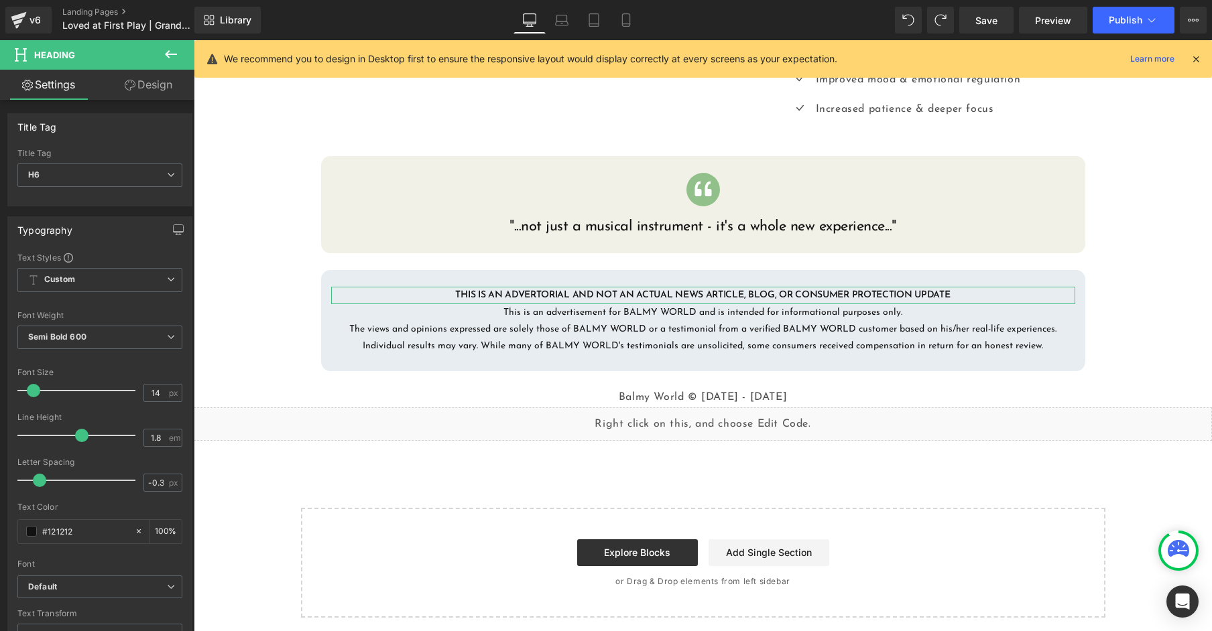
click at [158, 87] on link "Design" at bounding box center [148, 85] width 97 height 30
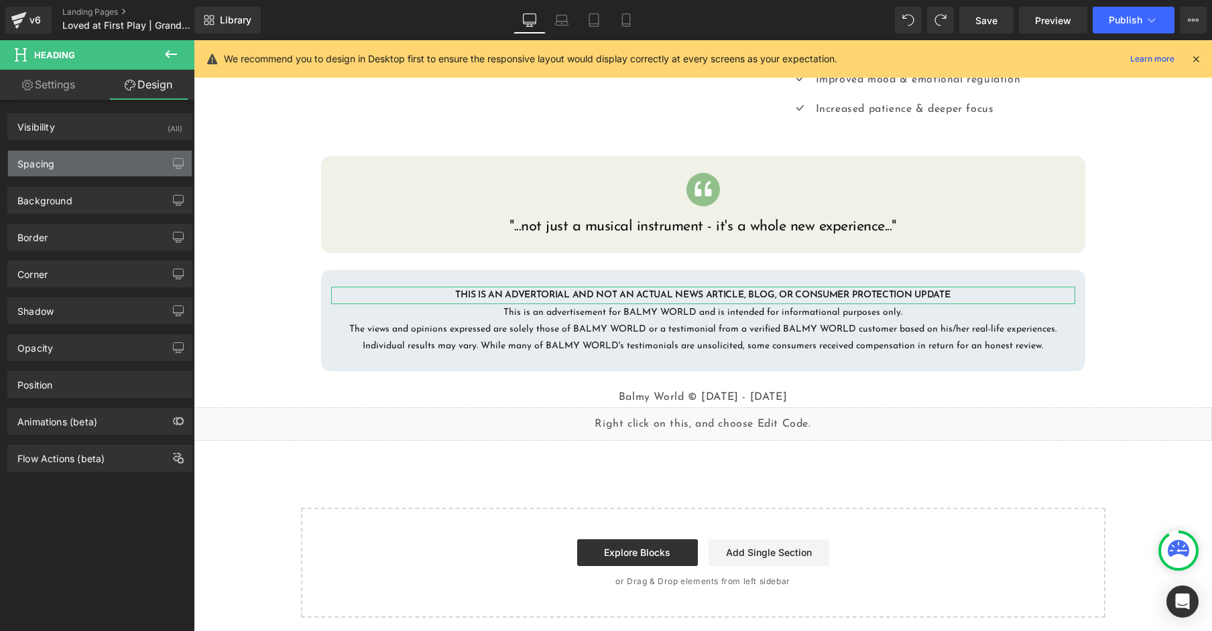
click at [86, 164] on div "Spacing" at bounding box center [100, 163] width 184 height 25
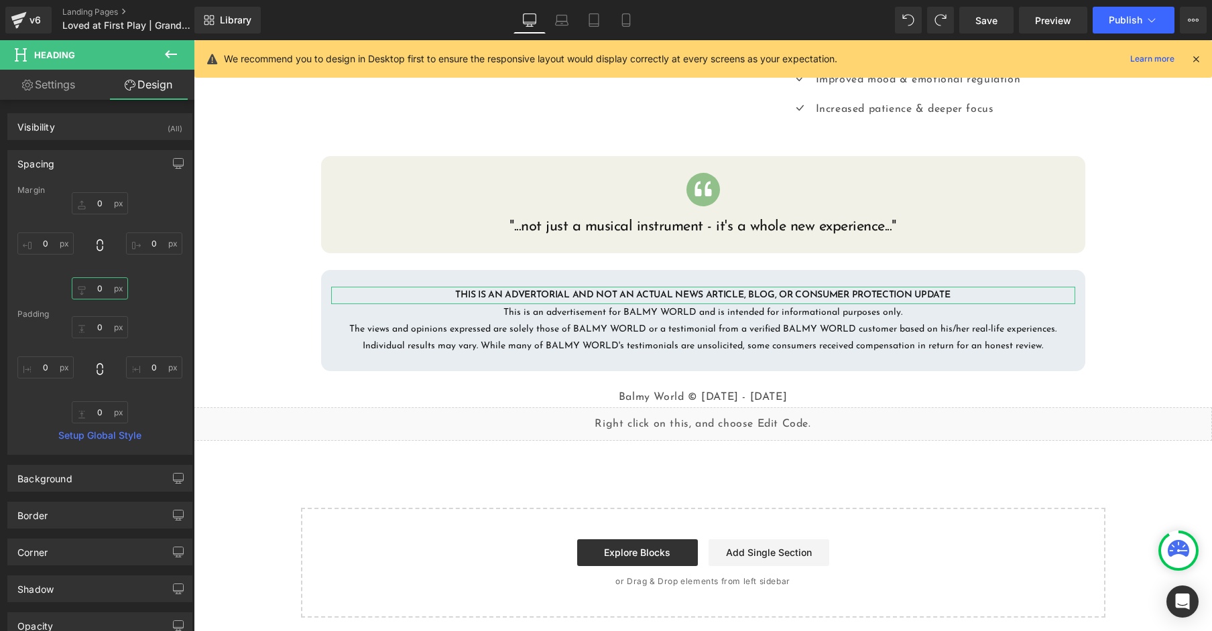
click at [83, 291] on input "0" at bounding box center [100, 288] width 56 height 22
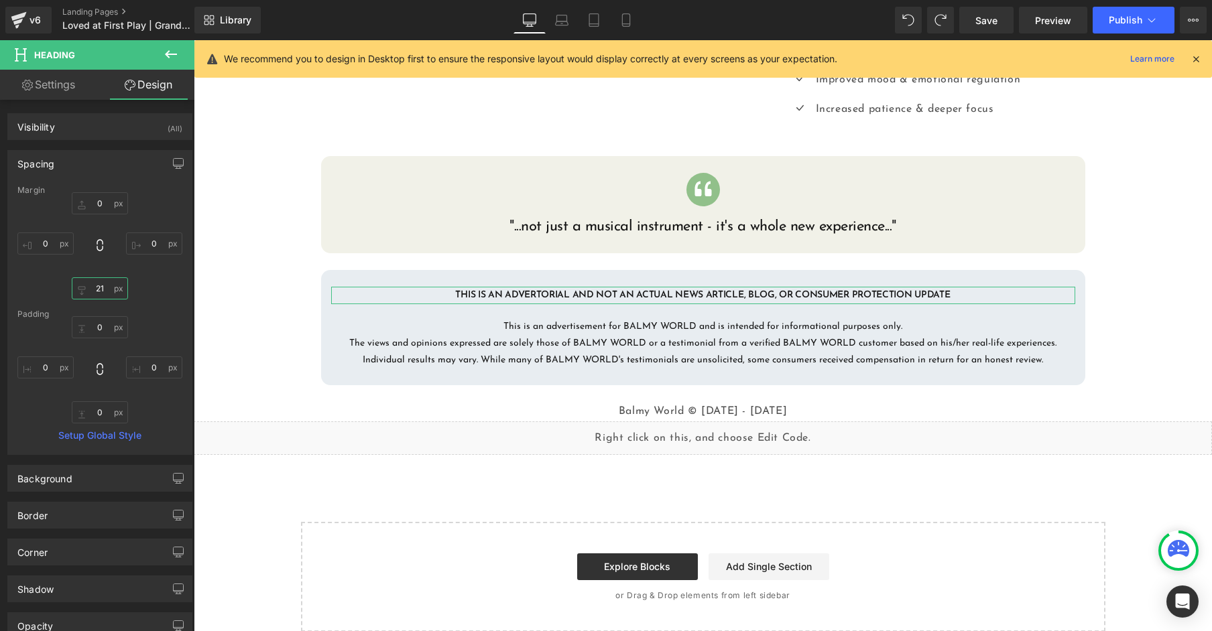
drag, startPoint x: 82, startPoint y: 291, endPoint x: 78, endPoint y: 300, distance: 10.2
click at [78, 300] on div "Margin 0px 0 0px 0 21px 21 0px 0 Padding 0px 0 0px 0 0px 0 0px 0 Setup Global S…" at bounding box center [100, 320] width 184 height 269
click at [103, 288] on input "21" at bounding box center [100, 288] width 56 height 22
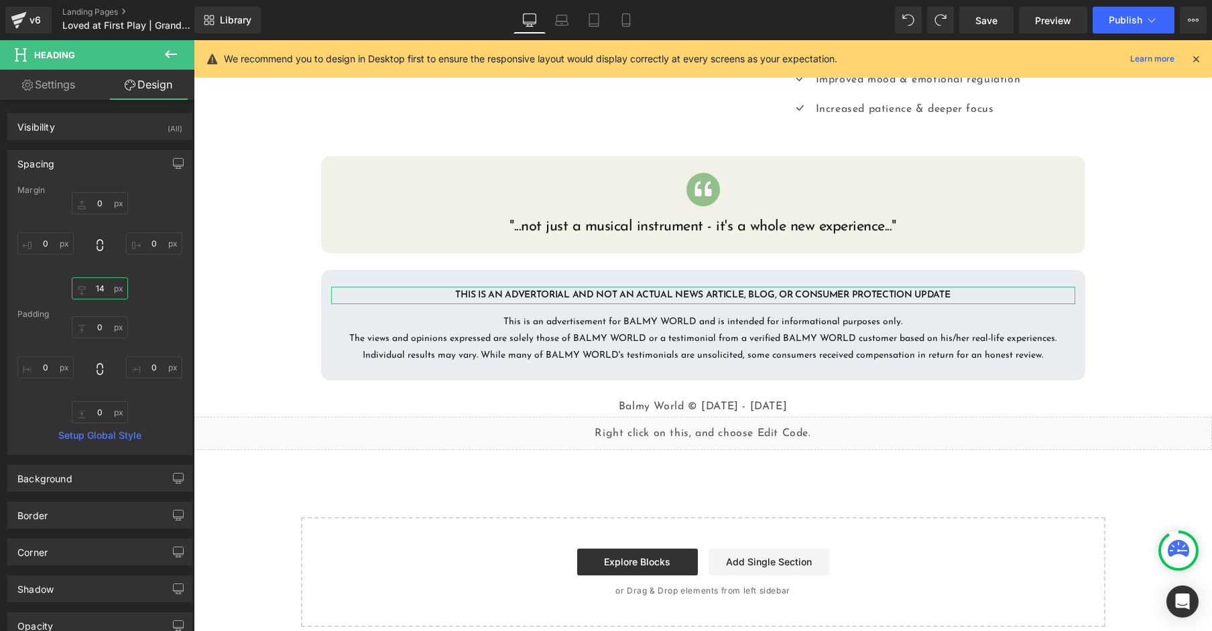
type input "1"
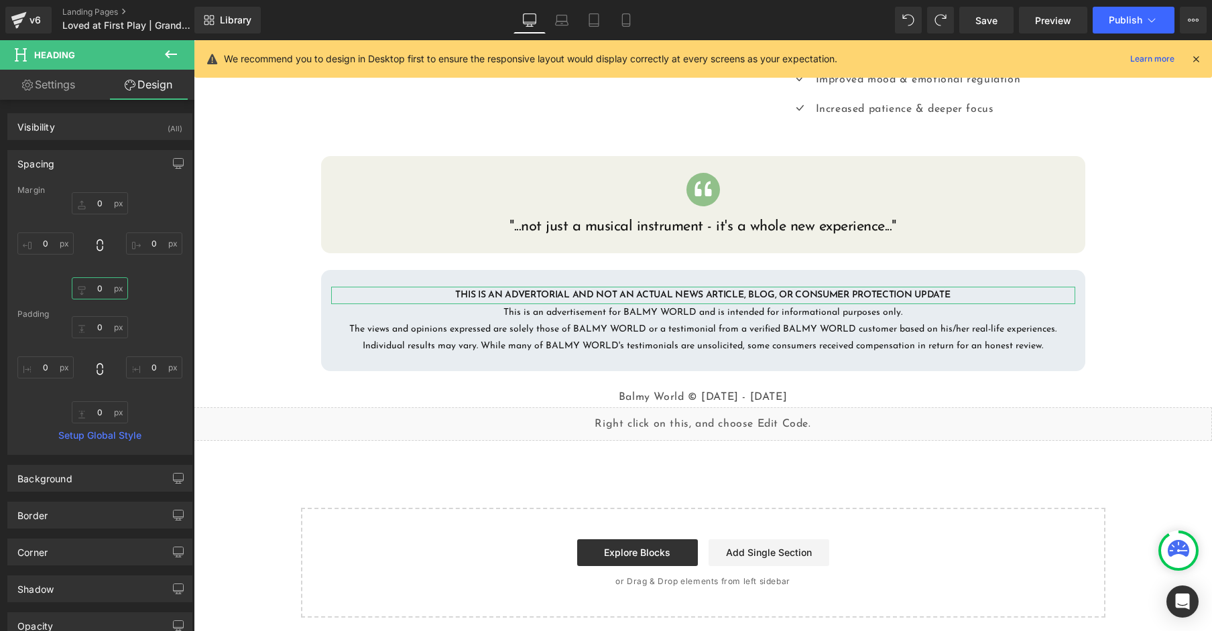
type input "5"
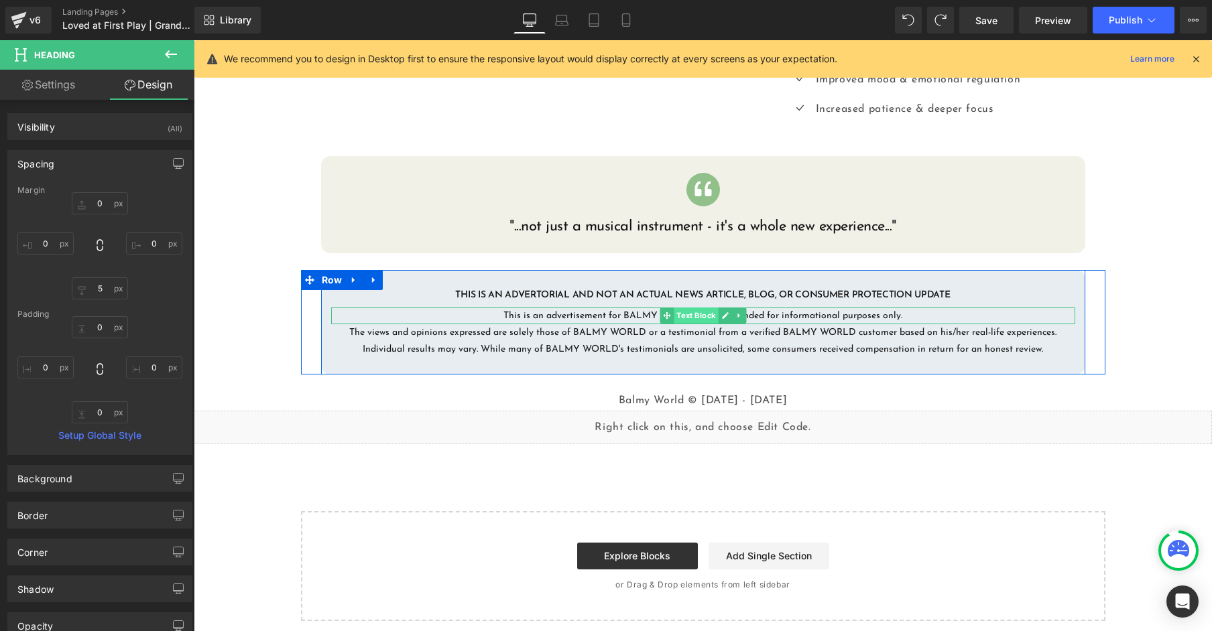
click at [702, 317] on span "Text Block" at bounding box center [696, 316] width 44 height 16
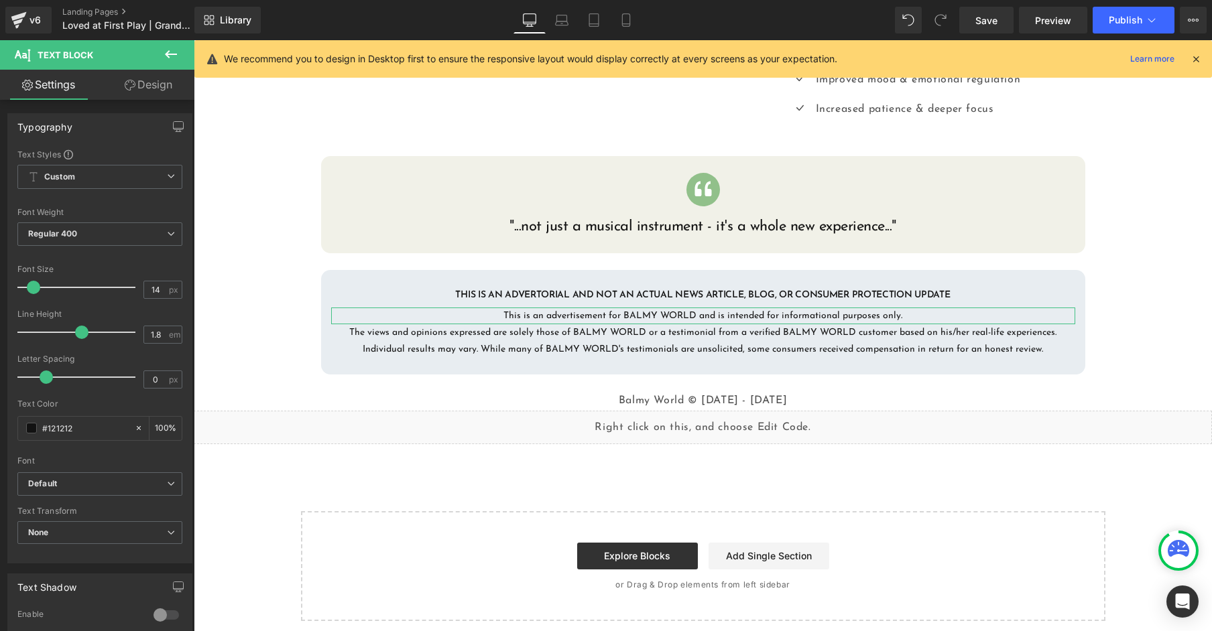
click at [139, 86] on link "Design" at bounding box center [148, 85] width 97 height 30
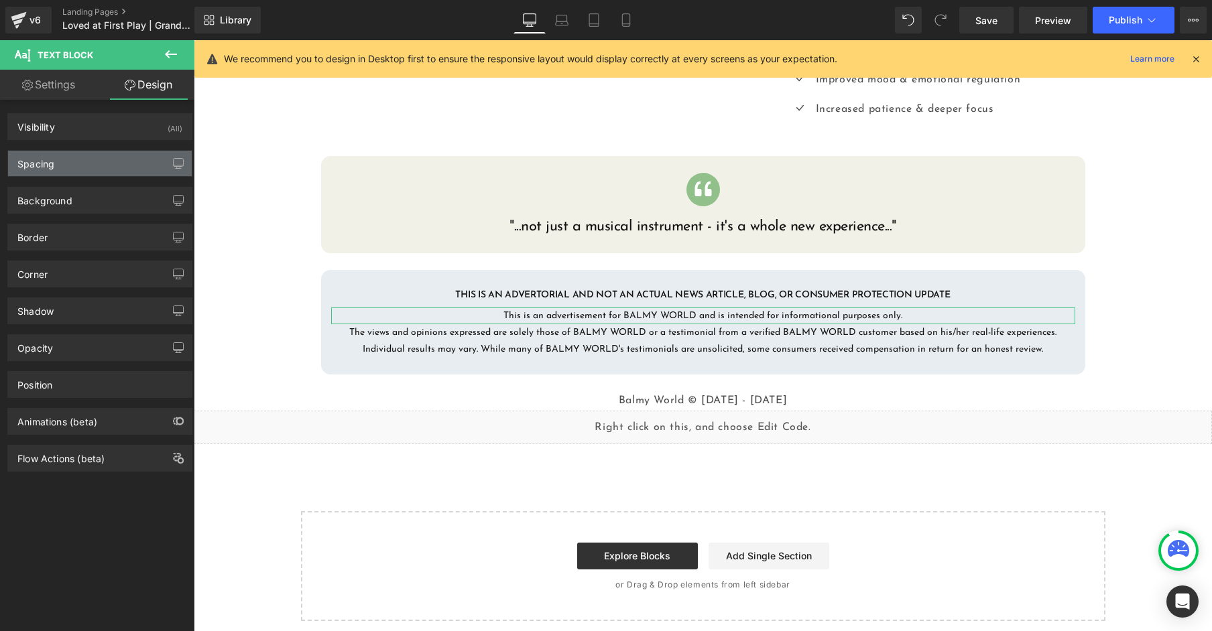
click at [99, 162] on div "Spacing" at bounding box center [100, 163] width 184 height 25
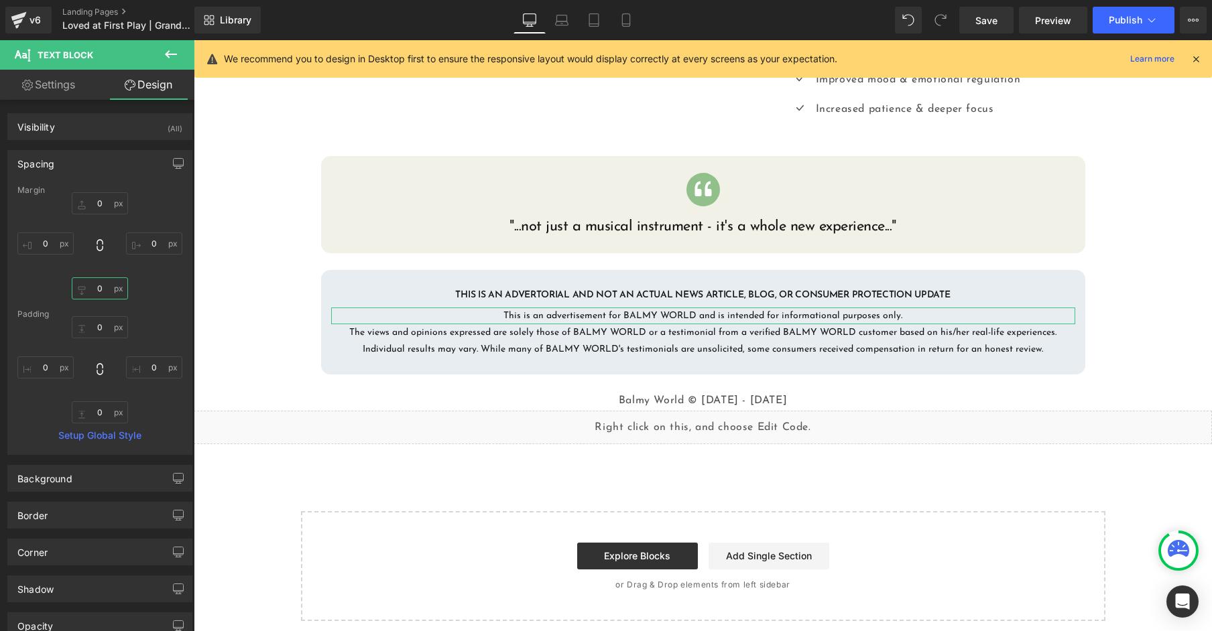
click at [100, 291] on input "0" at bounding box center [100, 288] width 56 height 22
type input "5"
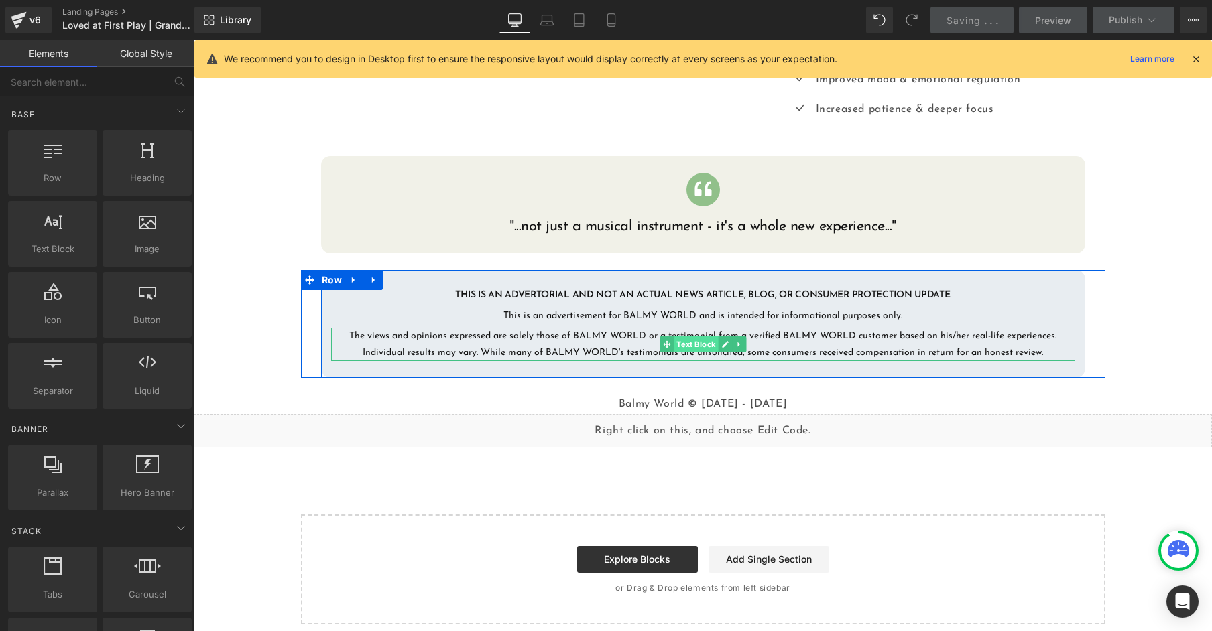
click at [690, 351] on span "Text Block" at bounding box center [696, 344] width 44 height 16
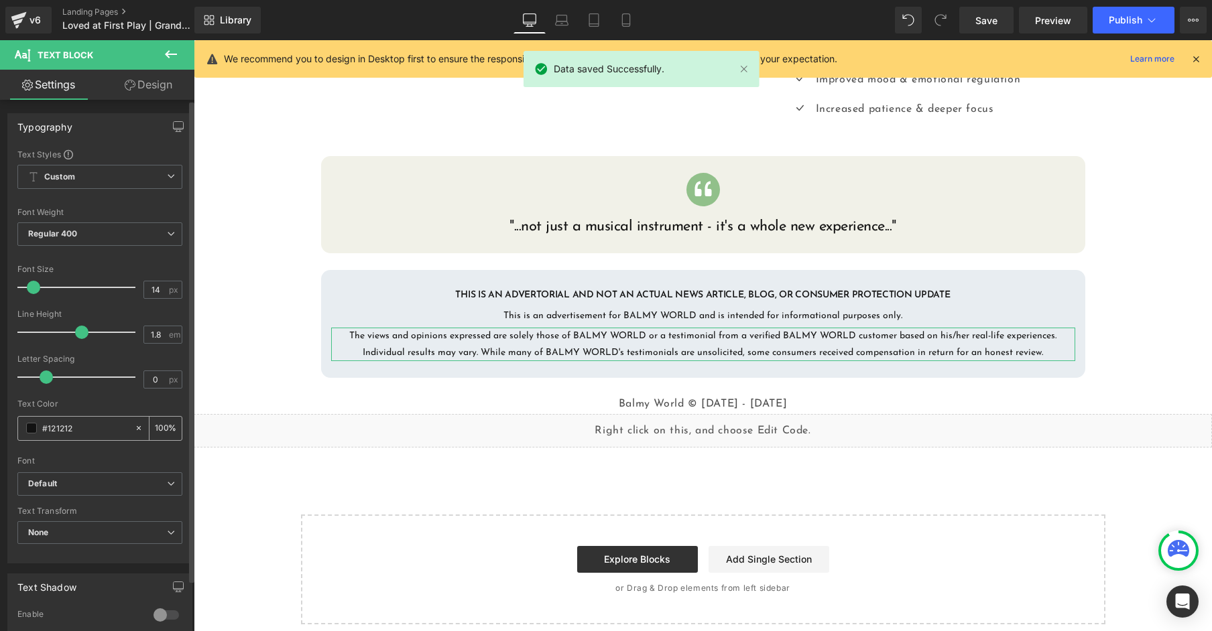
click at [26, 429] on span at bounding box center [31, 428] width 11 height 11
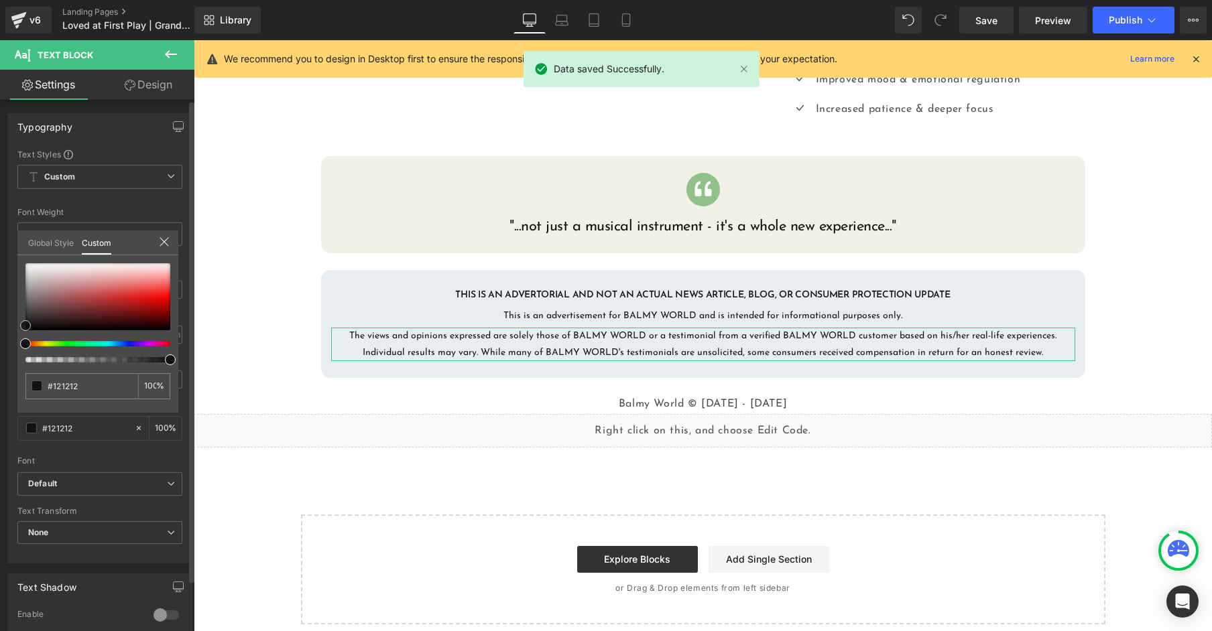
type input "#393636"
type input "#3c3838"
type input "#403f3f"
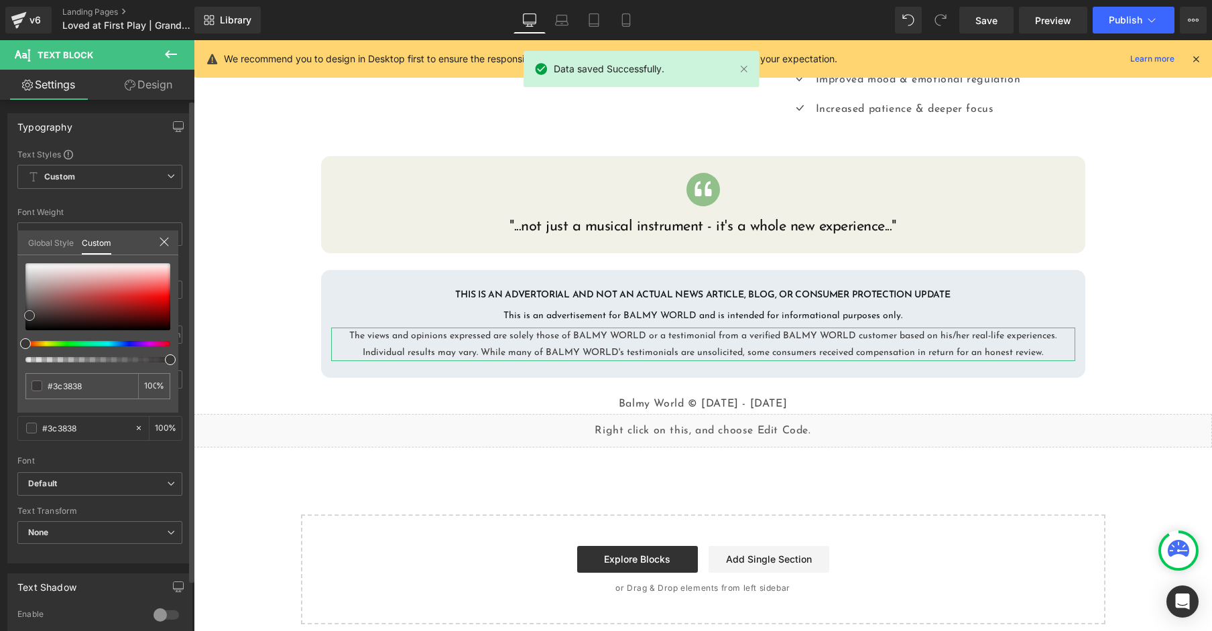
type input "#403f3f"
type input "#444444"
type input "#474747"
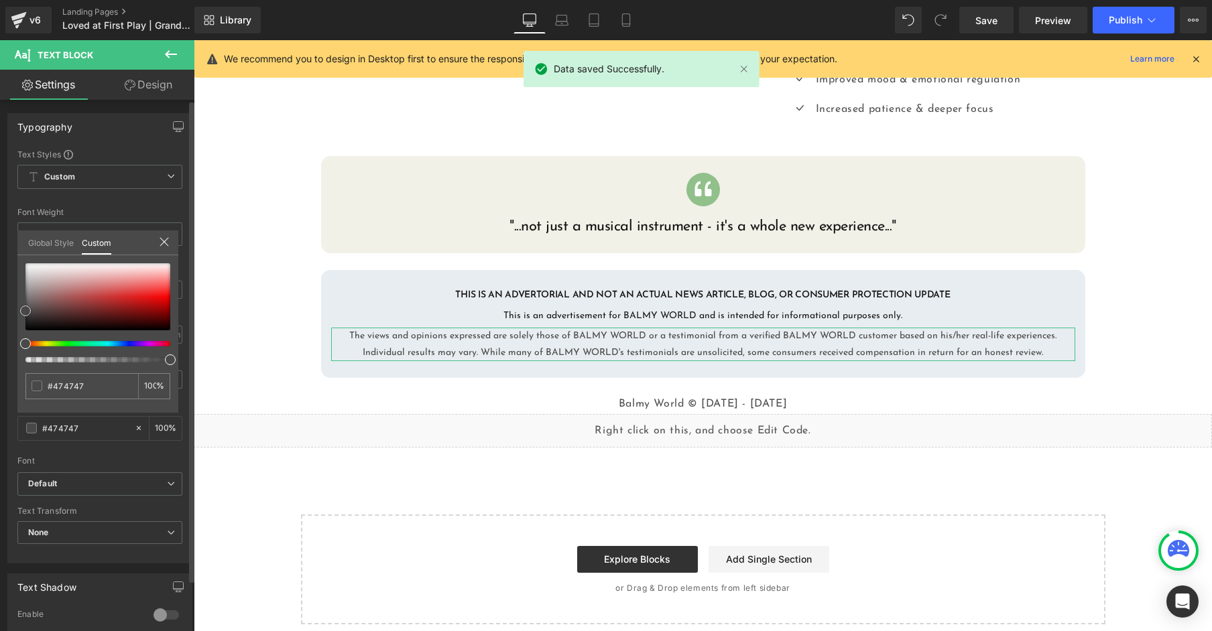
type input "#494949"
type input "#4c4c4c"
type input "#4f4f4f"
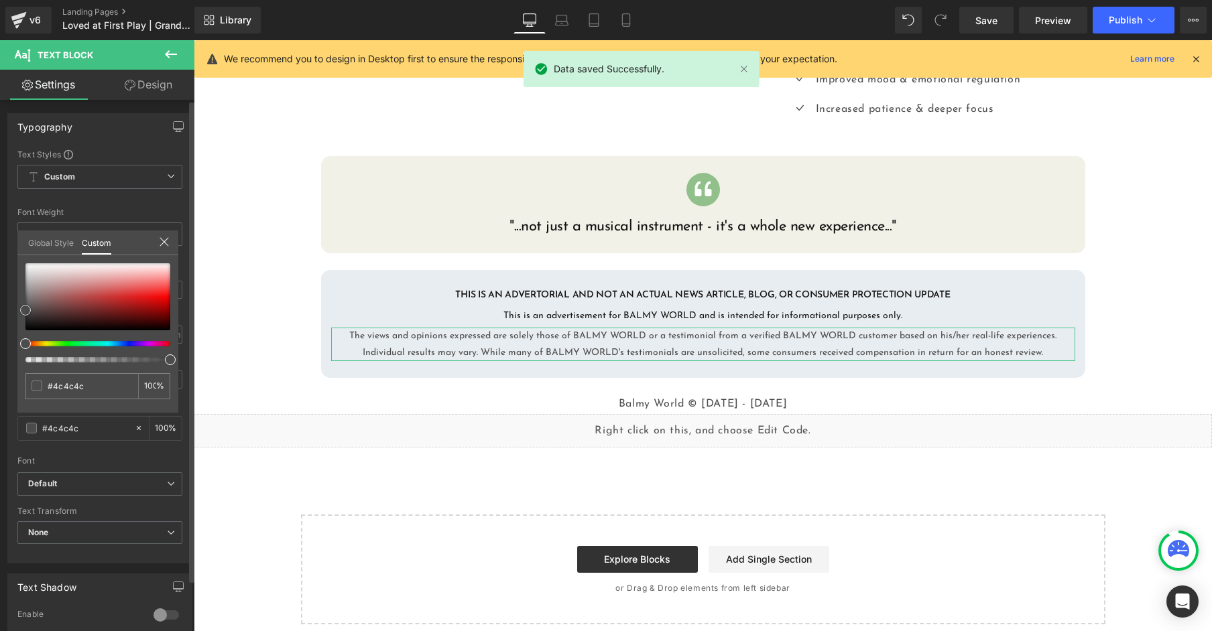
type input "#4f4f4f"
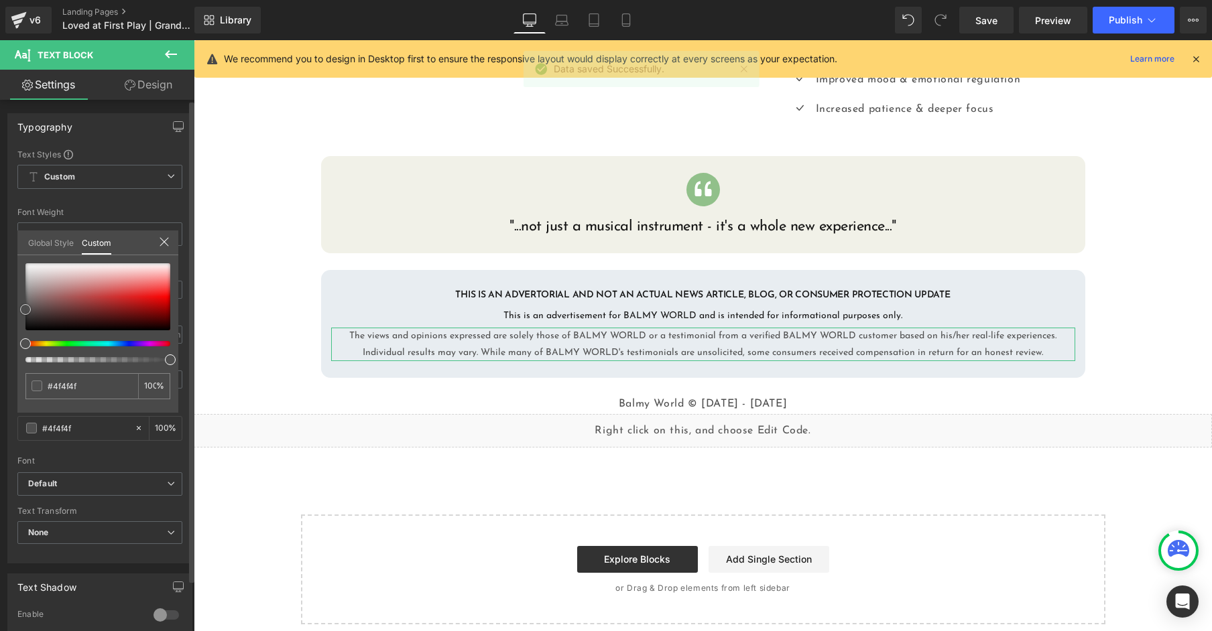
drag, startPoint x: 29, startPoint y: 316, endPoint x: 21, endPoint y: 310, distance: 10.6
click at [25, 310] on div at bounding box center [97, 296] width 145 height 67
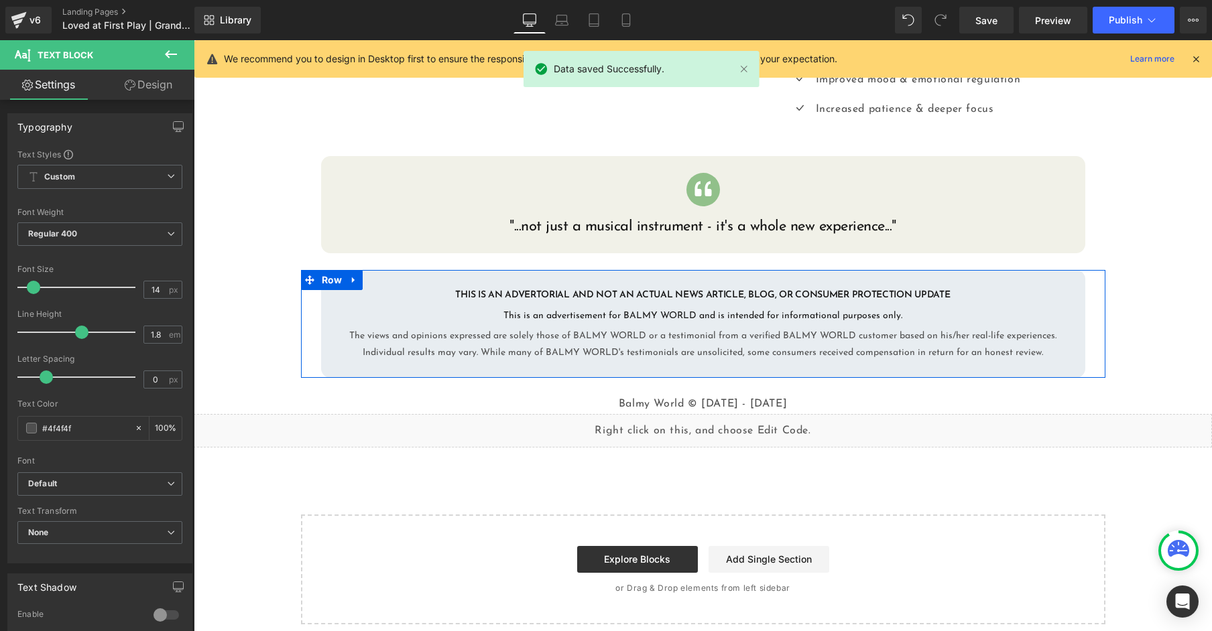
click at [314, 298] on div "THIS IS AN ADVERTORIAL AND NOT AN ACTUAL NEWS ARTICLE, BLOG, OR CONSUMER PROTEC…" at bounding box center [703, 324] width 784 height 108
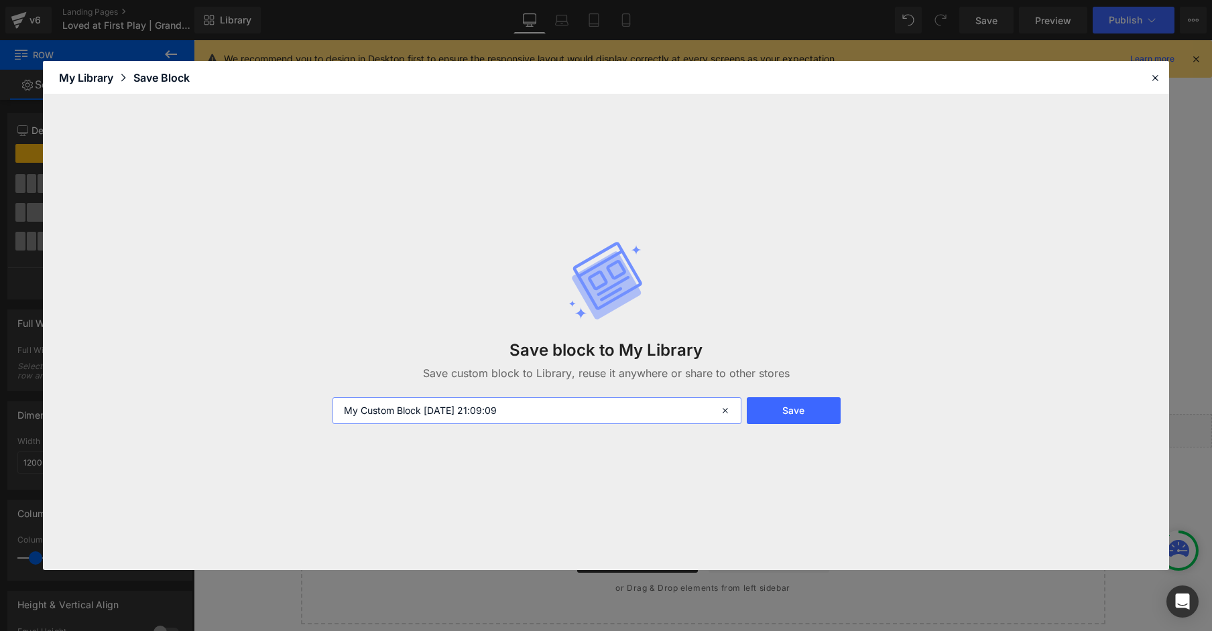
click at [389, 416] on input "My Custom Block 2025-09-24 21:09:09" at bounding box center [536, 410] width 409 height 27
click at [388, 416] on input "My Custom Block 2025-09-24 21:09:09" at bounding box center [536, 410] width 409 height 27
type input "V6 Warning Section"
click at [802, 411] on button "Save" at bounding box center [794, 410] width 94 height 27
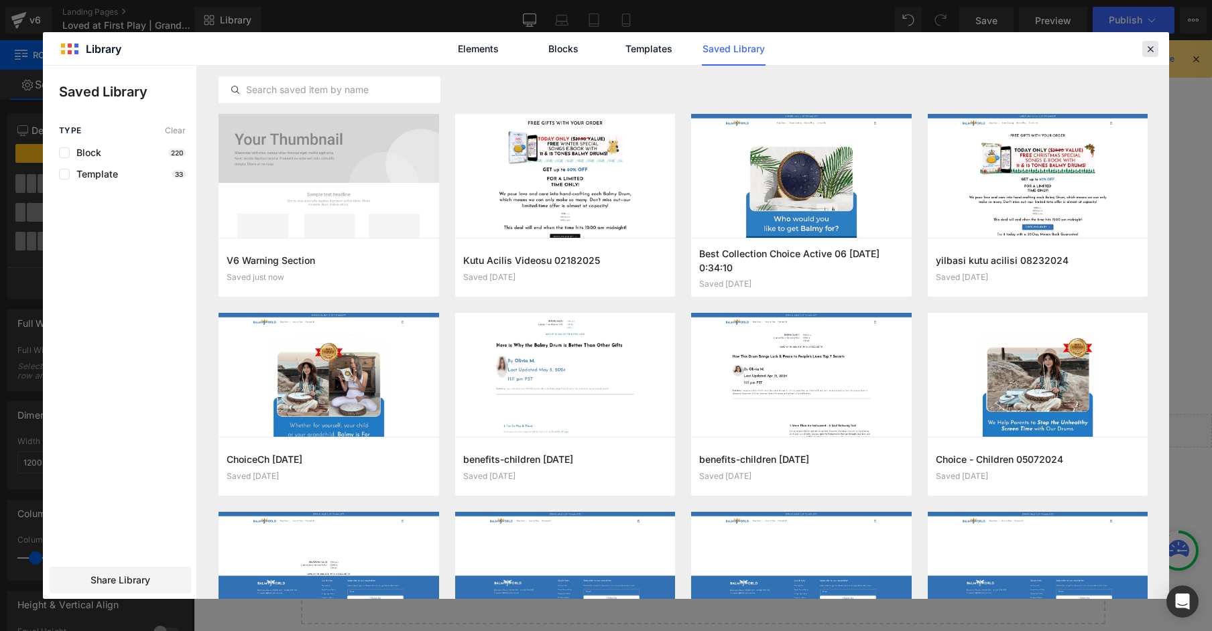
click at [1144, 45] on icon at bounding box center [1150, 49] width 12 height 12
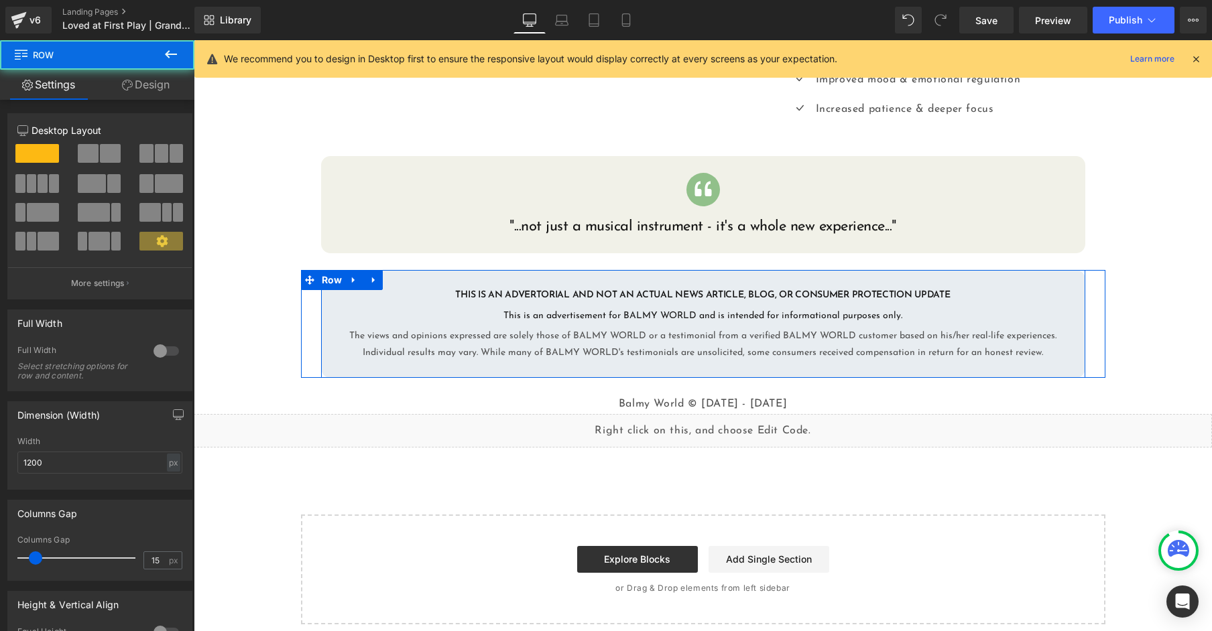
click at [325, 304] on div "THIS IS AN ADVERTORIAL AND NOT AN ACTUAL NEWS ARTICLE, BLOG, OR CONSUMER PROTEC…" at bounding box center [703, 324] width 764 height 74
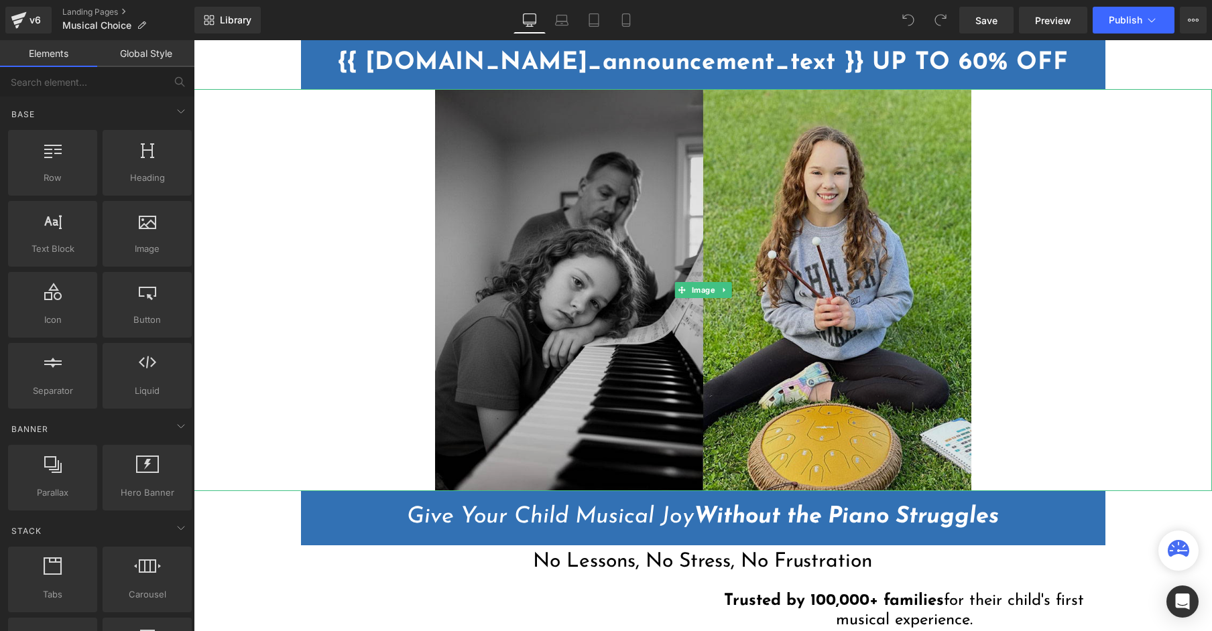
scroll to position [513, 0]
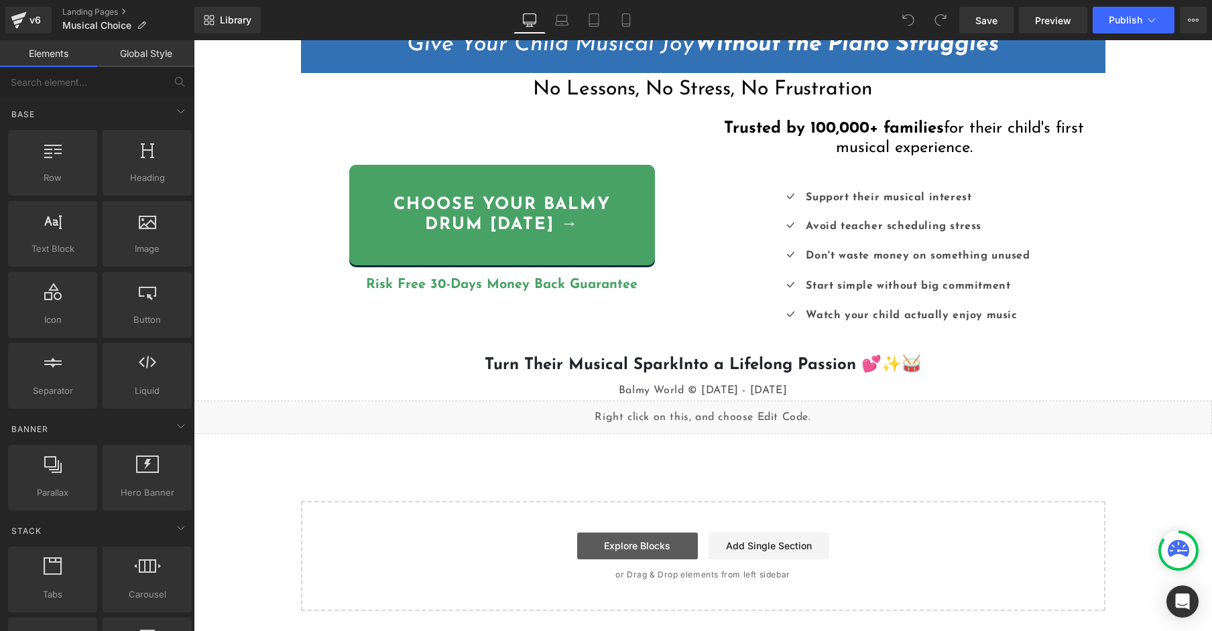
click at [631, 532] on div "Start building your page Explore Blocks Add Single Section or Drag & Drop eleme…" at bounding box center [703, 556] width 802 height 107
click at [631, 540] on link "Explore Blocks" at bounding box center [637, 546] width 121 height 27
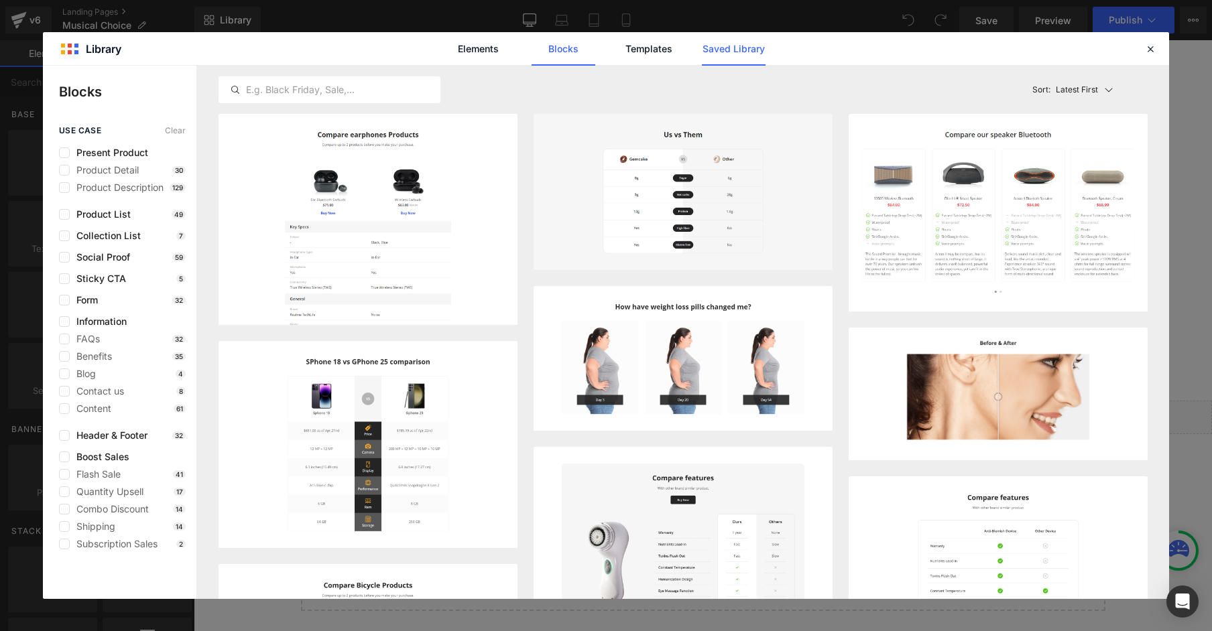
click at [733, 50] on link "Saved Library" at bounding box center [734, 49] width 64 height 34
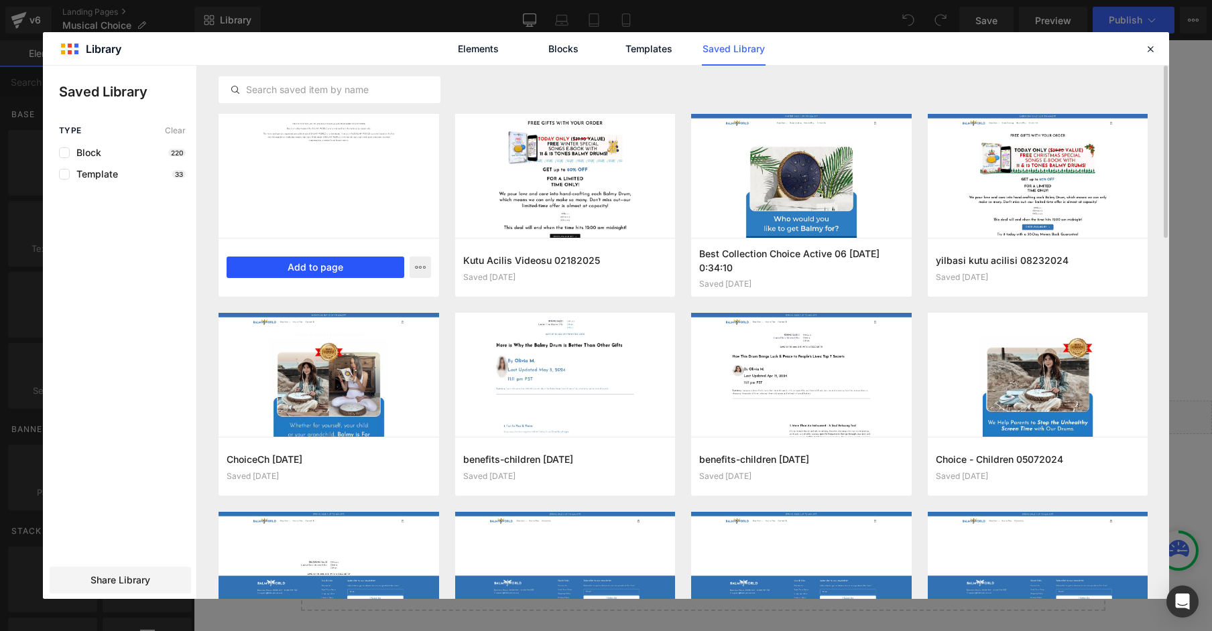
click at [340, 262] on button "Add to page" at bounding box center [316, 267] width 178 height 21
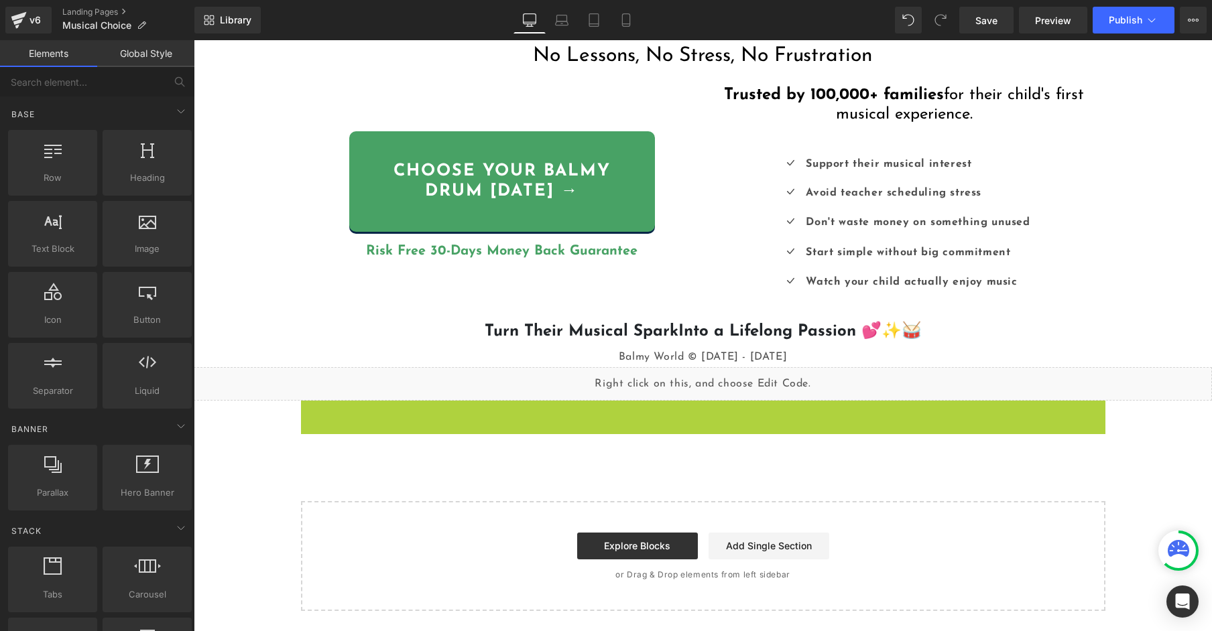
scroll to position [547, 0]
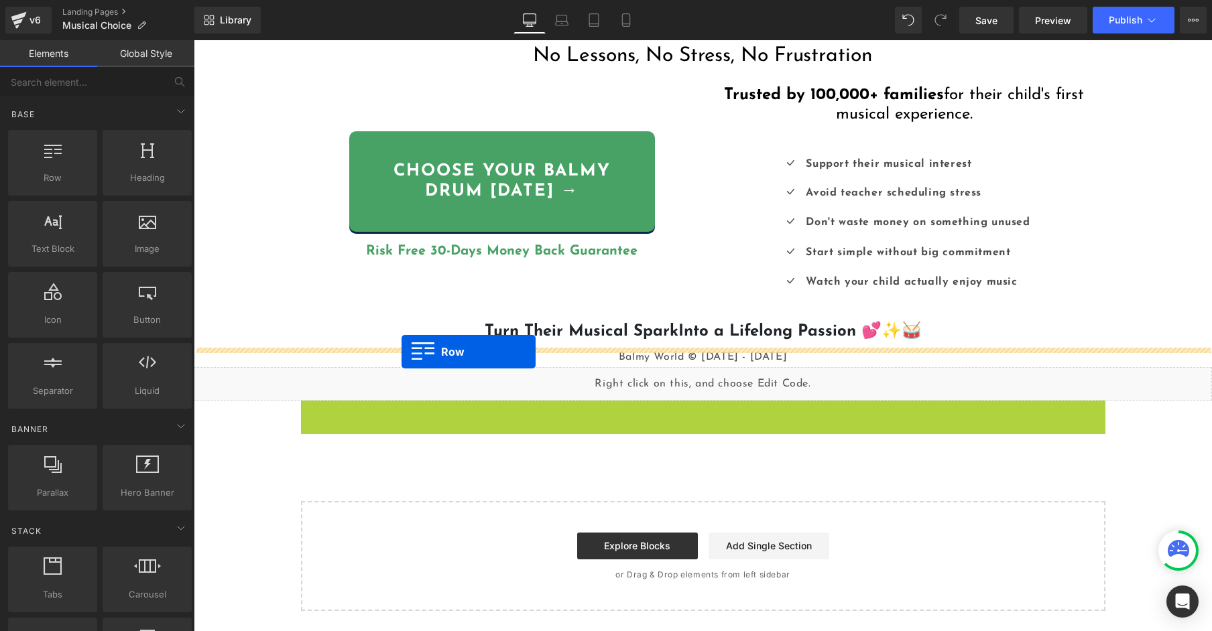
drag, startPoint x: 312, startPoint y: 379, endPoint x: 401, endPoint y: 352, distance: 93.9
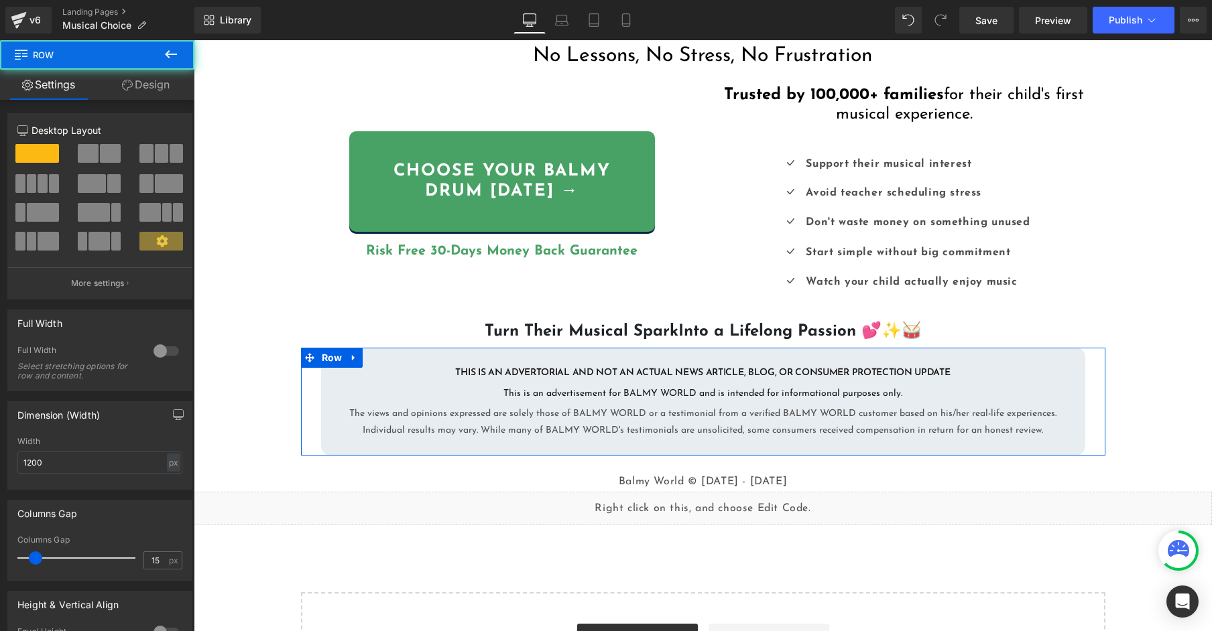
scroll to position [580, 0]
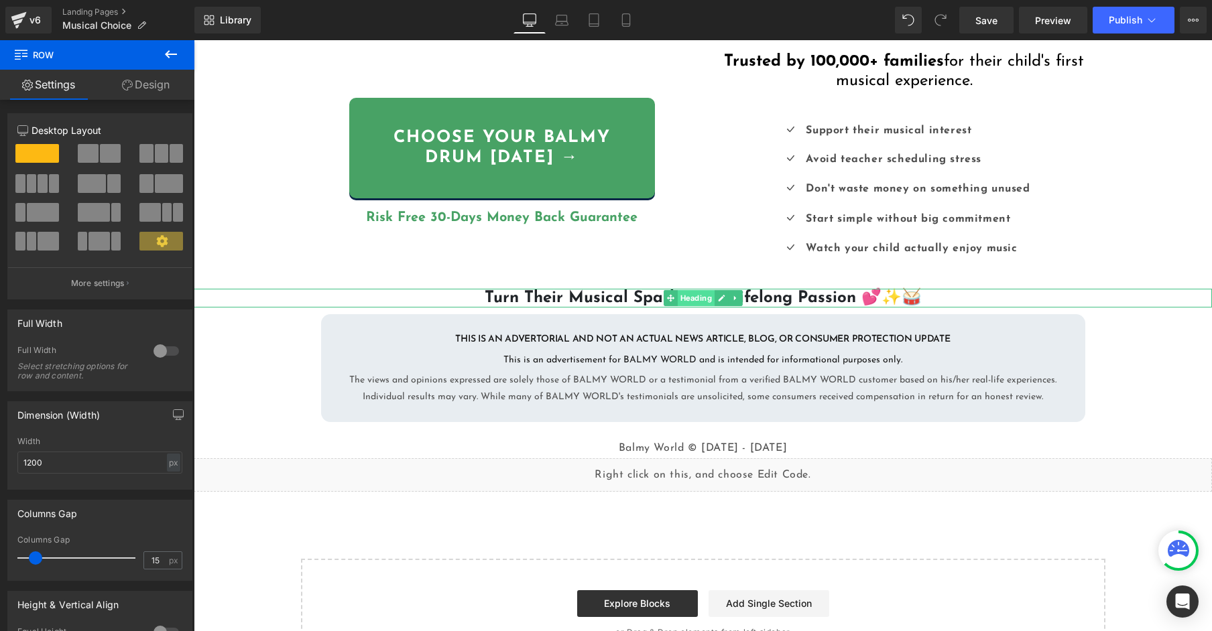
click at [692, 301] on span "Heading" at bounding box center [695, 298] width 37 height 16
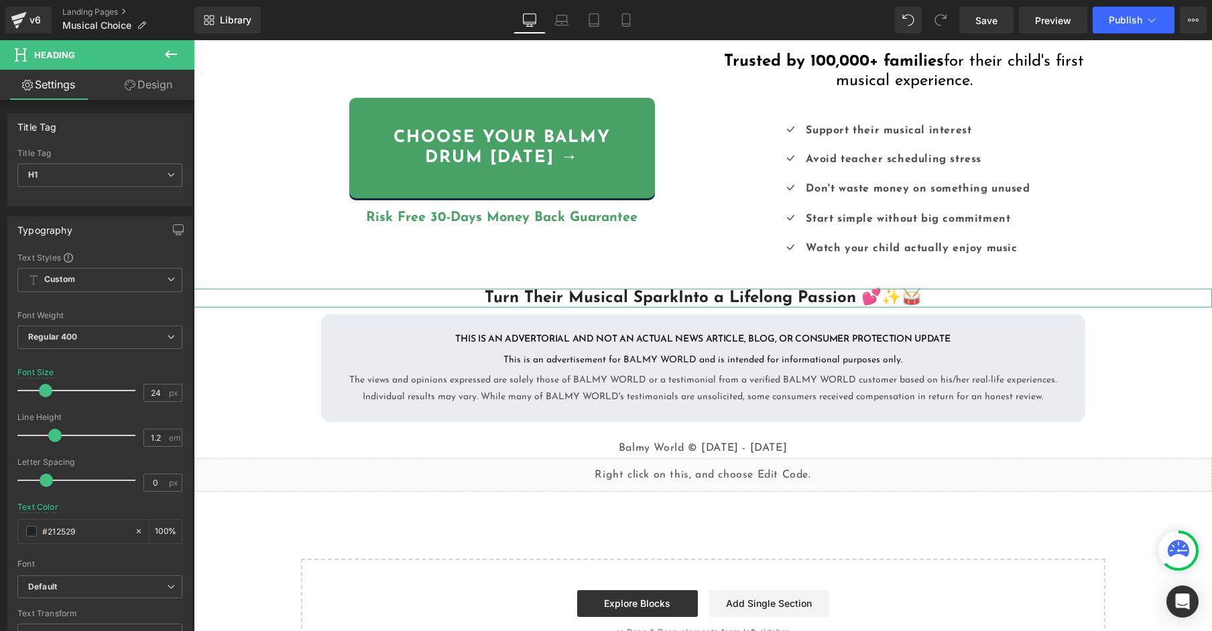
click at [153, 89] on link "Design" at bounding box center [148, 85] width 97 height 30
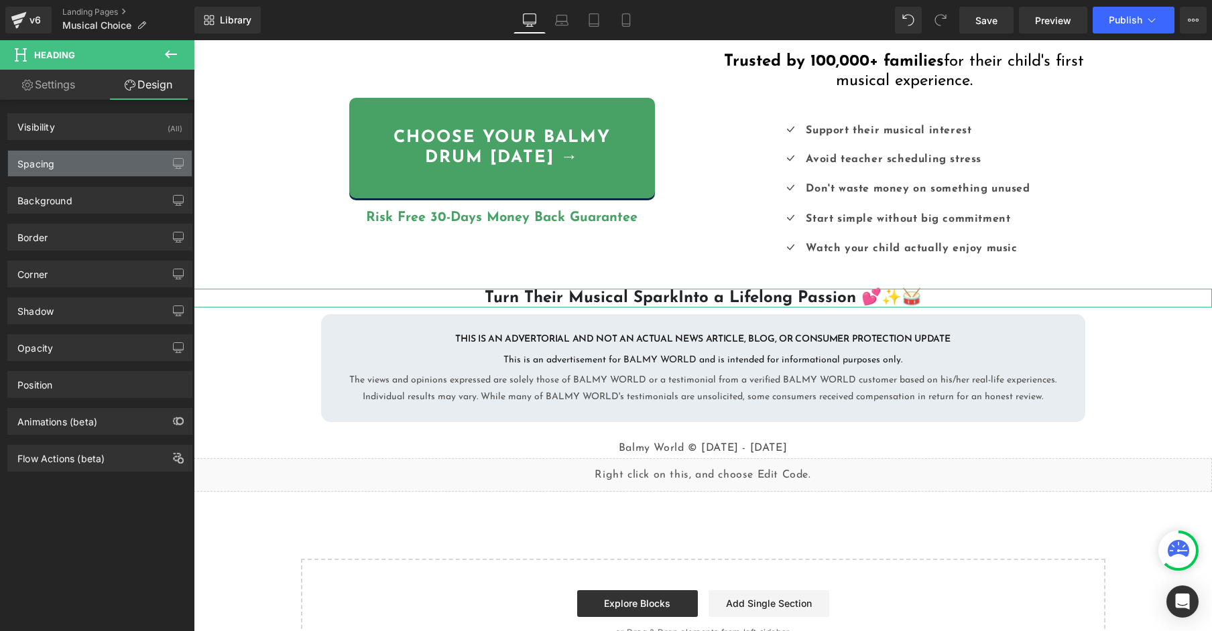
click at [98, 154] on div "Spacing" at bounding box center [100, 163] width 184 height 25
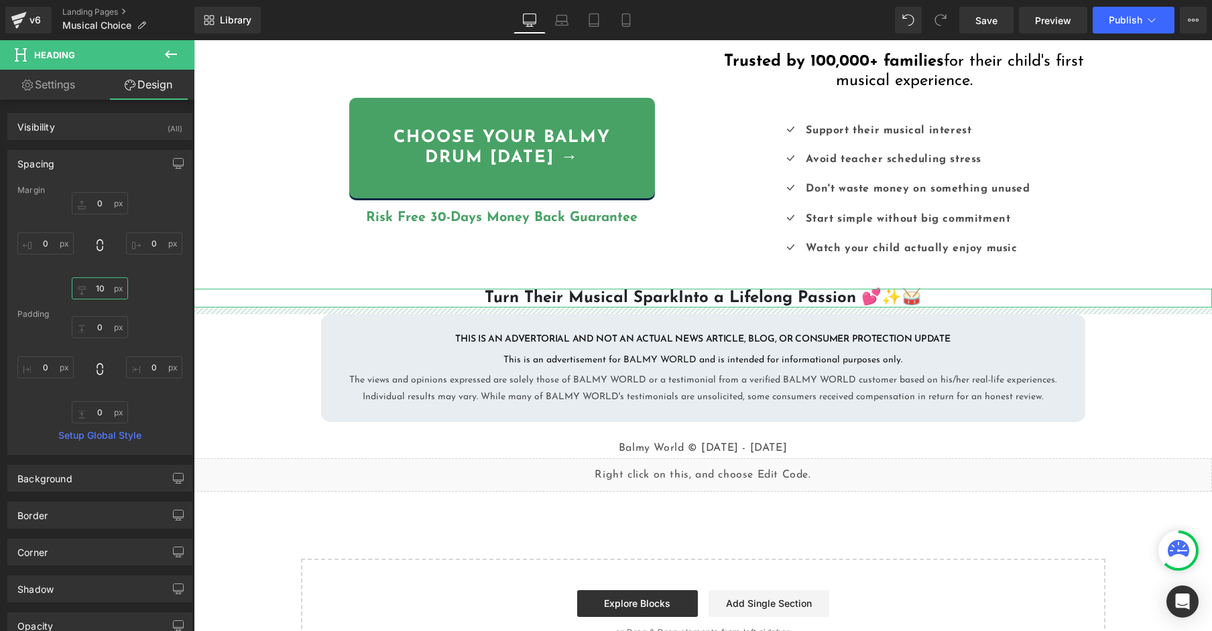
click at [103, 288] on input "10" at bounding box center [100, 288] width 56 height 22
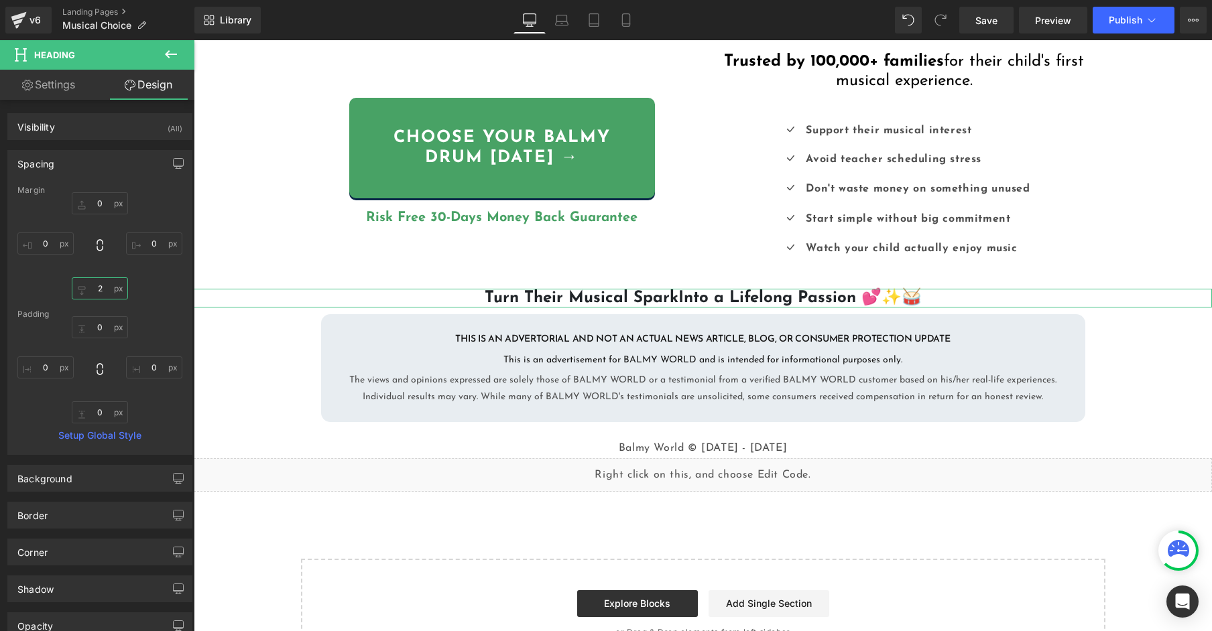
type input "25"
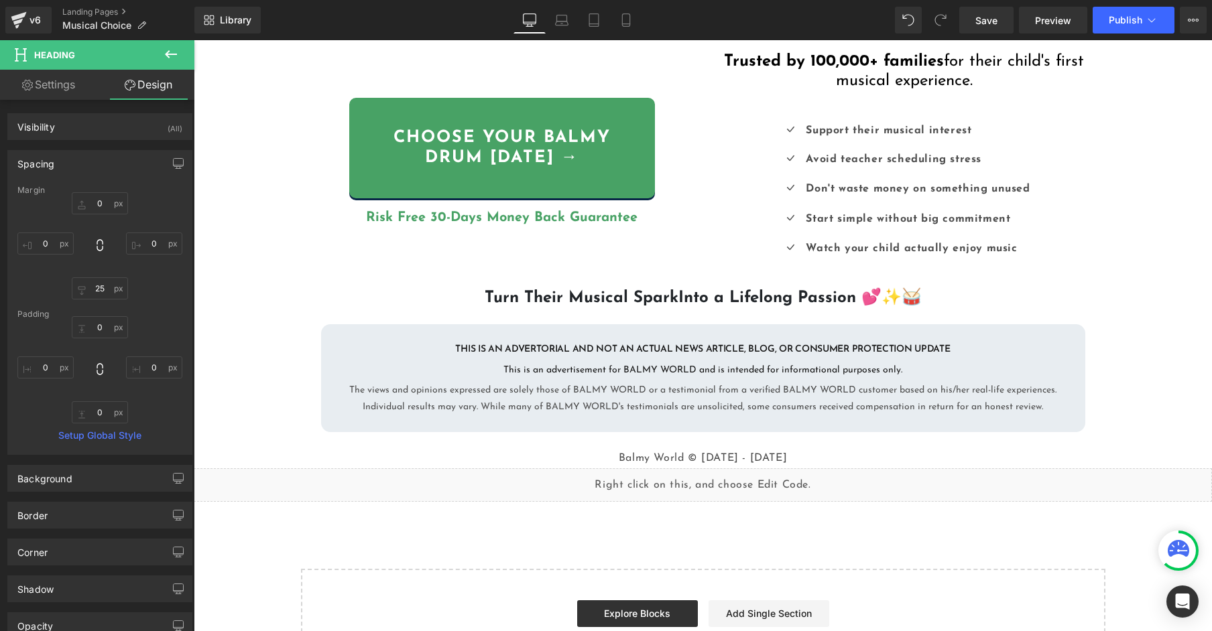
click at [243, 331] on div "Liquid {{ settings.global_announcement_text }} UP TO 60% OFF Heading Row Image …" at bounding box center [703, 69] width 1018 height 1219
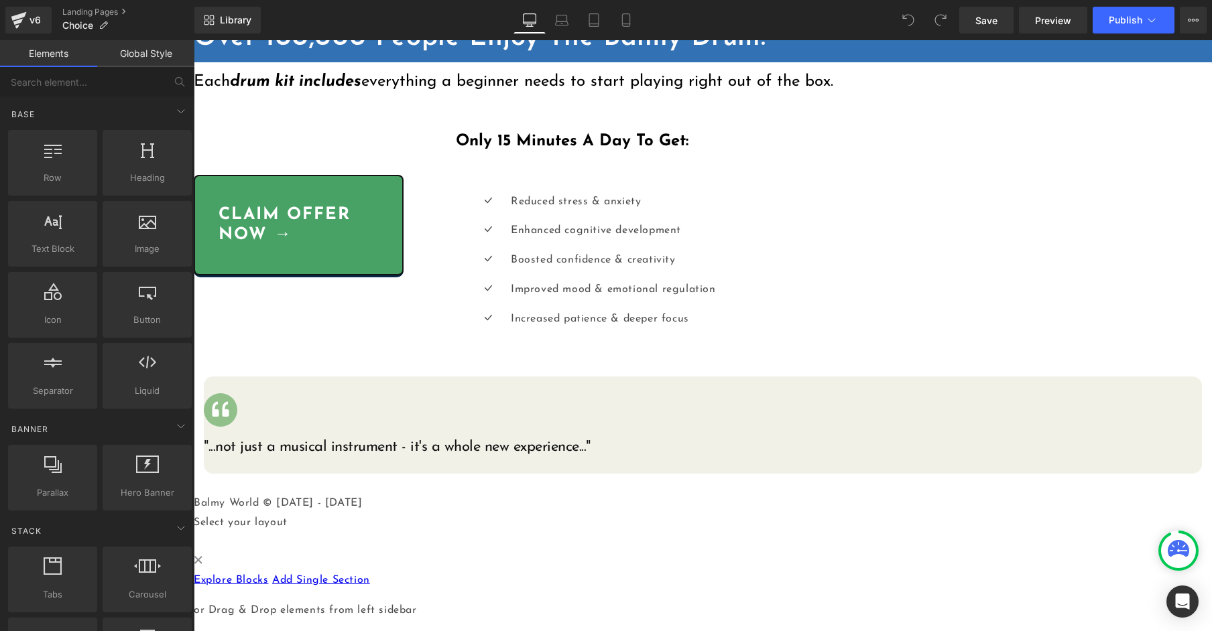
click at [285, 328] on div "Liquid {{ settings.global_announcement_text }} UP TO 60% OFF Heading Row Image …" at bounding box center [703, 103] width 1018 height 1036
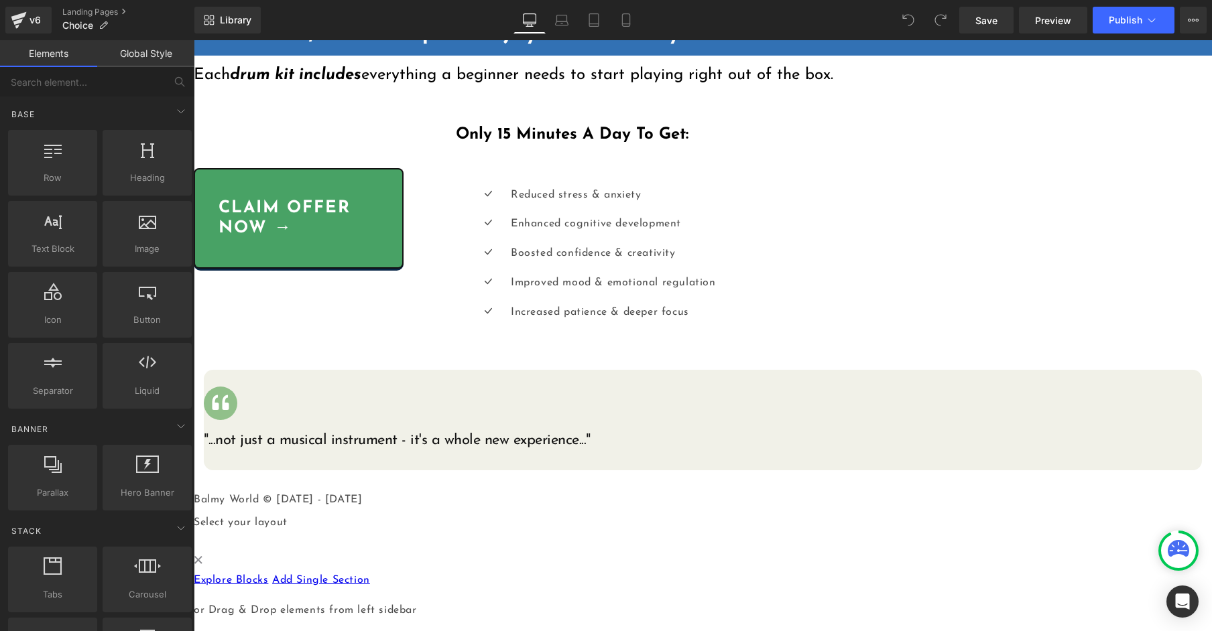
click at [268, 575] on link "Explore Blocks" at bounding box center [231, 580] width 74 height 11
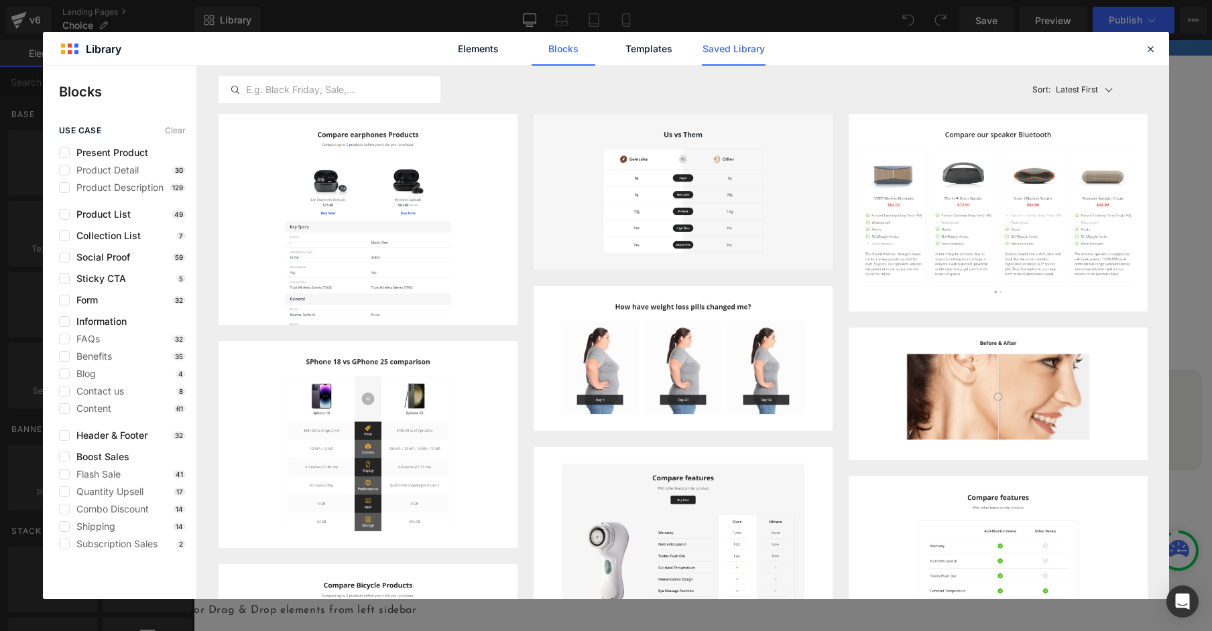
click at [752, 56] on link "Saved Library" at bounding box center [734, 49] width 64 height 34
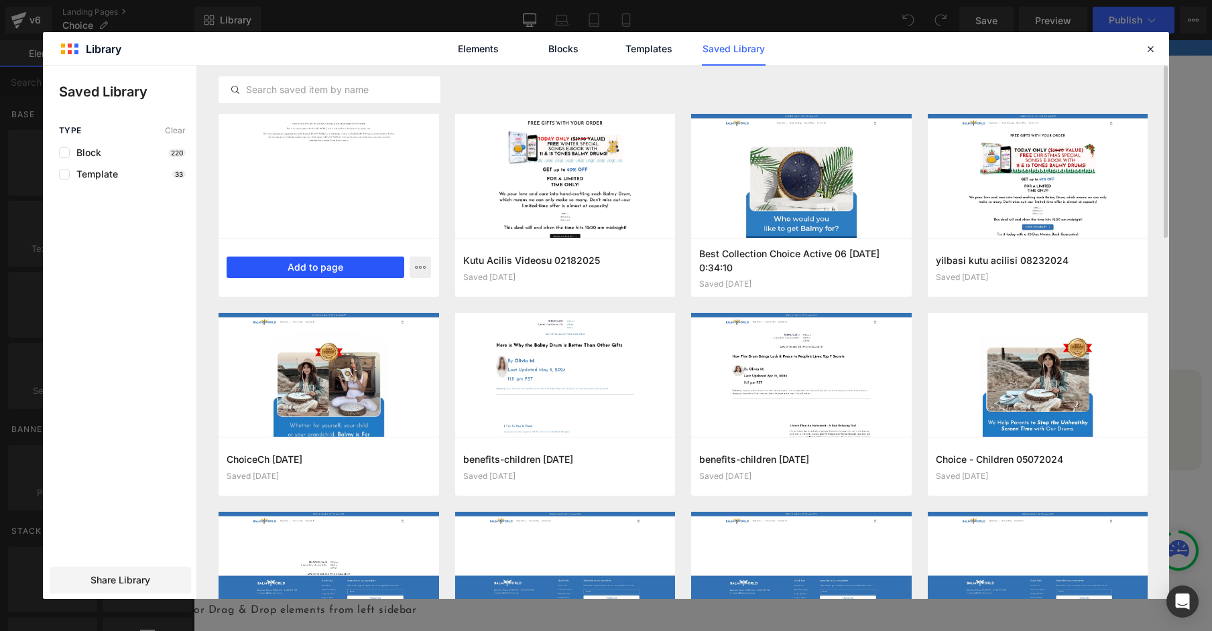
click at [365, 266] on button "Add to page" at bounding box center [316, 267] width 178 height 21
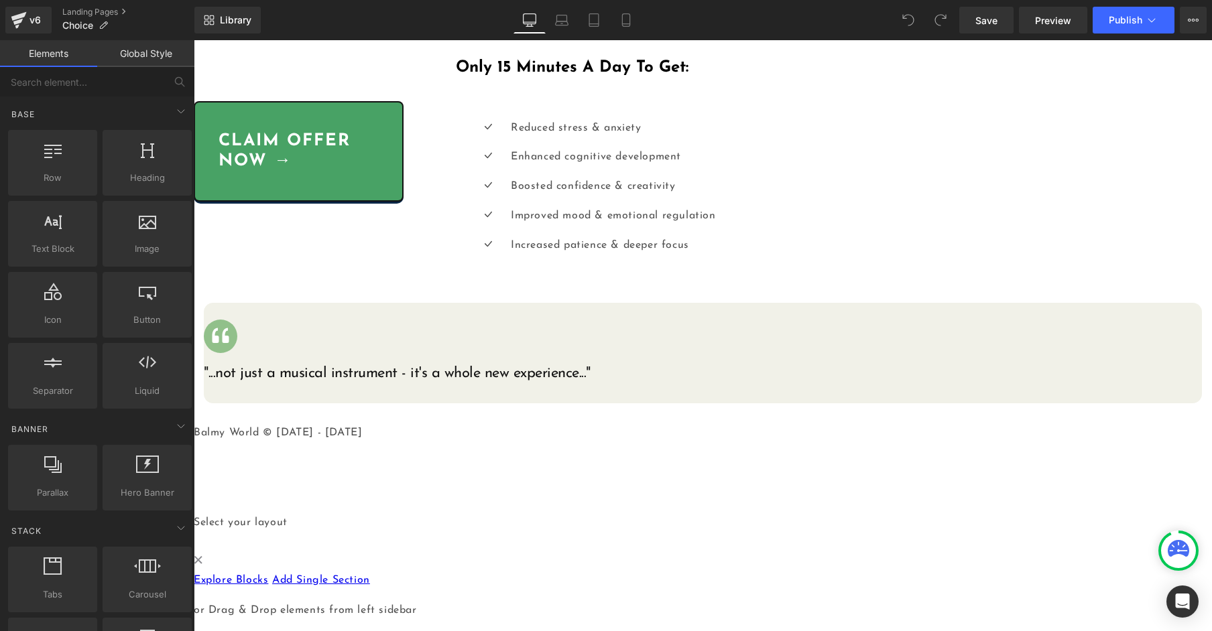
scroll to position [653, 0]
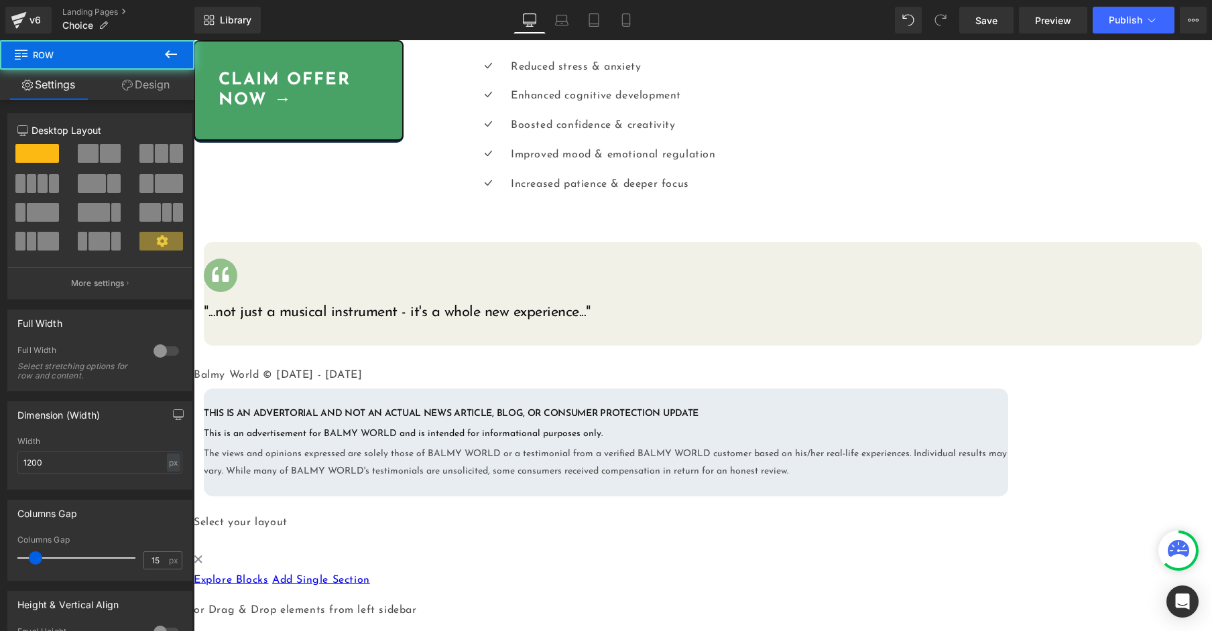
click at [310, 392] on div "THIS IS AN ADVERTORIAL AND NOT AN ACTUAL NEWS ARTICLE, BLOG, OR CONSUMER PROTEC…" at bounding box center [703, 443] width 1018 height 108
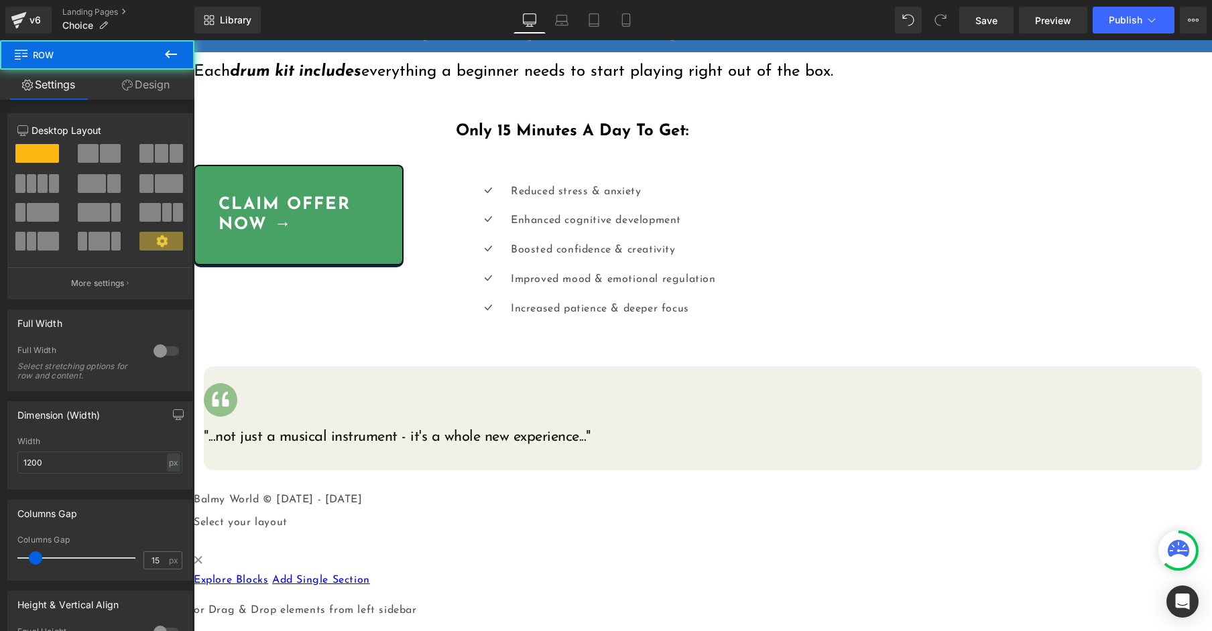
scroll to position [619, 0]
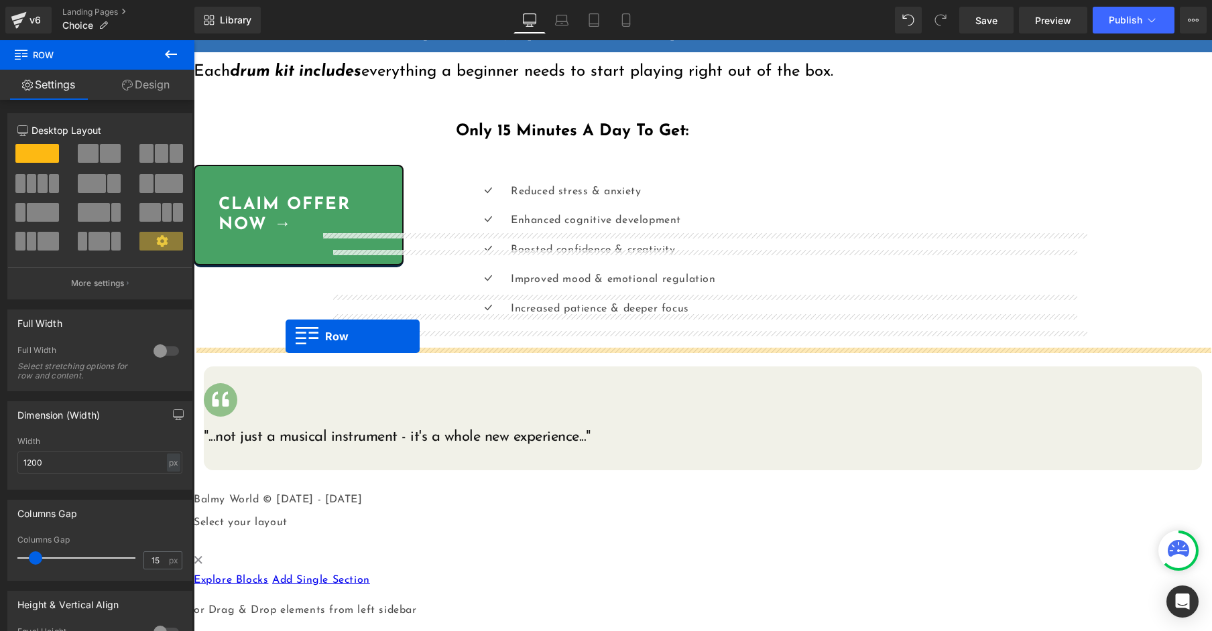
drag, startPoint x: 312, startPoint y: 379, endPoint x: 286, endPoint y: 336, distance: 49.7
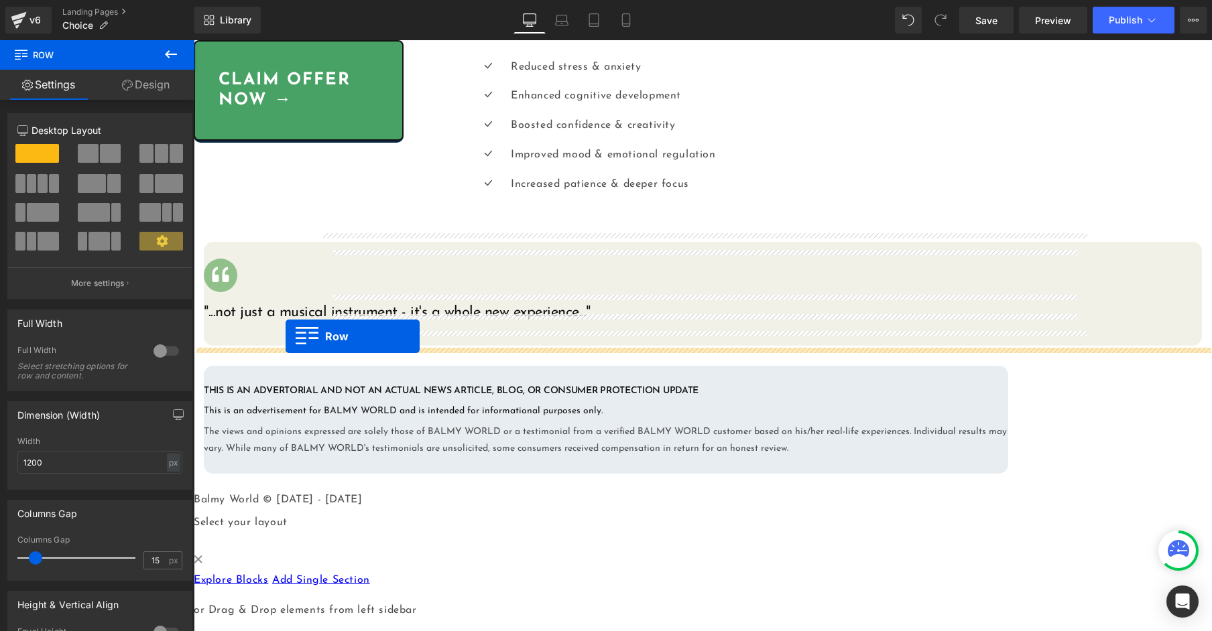
scroll to position [653, 0]
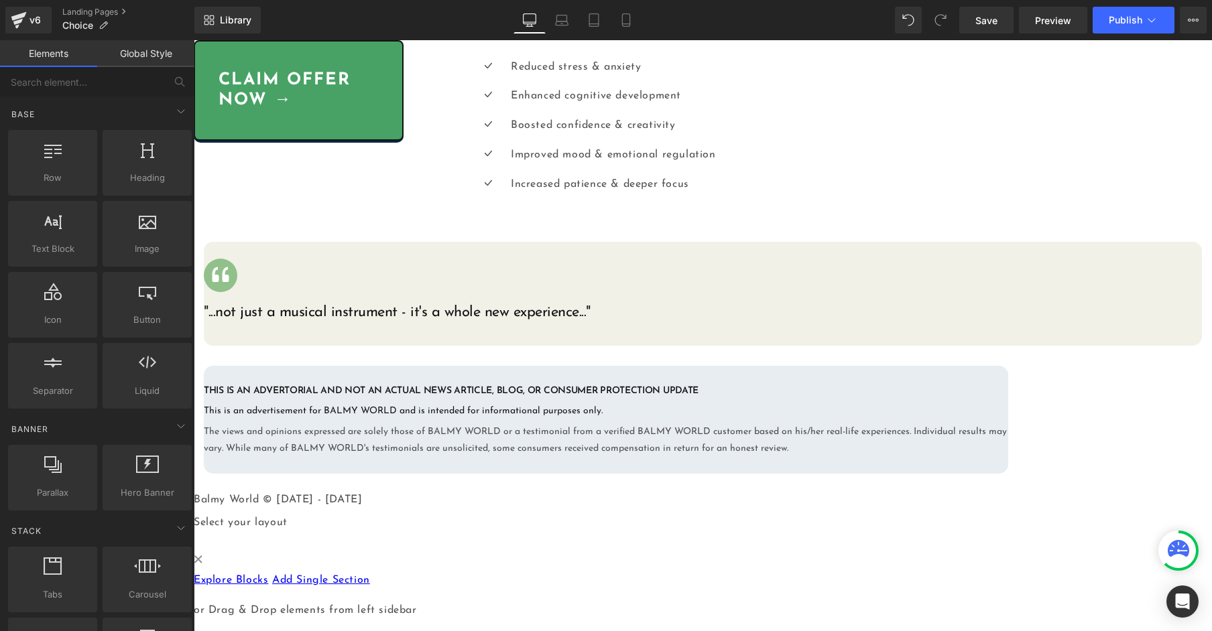
click at [263, 343] on div "Liquid {{ settings.global_announcement_text }} UP TO 60% OFF Heading Row Image …" at bounding box center [703, 35] width 1018 height 1170
click at [265, 357] on div "Liquid {{ settings.global_announcement_text }} UP TO 60% OFF Heading Row Image …" at bounding box center [703, 35] width 1018 height 1170
click at [266, 471] on div "Liquid {{ settings.global_announcement_text }} UP TO 60% OFF Heading Row Image …" at bounding box center [703, 35] width 1018 height 1170
click at [277, 364] on div "Liquid {{ settings.global_announcement_text }} UP TO 60% OFF Heading Row Image …" at bounding box center [703, 35] width 1018 height 1170
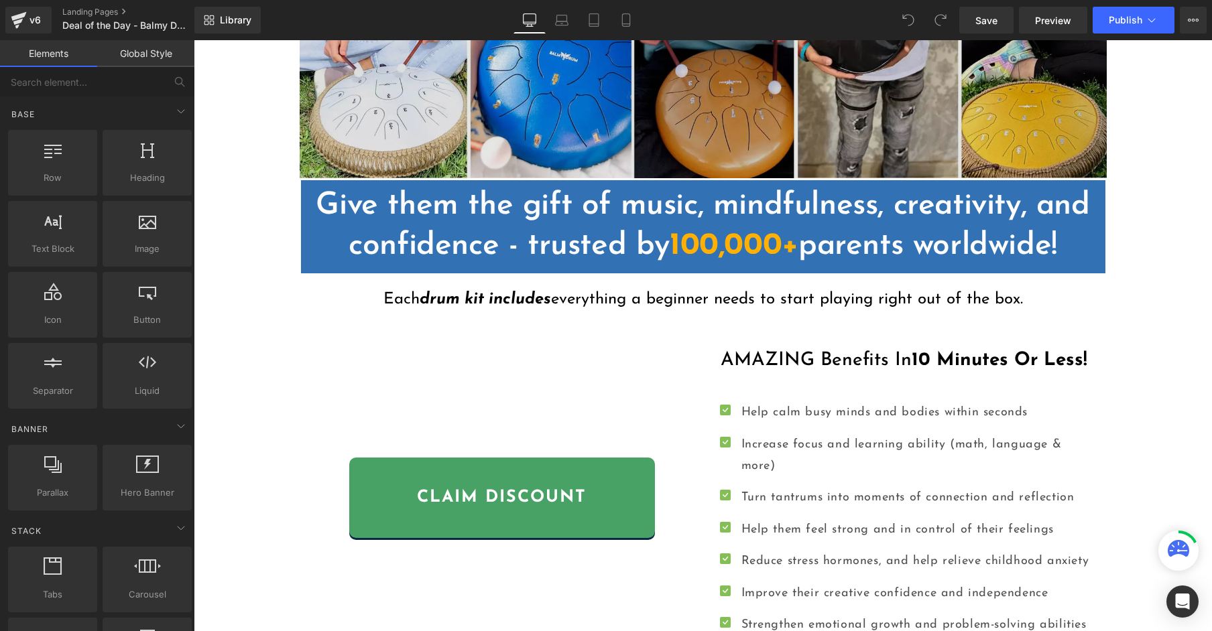
scroll to position [796, 0]
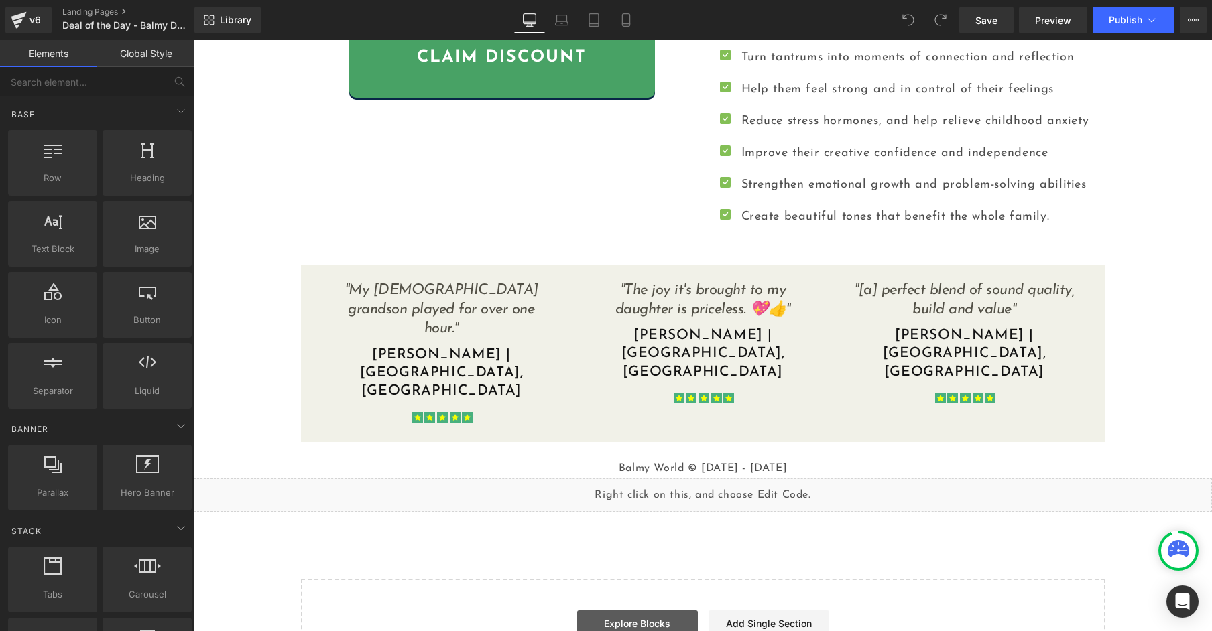
click at [607, 611] on link "Explore Blocks" at bounding box center [637, 624] width 121 height 27
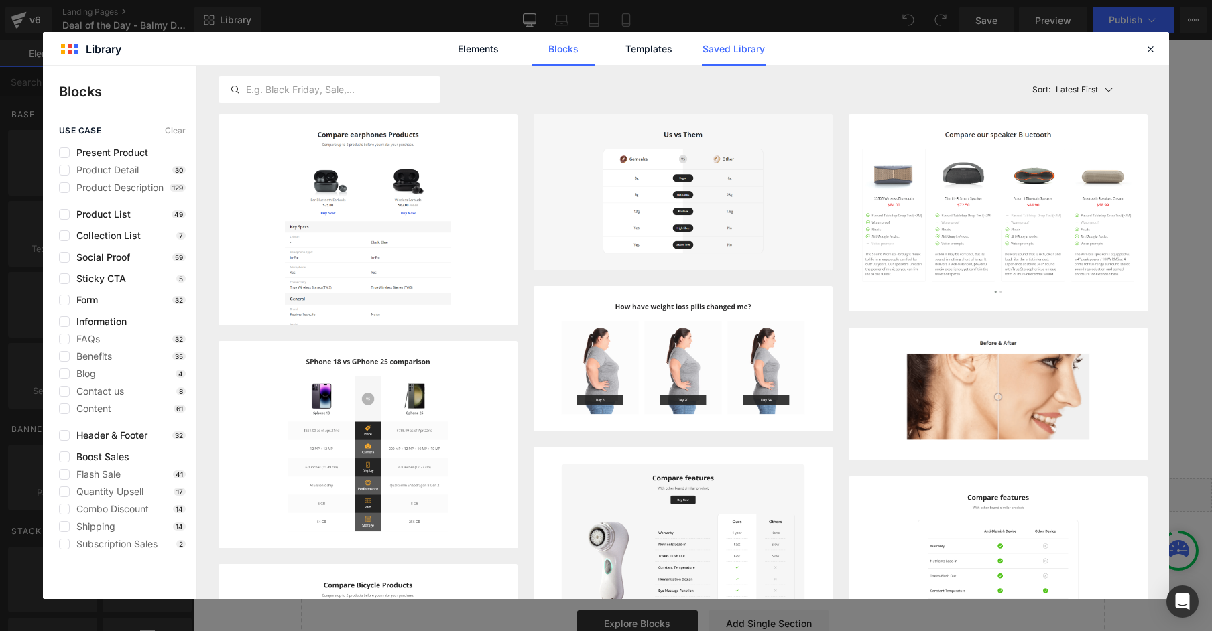
click at [756, 52] on link "Saved Library" at bounding box center [734, 49] width 64 height 34
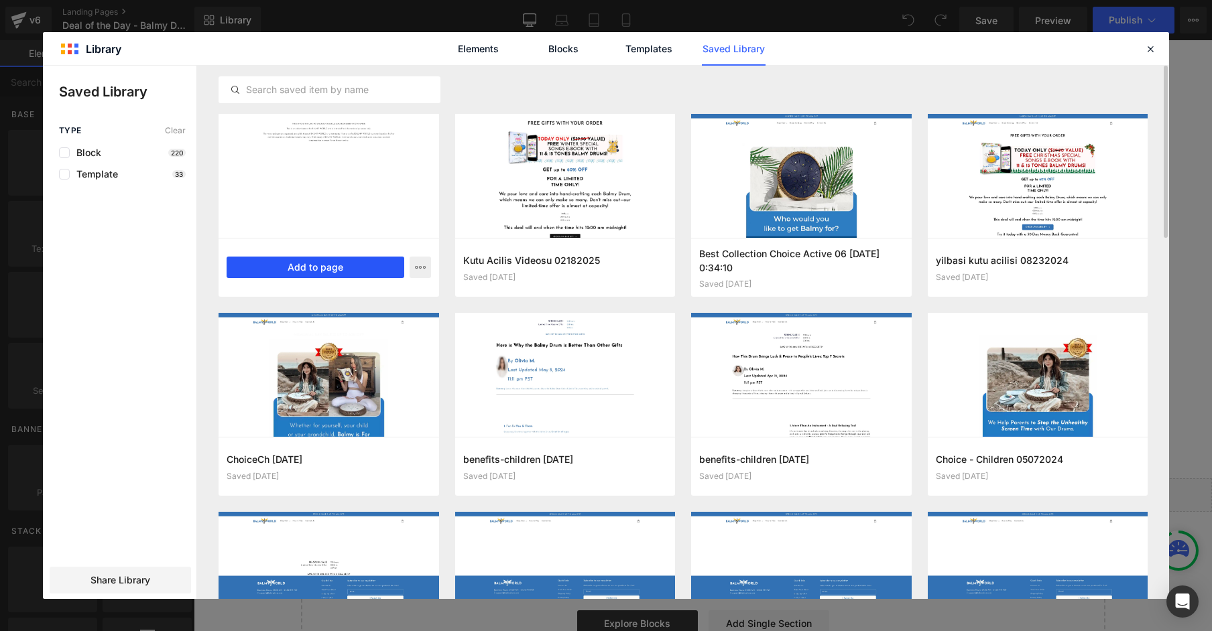
click at [353, 268] on button "Add to page" at bounding box center [316, 267] width 178 height 21
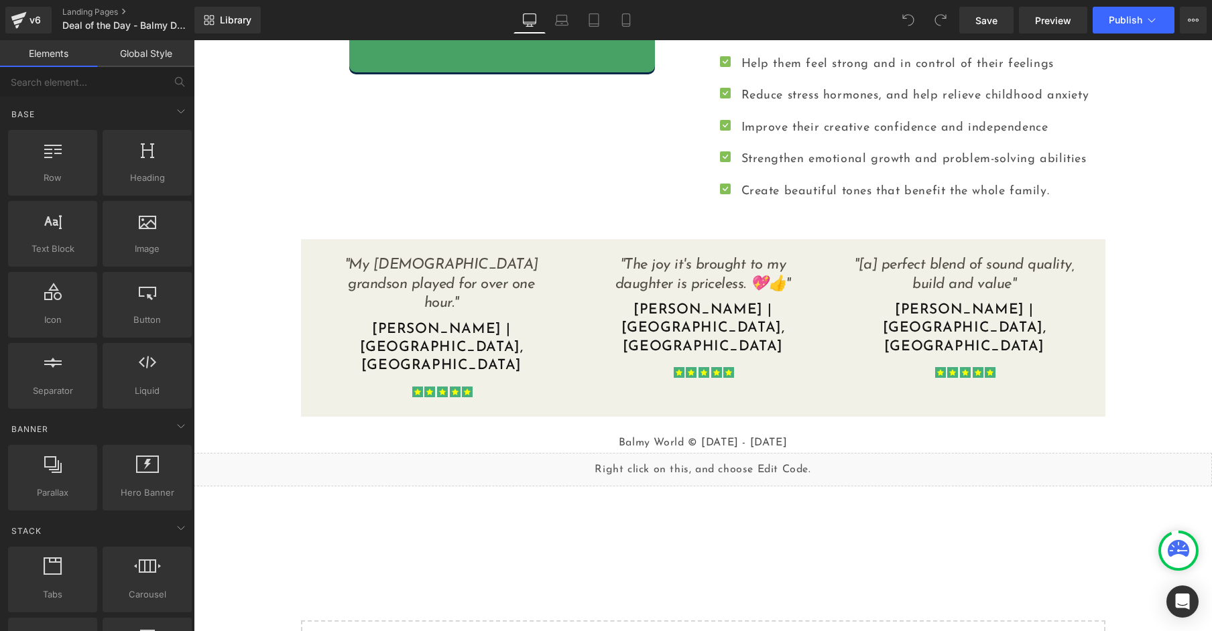
scroll to position [863, 0]
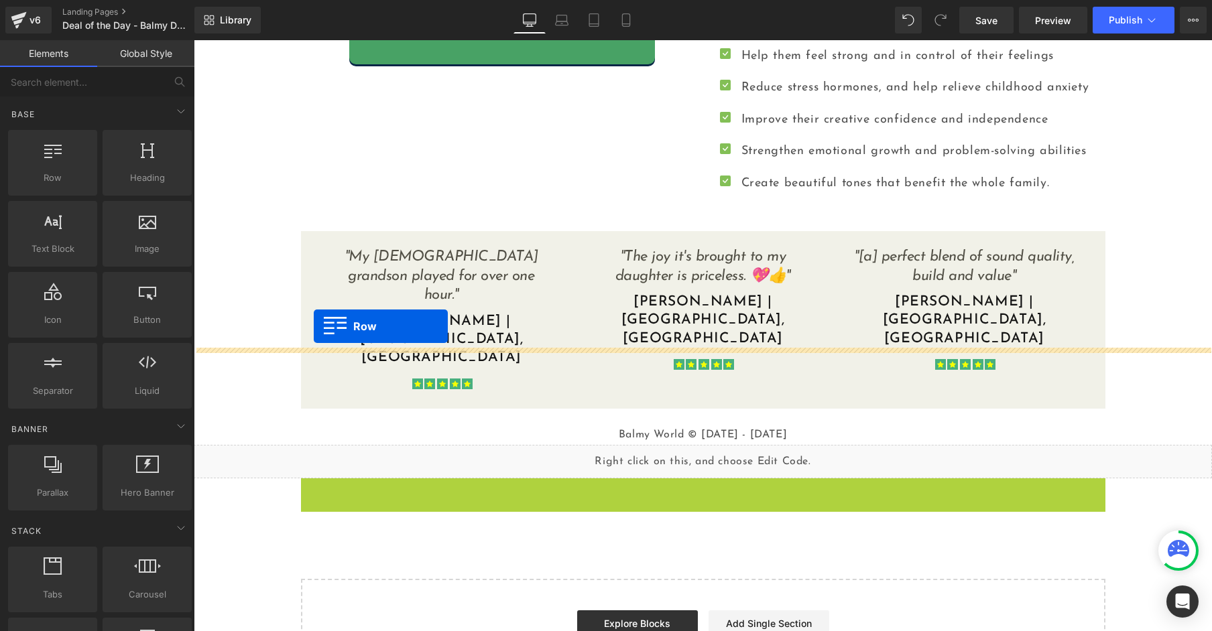
drag, startPoint x: 310, startPoint y: 377, endPoint x: 314, endPoint y: 326, distance: 51.1
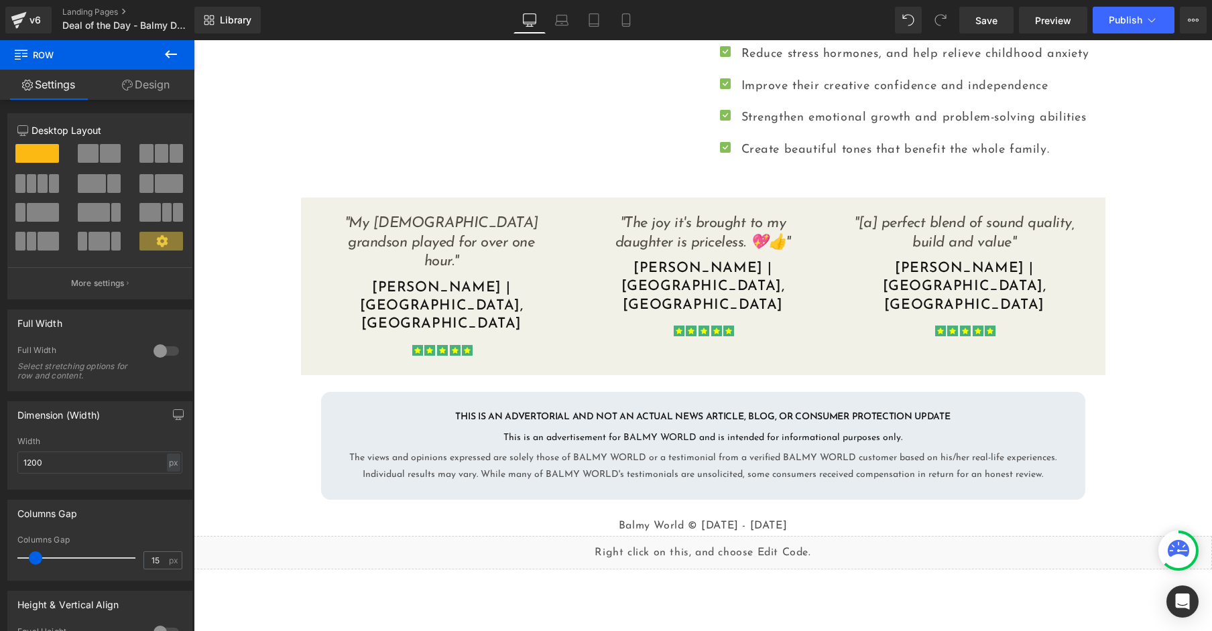
scroll to position [920, 0]
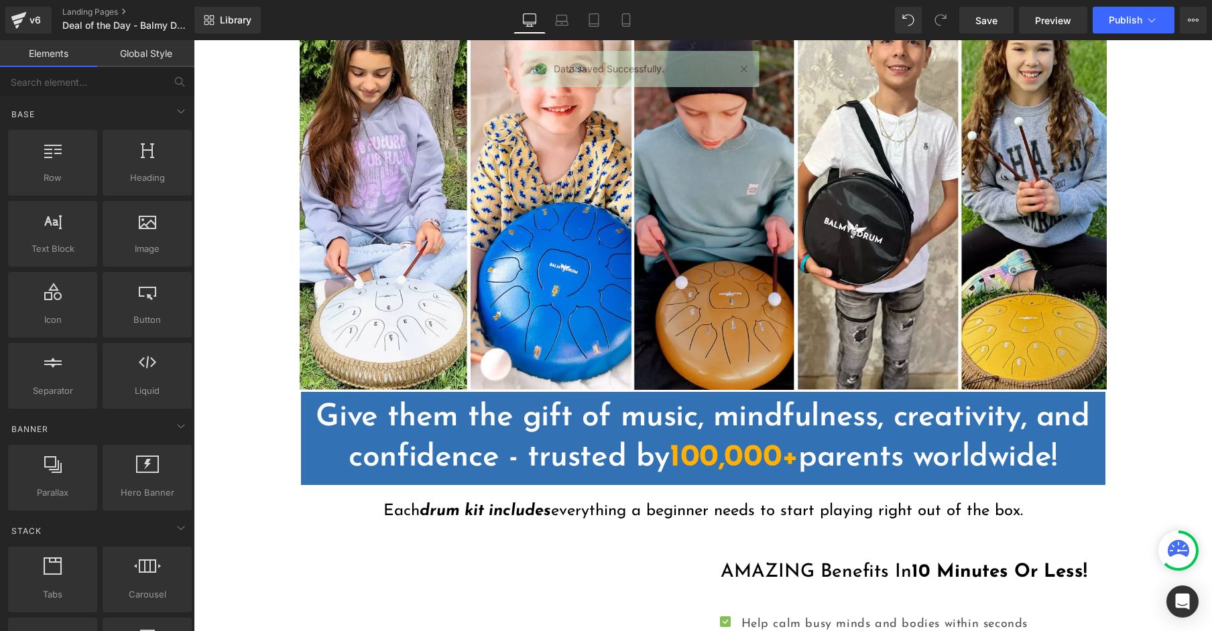
scroll to position [89, 0]
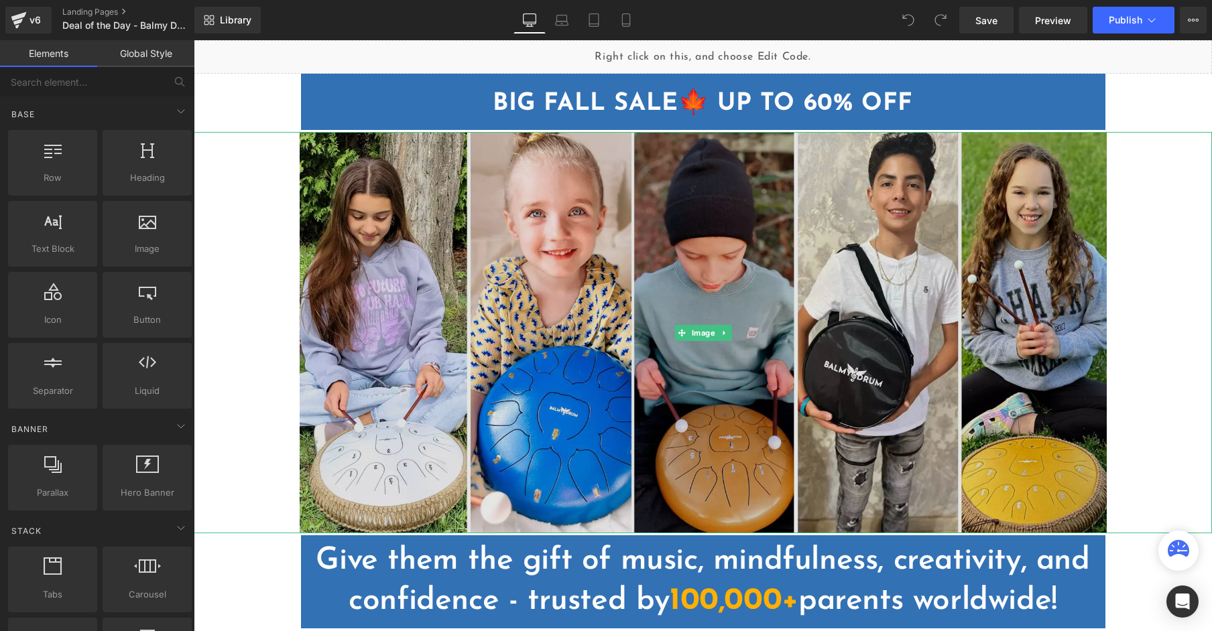
scroll to position [920, 0]
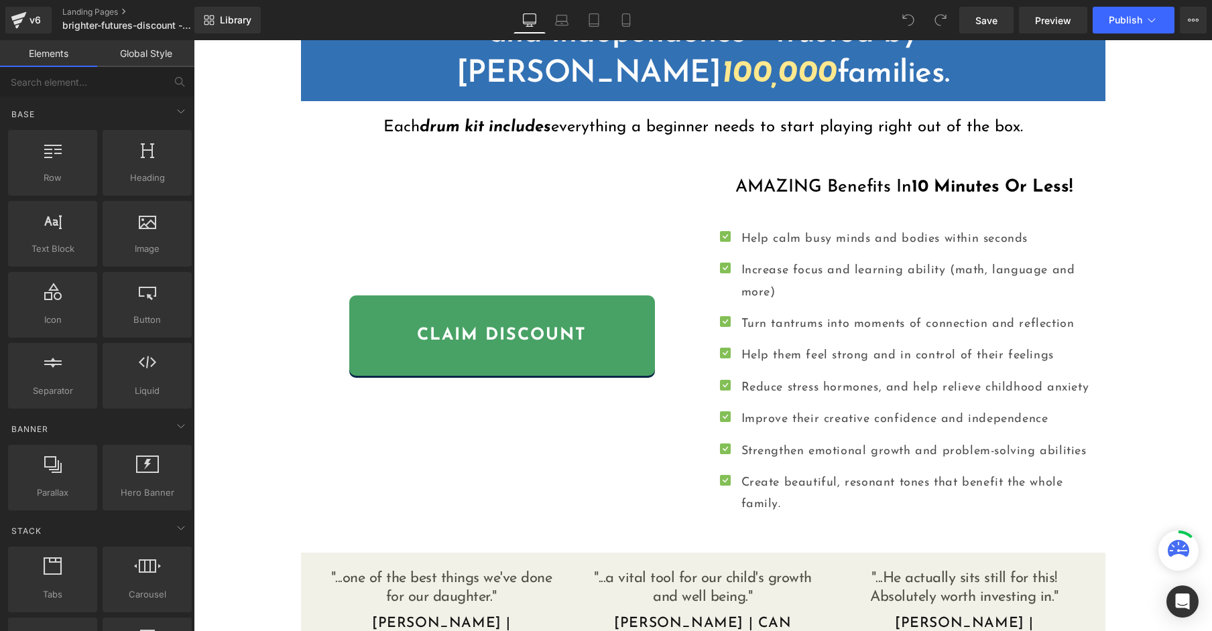
scroll to position [837, 0]
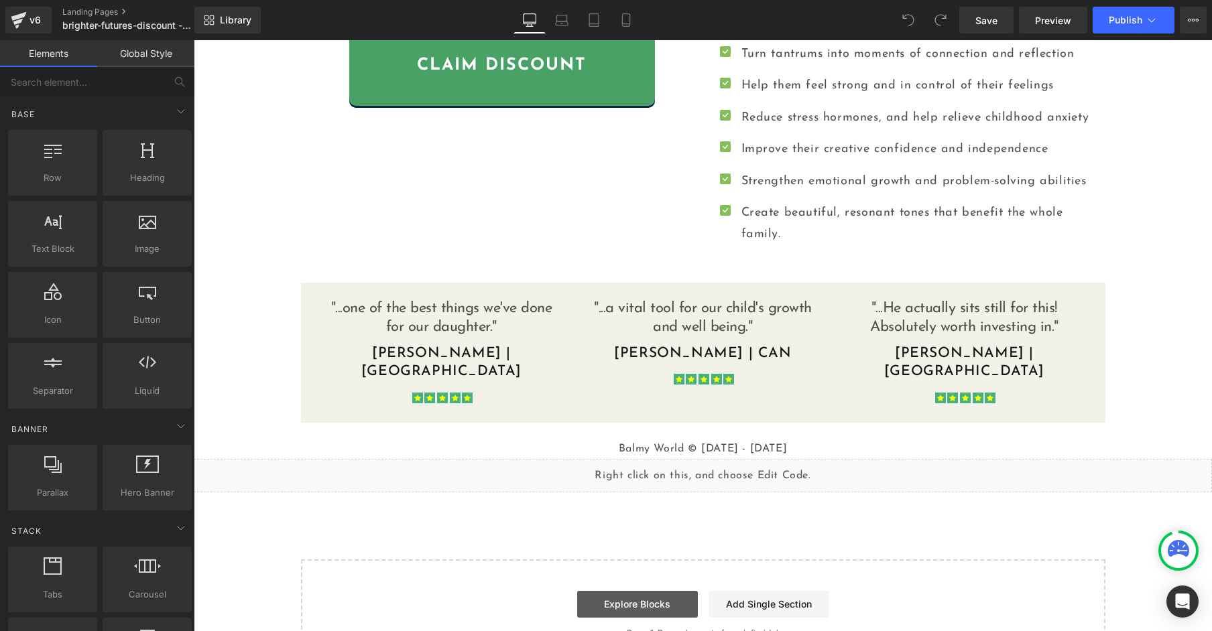
click at [639, 591] on link "Explore Blocks" at bounding box center [637, 604] width 121 height 27
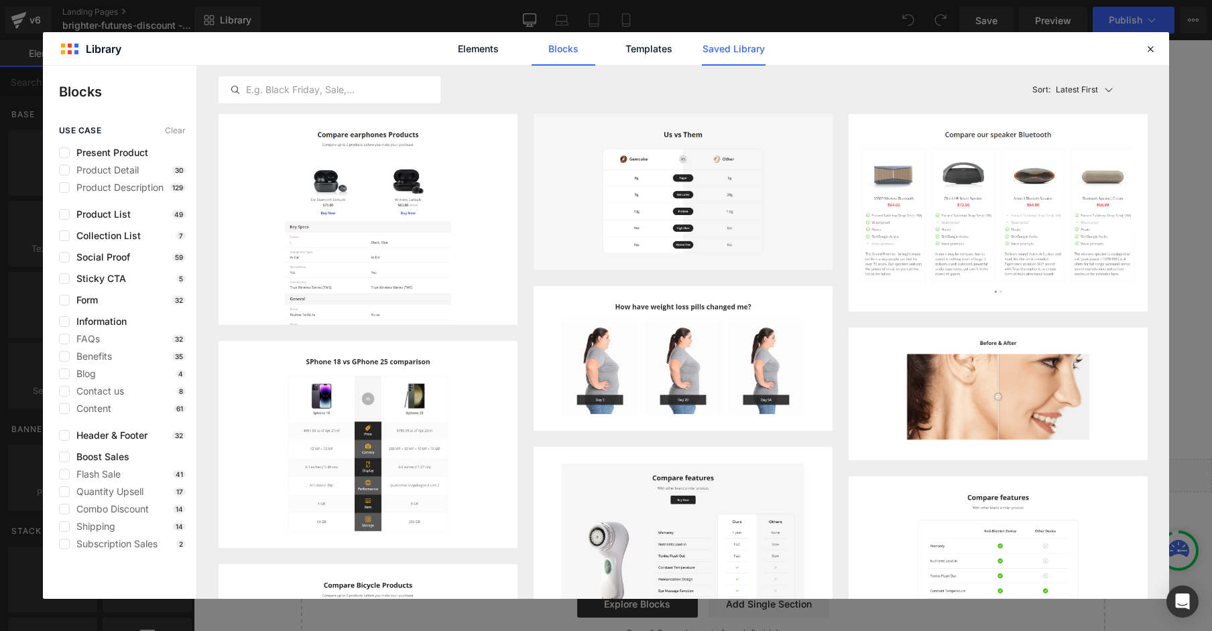
click at [719, 52] on link "Saved Library" at bounding box center [734, 49] width 64 height 34
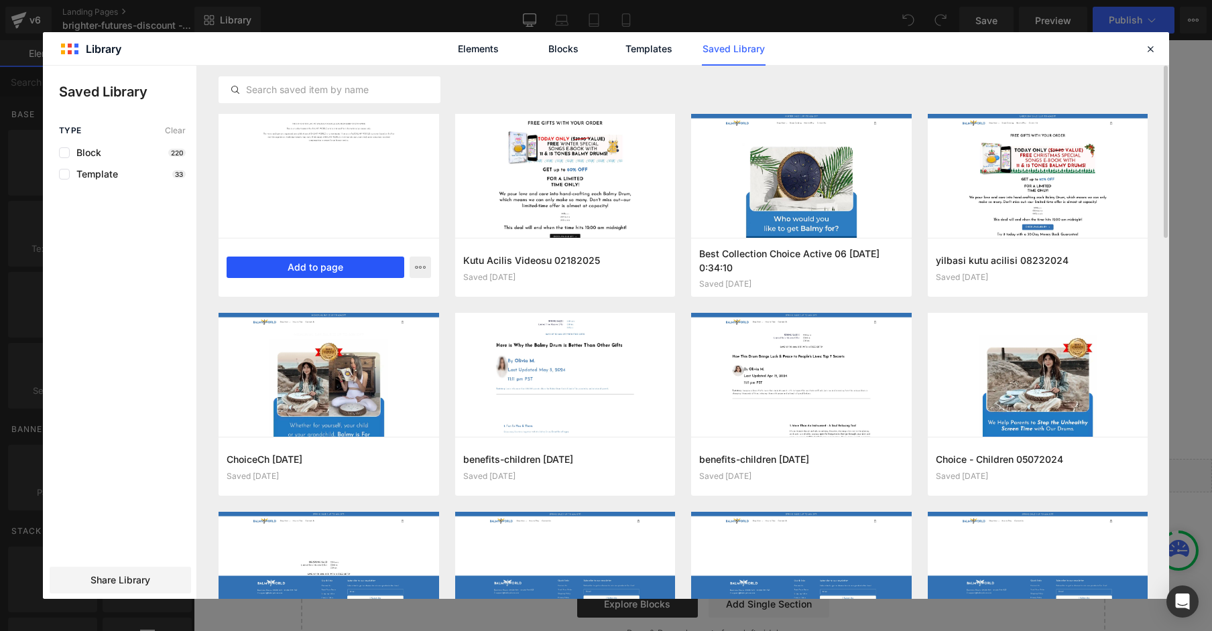
click at [350, 267] on button "Add to page" at bounding box center [316, 267] width 178 height 21
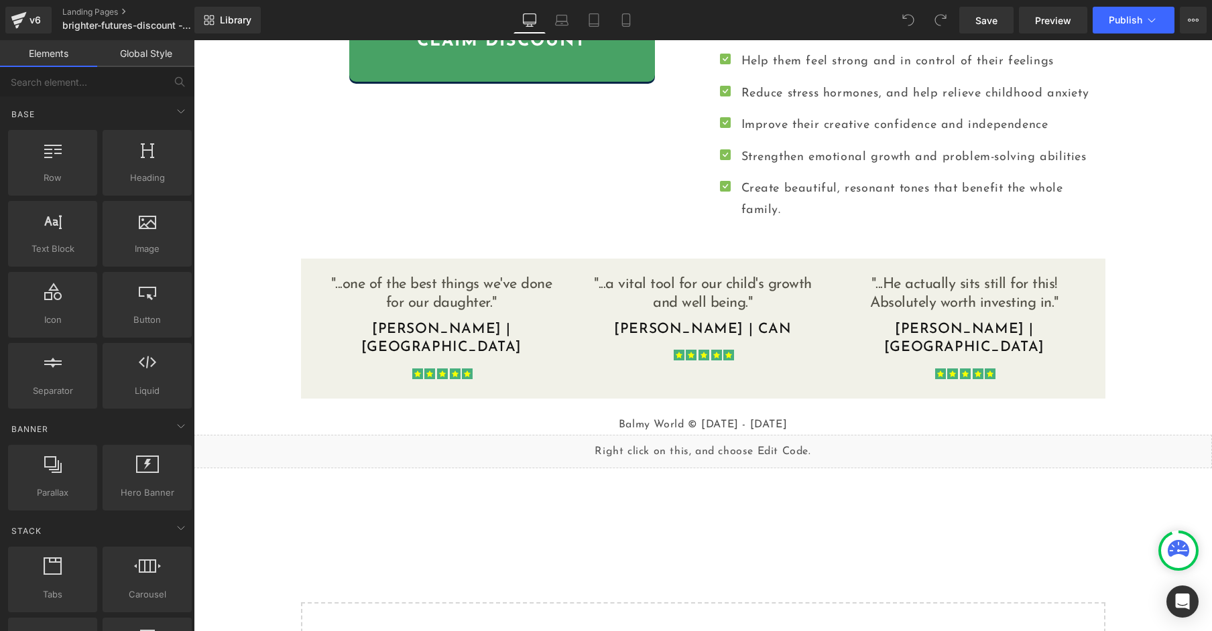
scroll to position [904, 0]
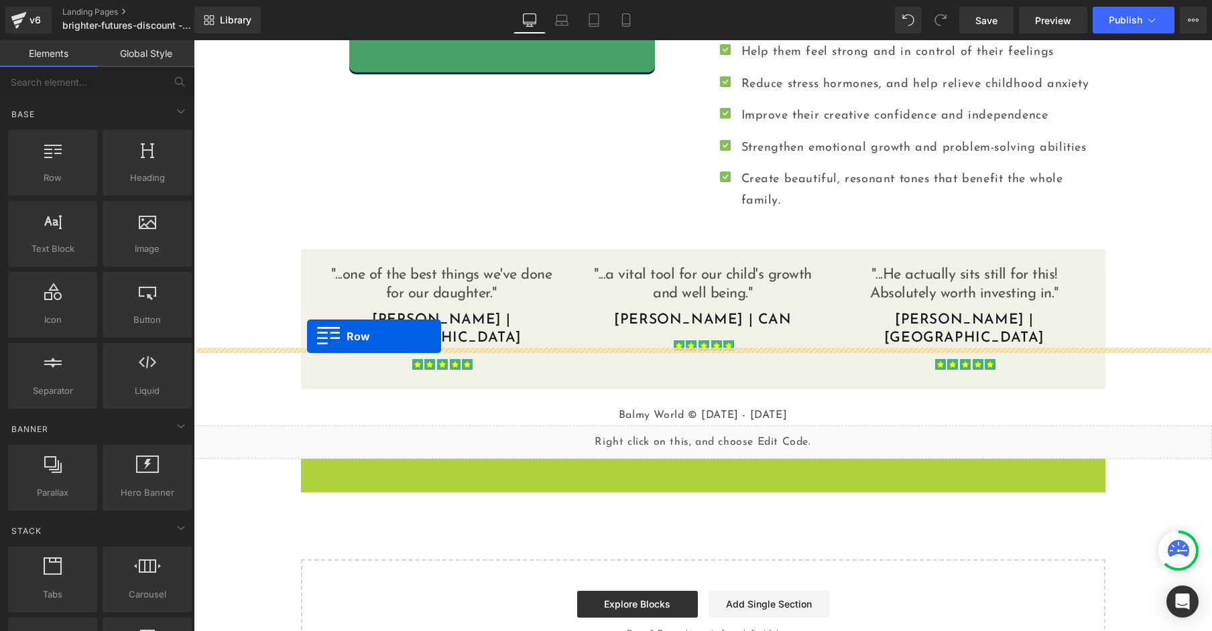
drag, startPoint x: 305, startPoint y: 380, endPoint x: 307, endPoint y: 336, distance: 43.6
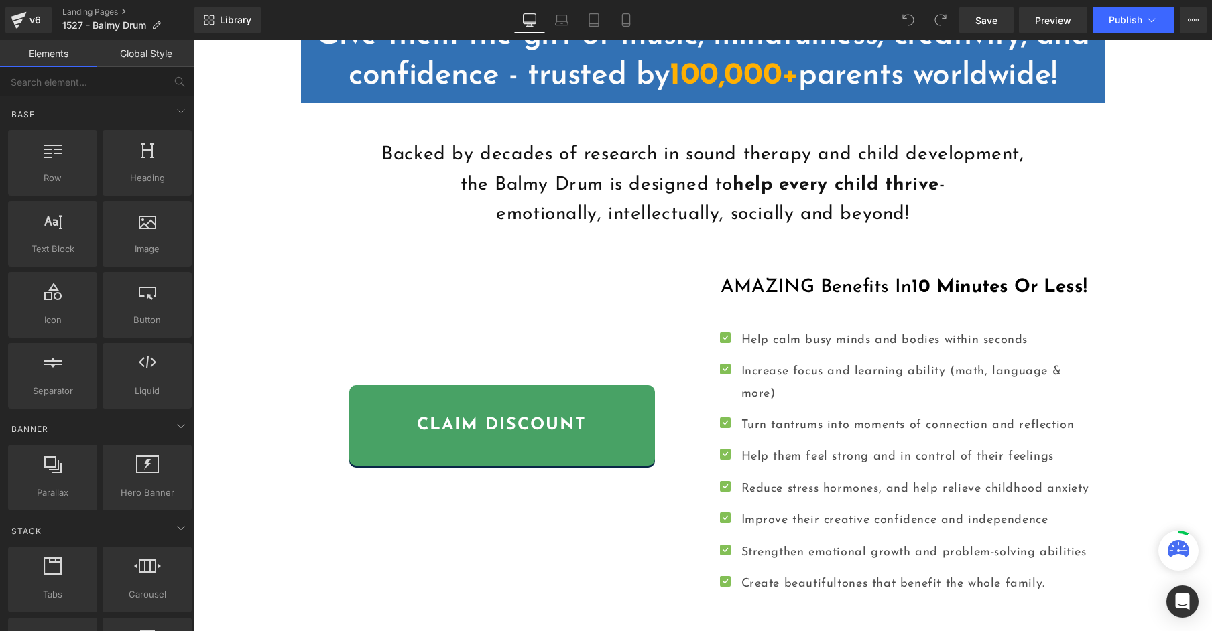
scroll to position [898, 0]
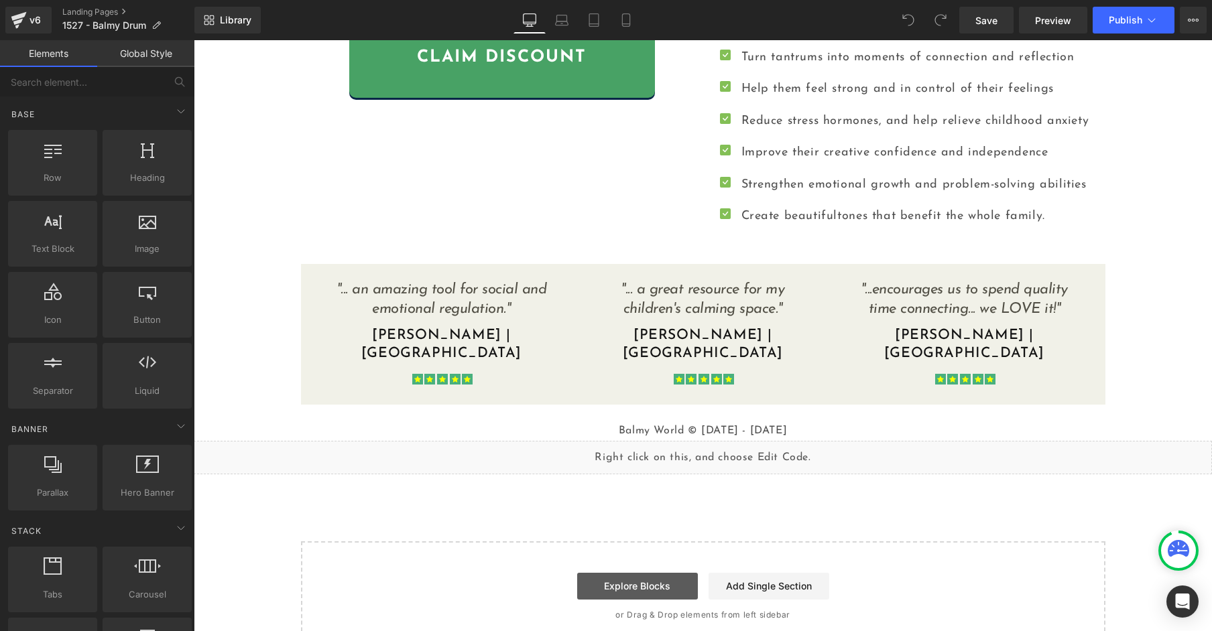
click at [630, 573] on link "Explore Blocks" at bounding box center [637, 586] width 121 height 27
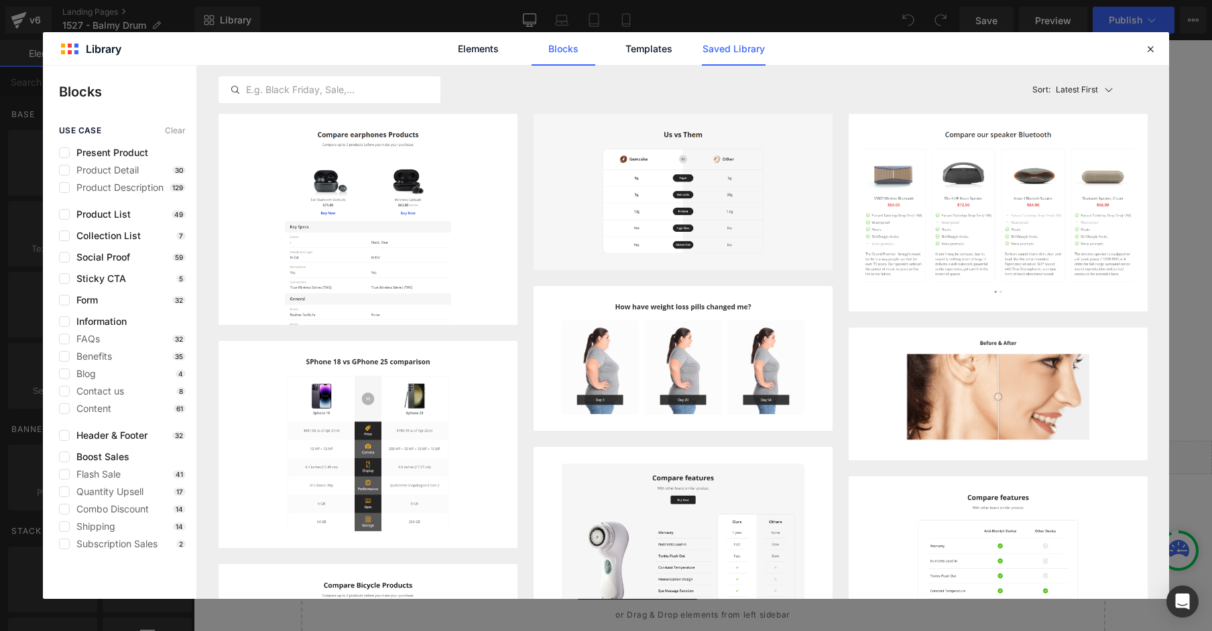
click at [733, 46] on link "Saved Library" at bounding box center [734, 49] width 64 height 34
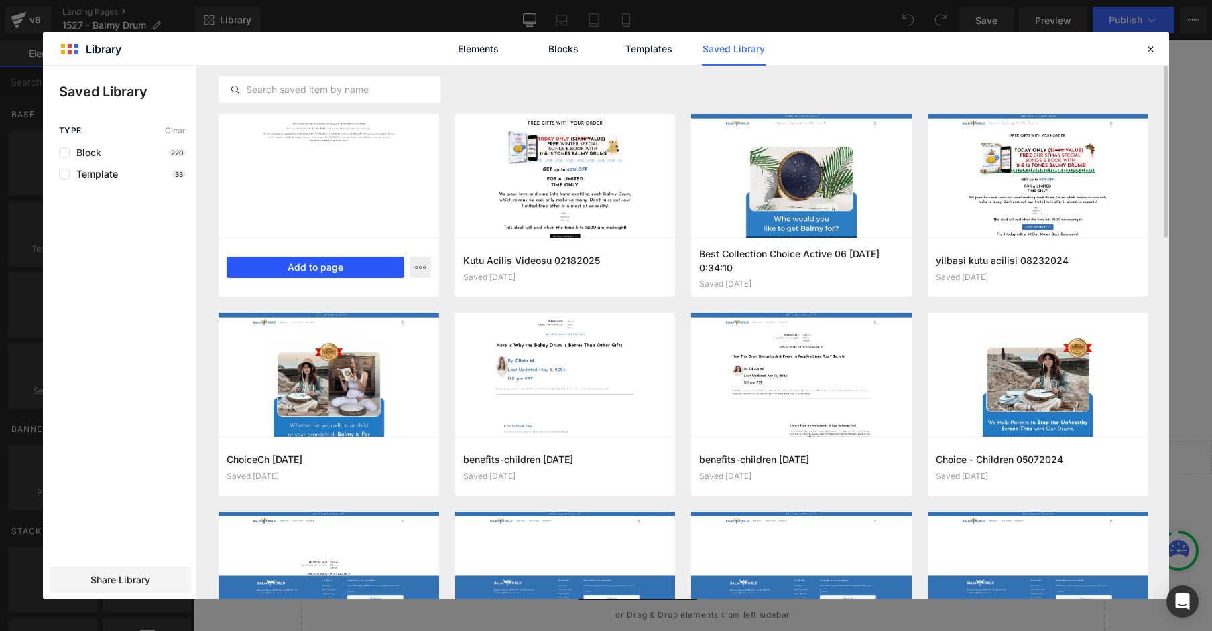
click at [319, 265] on button "Add to page" at bounding box center [316, 267] width 178 height 21
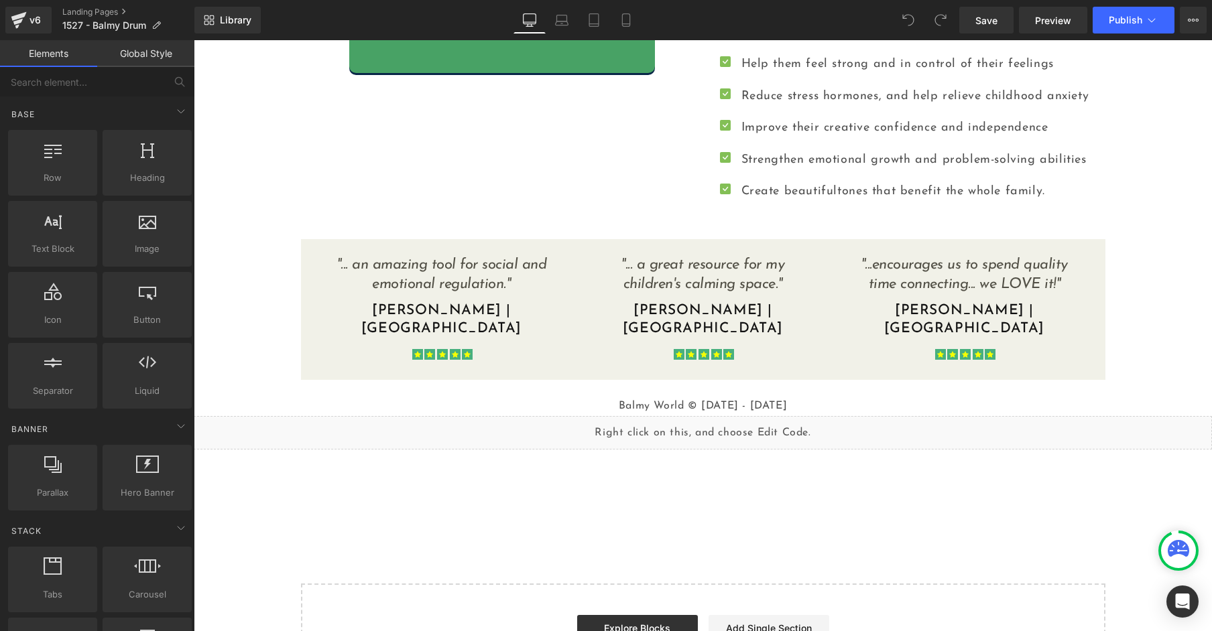
scroll to position [965, 0]
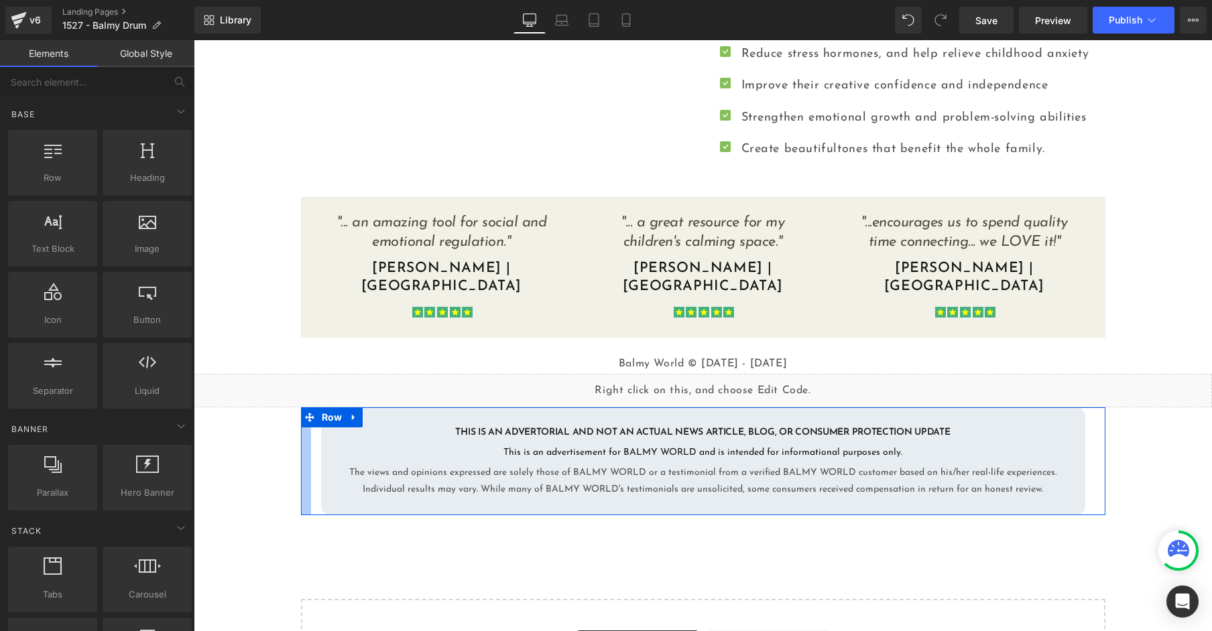
click at [303, 408] on div at bounding box center [306, 462] width 10 height 108
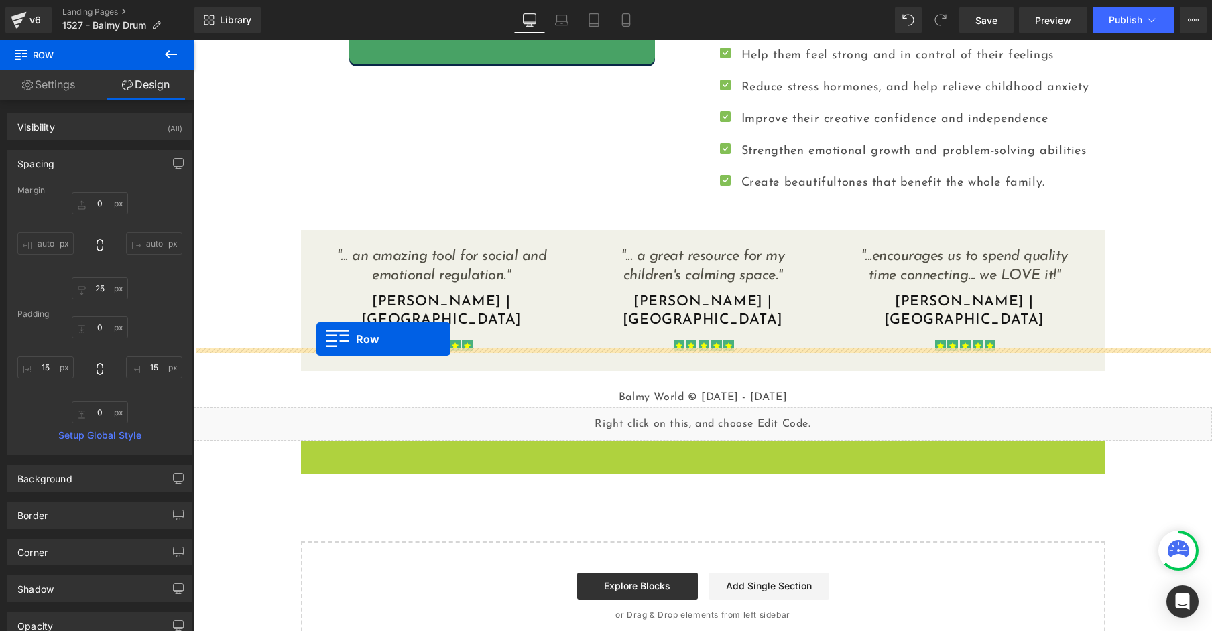
drag, startPoint x: 310, startPoint y: 377, endPoint x: 316, endPoint y: 339, distance: 38.1
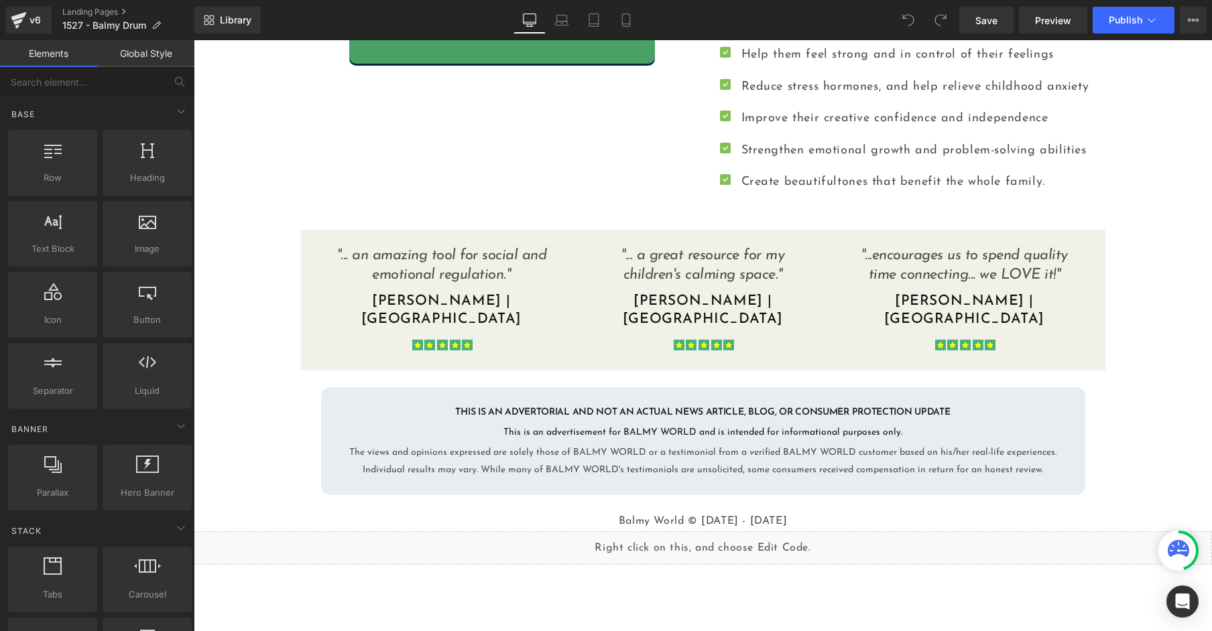
scroll to position [967, 0]
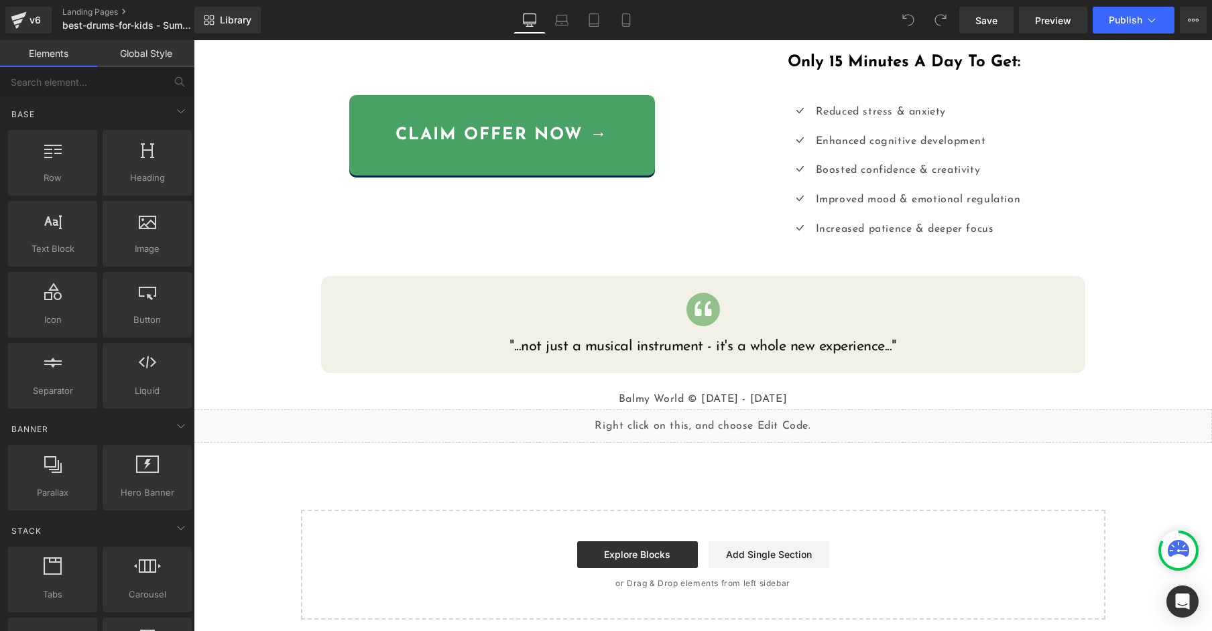
scroll to position [660, 0]
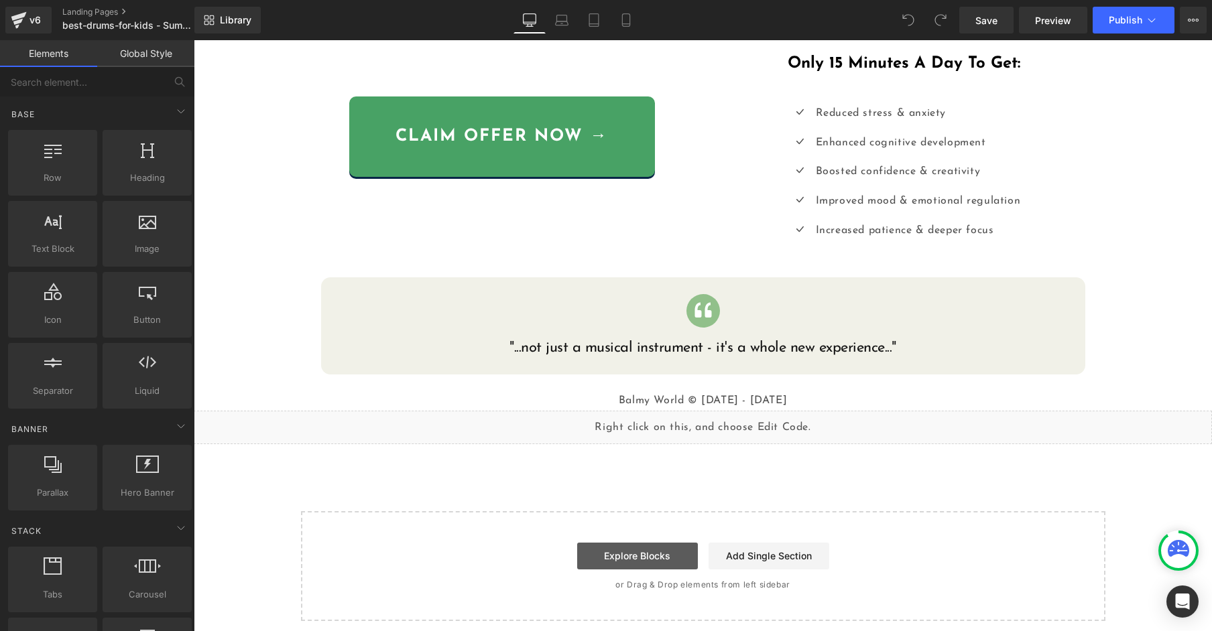
click at [625, 560] on link "Explore Blocks" at bounding box center [637, 556] width 121 height 27
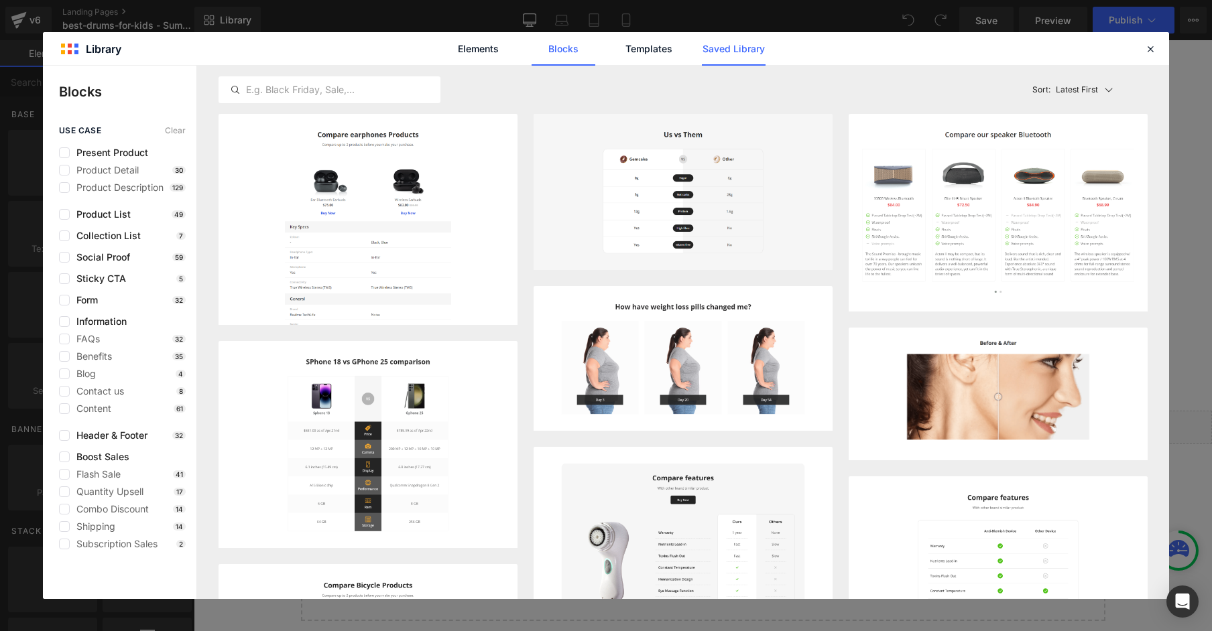
click at [719, 55] on link "Saved Library" at bounding box center [734, 49] width 64 height 34
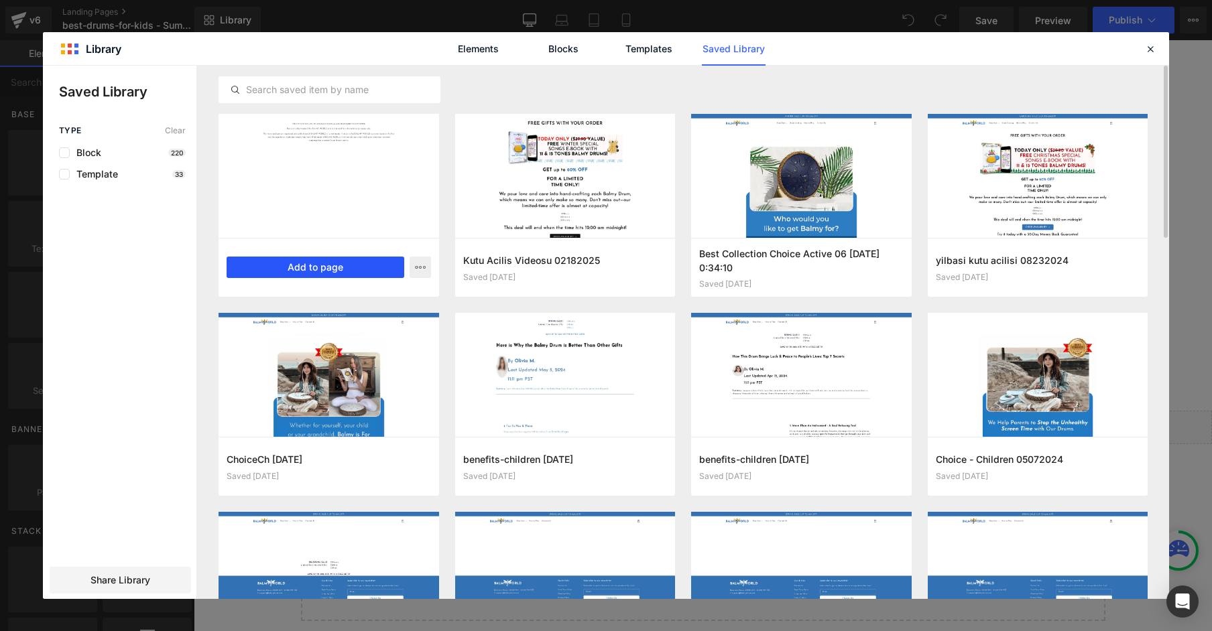
click at [326, 264] on button "Add to page" at bounding box center [316, 267] width 178 height 21
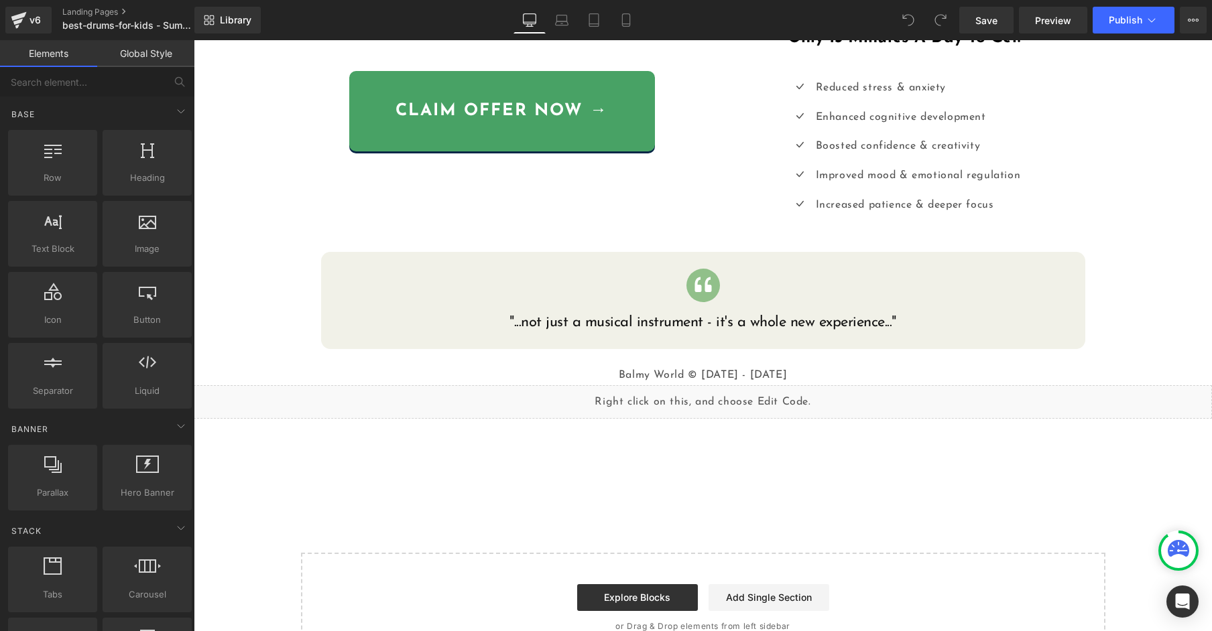
scroll to position [737, 0]
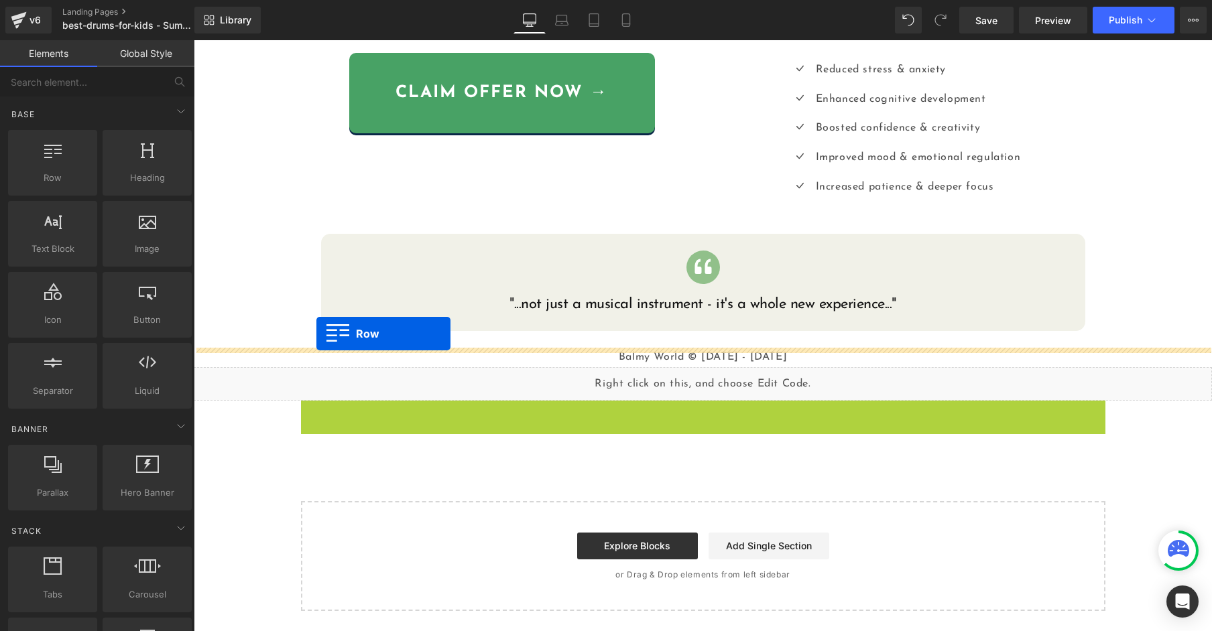
drag, startPoint x: 309, startPoint y: 381, endPoint x: 316, endPoint y: 333, distance: 48.2
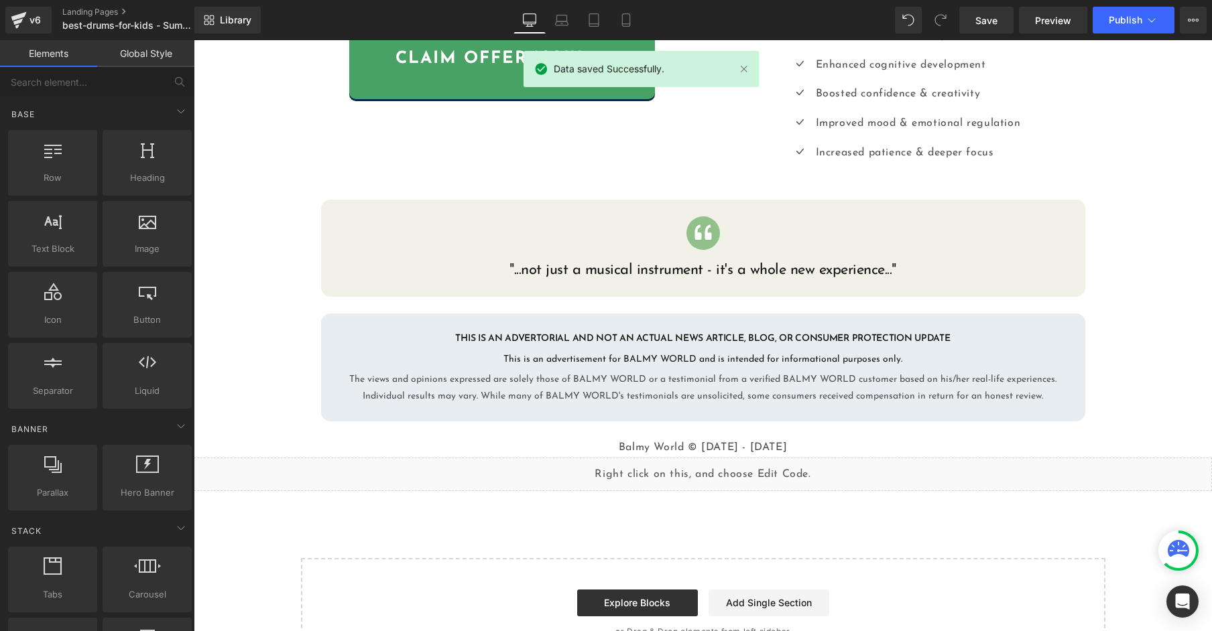
scroll to position [794, 0]
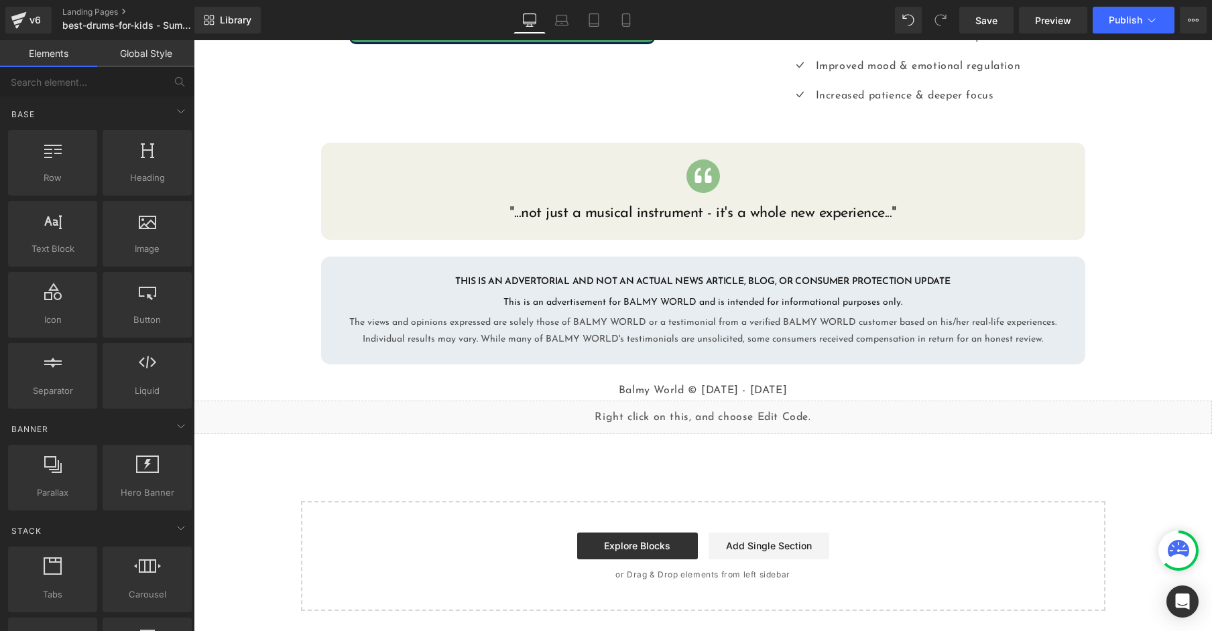
click at [973, 23] on link "Save" at bounding box center [986, 20] width 54 height 27
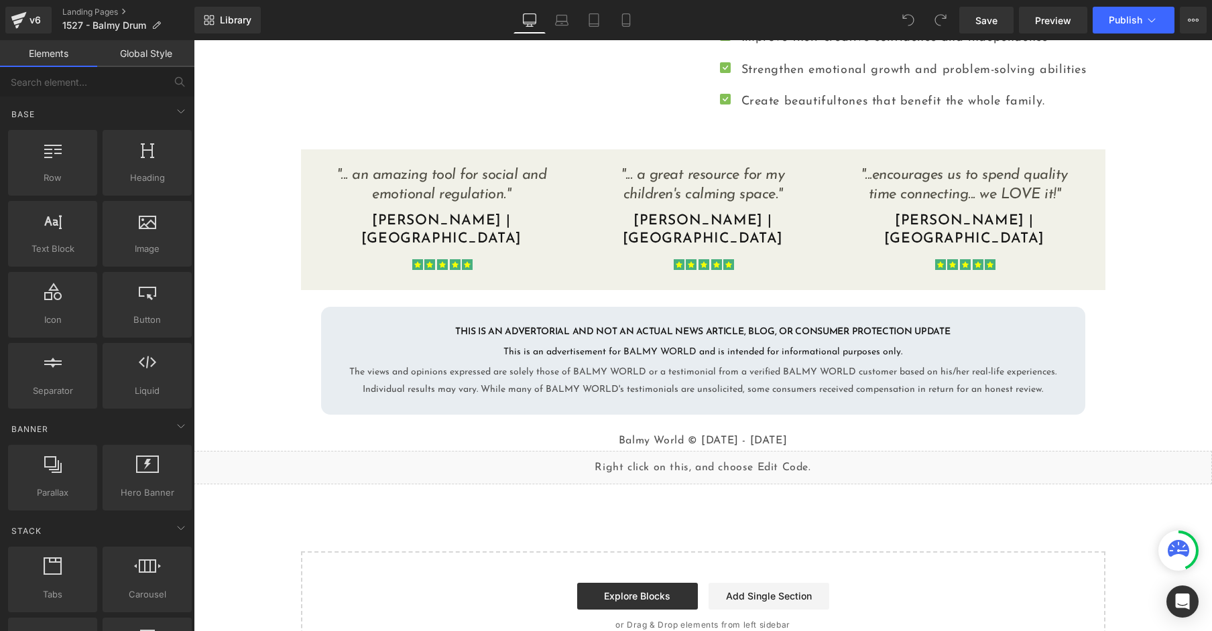
scroll to position [1023, 0]
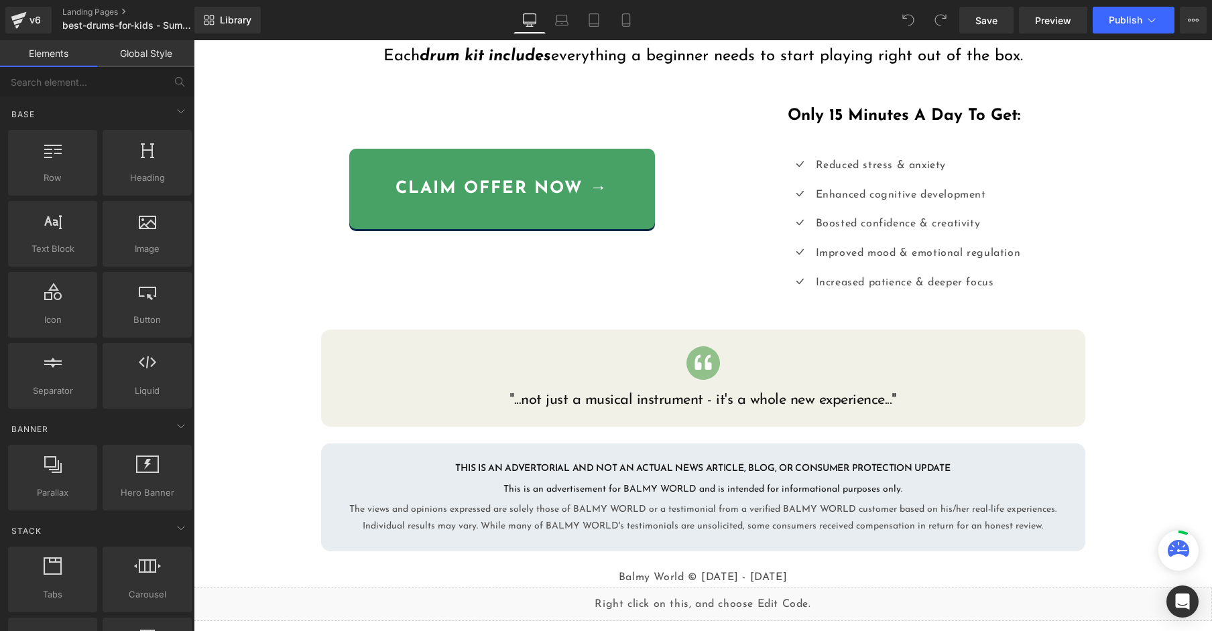
scroll to position [794, 0]
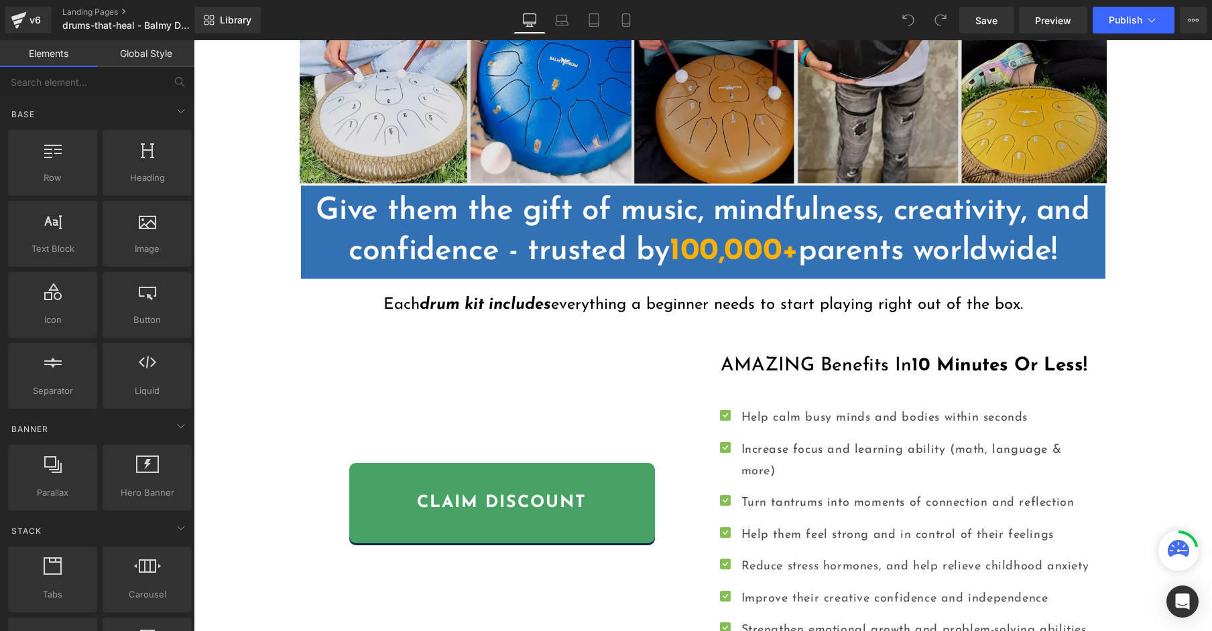
scroll to position [796, 0]
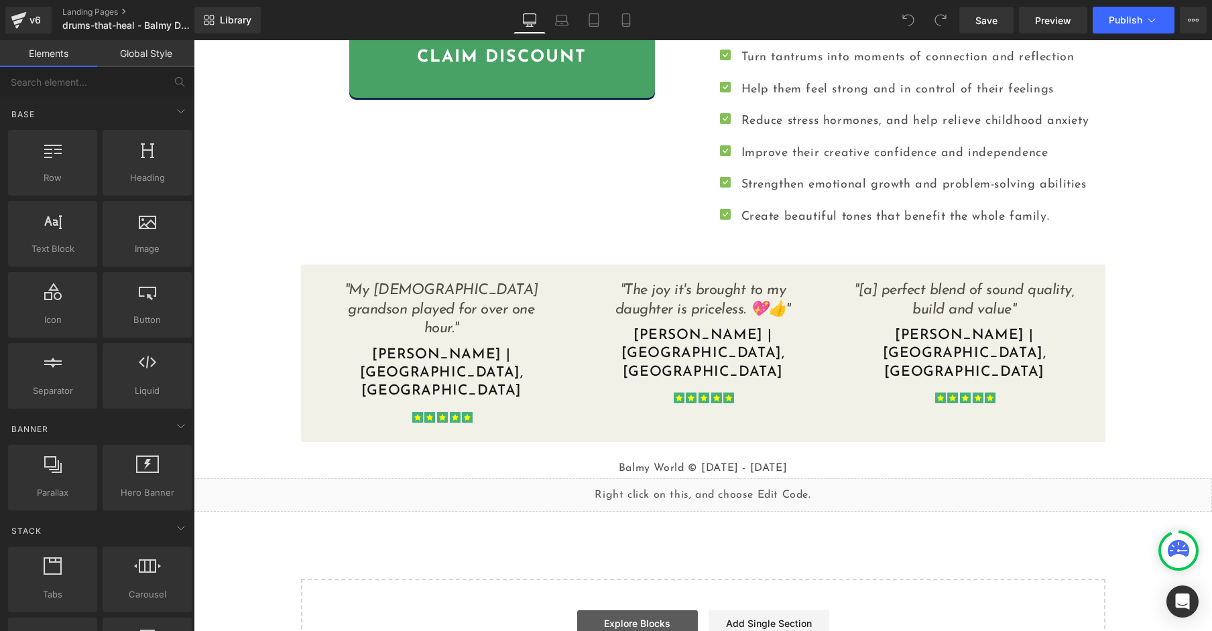
click at [668, 611] on link "Explore Blocks" at bounding box center [637, 624] width 121 height 27
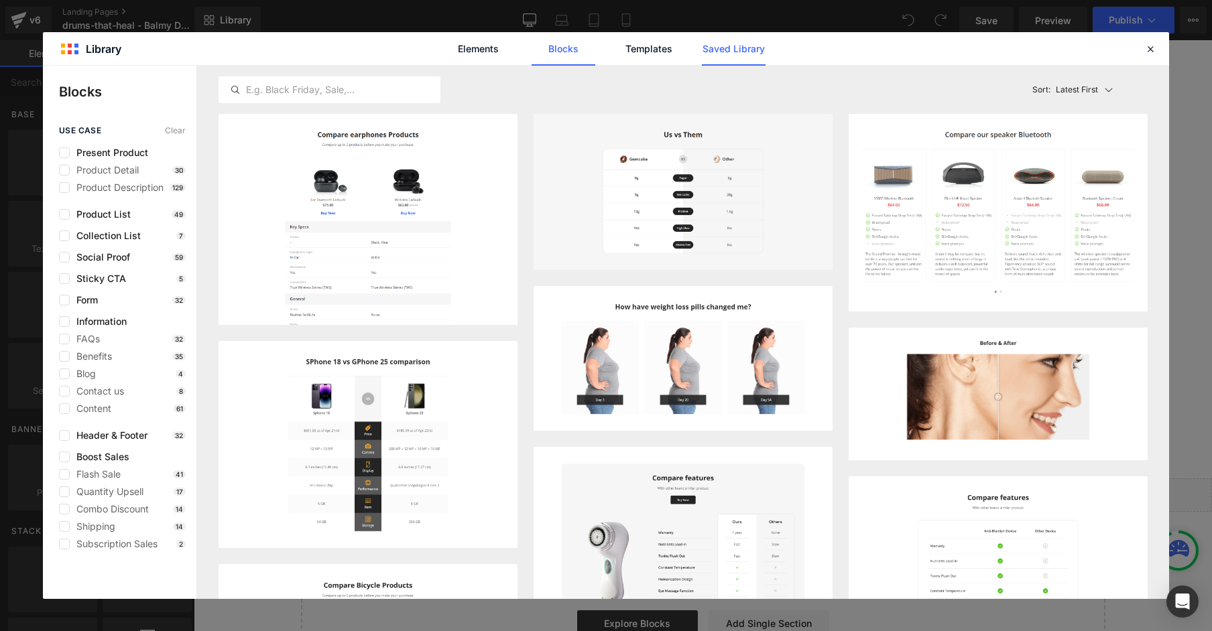
click at [728, 36] on link "Saved Library" at bounding box center [734, 49] width 64 height 34
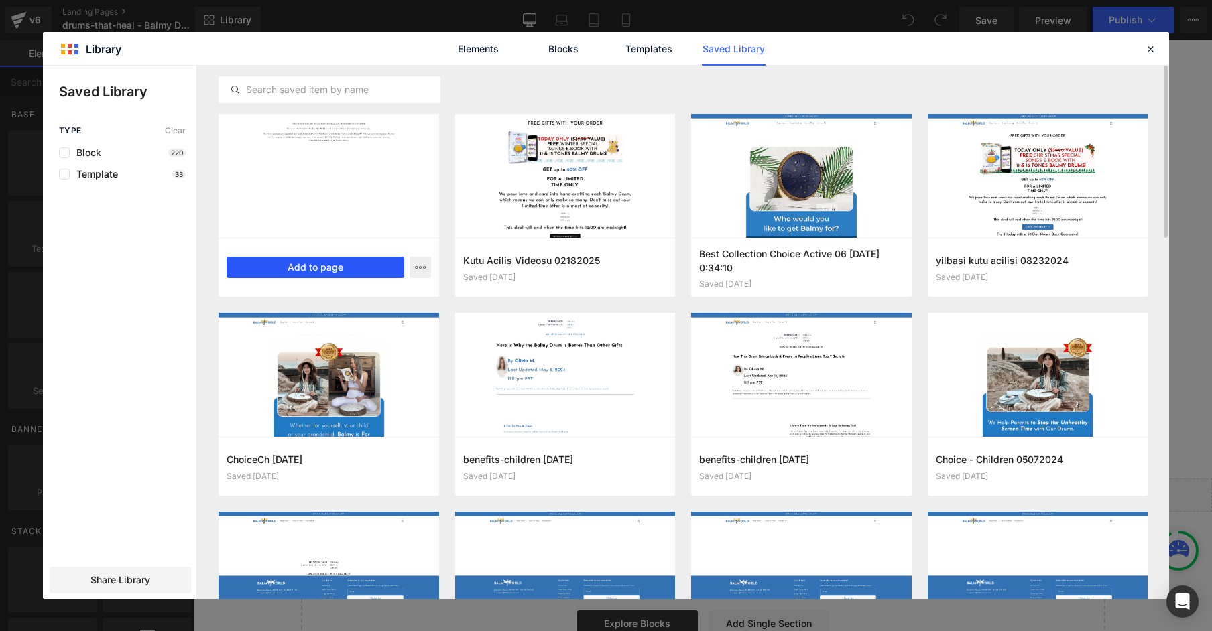
click at [349, 265] on button "Add to page" at bounding box center [316, 267] width 178 height 21
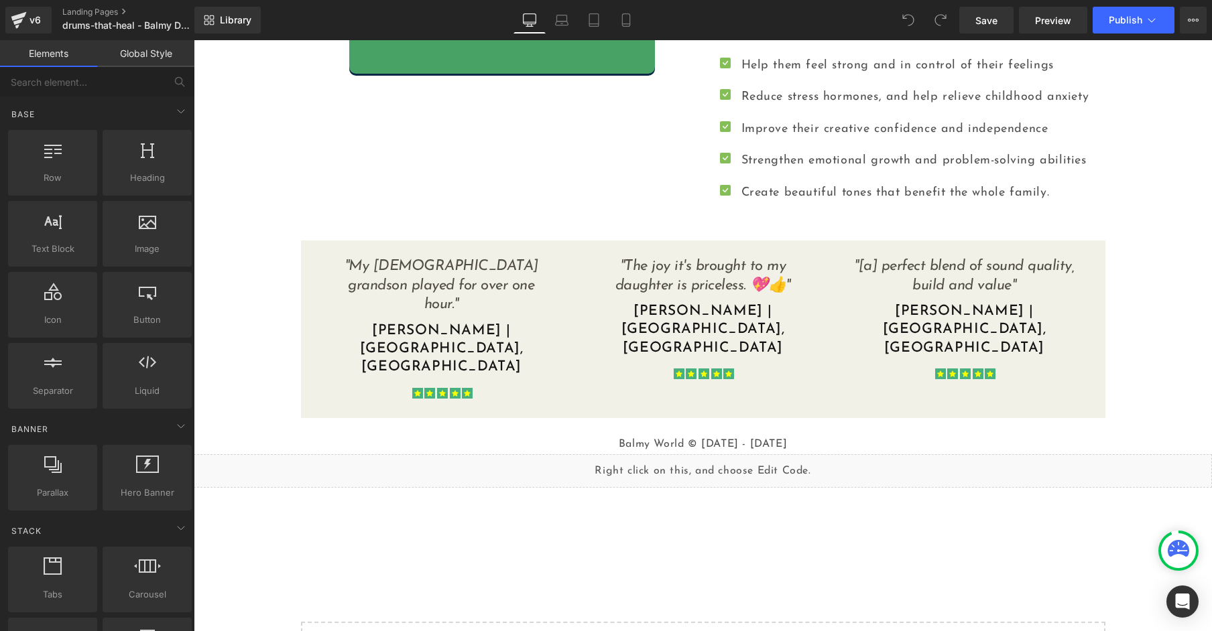
scroll to position [863, 0]
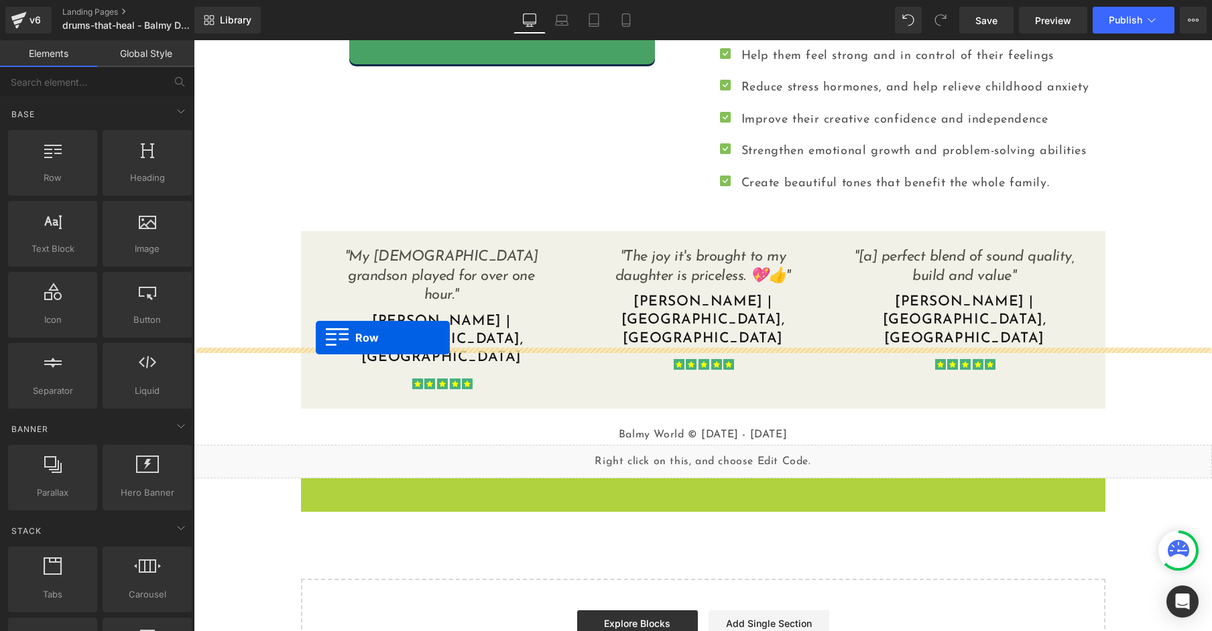
drag, startPoint x: 311, startPoint y: 377, endPoint x: 316, endPoint y: 338, distance: 39.8
